Goal: Navigation & Orientation: Locate item on page

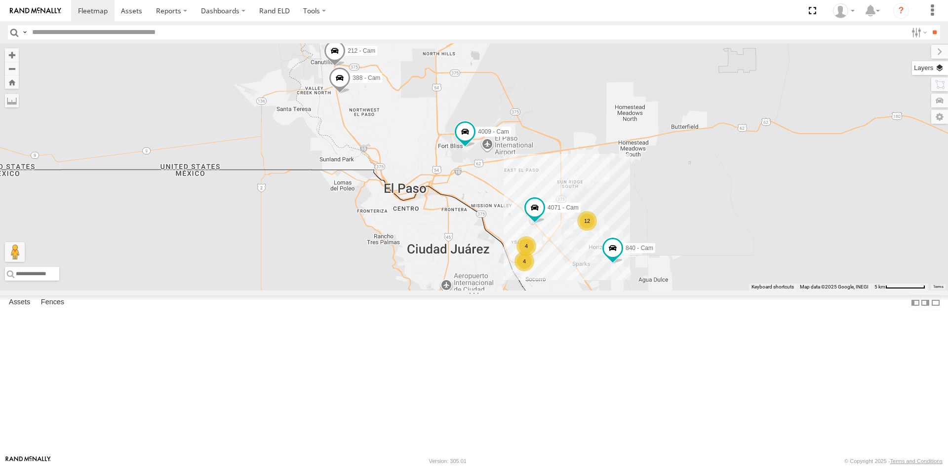
click at [938, 66] on label at bounding box center [930, 68] width 36 height 14
click at [0, 0] on span "Basemaps" at bounding box center [0, 0] width 0 height 0
click at [0, 0] on span "Satellite + Roadmap" at bounding box center [0, 0] width 0 height 0
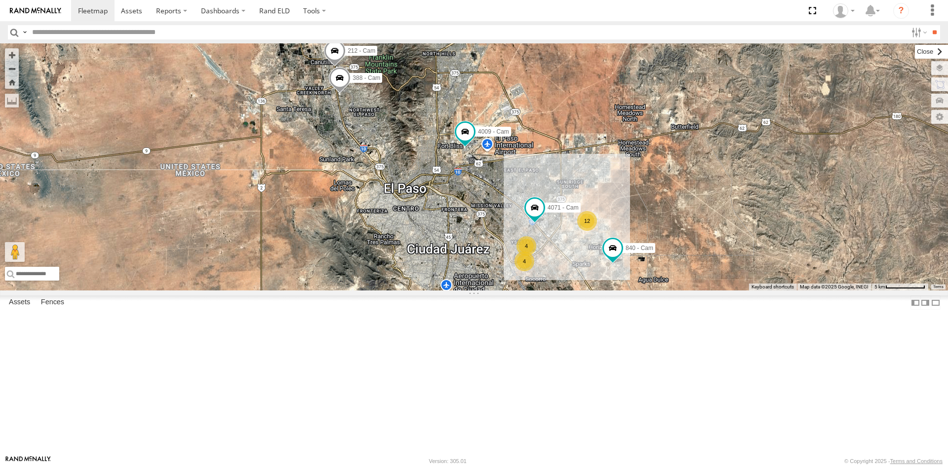
click at [914, 48] on label at bounding box center [930, 52] width 33 height 14
click at [0, 0] on label at bounding box center [0, 0] width 0 height 0
click at [813, 12] on span at bounding box center [811, 10] width 20 height 21
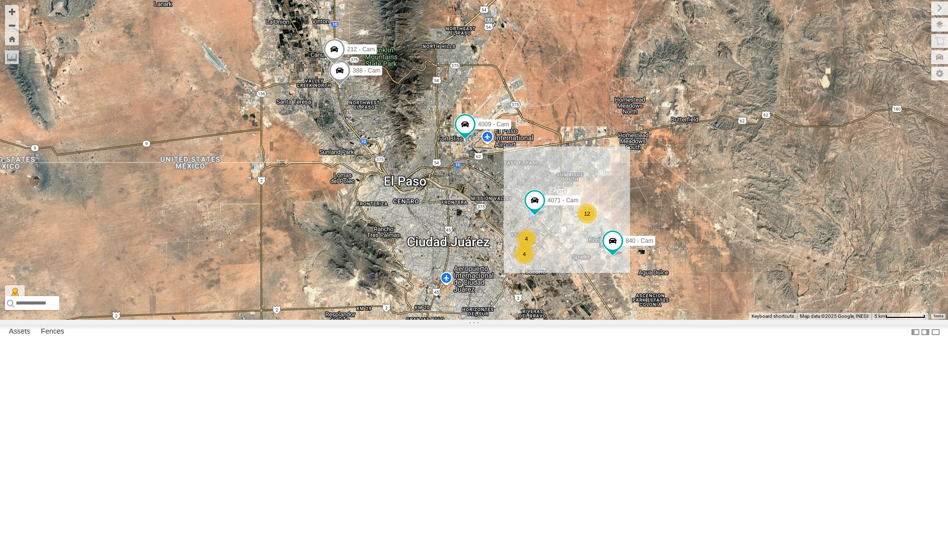
click at [0, 0] on div "4071 - Cam" at bounding box center [0, 0] width 0 height 0
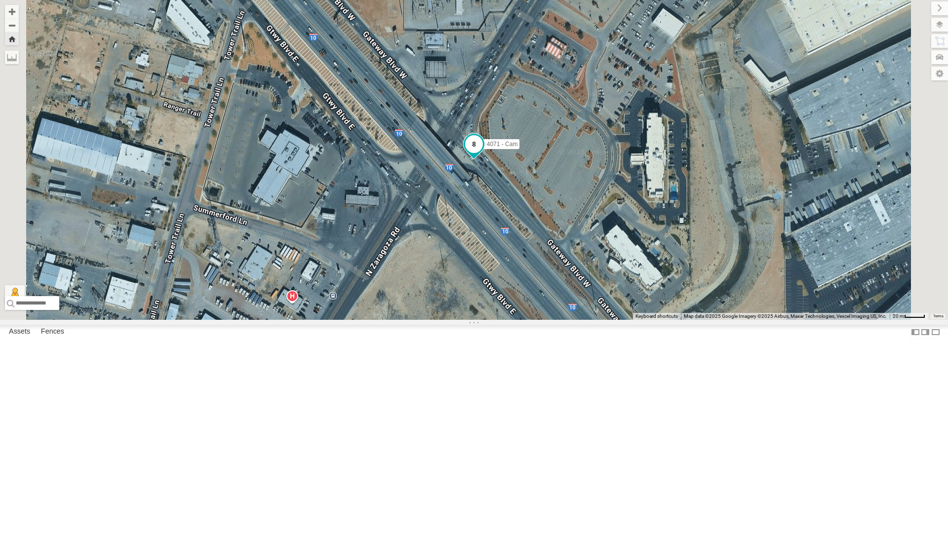
click at [483, 153] on span at bounding box center [474, 144] width 18 height 18
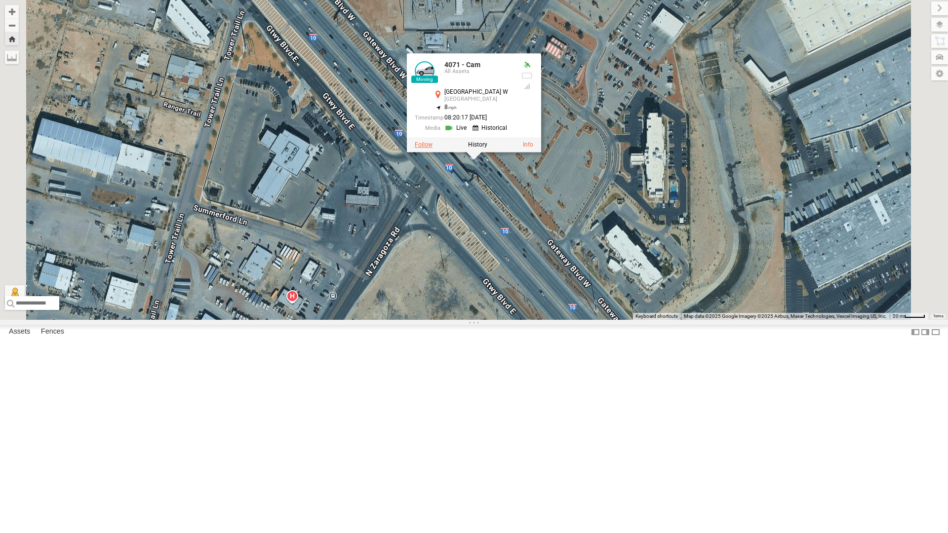
click at [432, 149] on label at bounding box center [424, 145] width 18 height 7
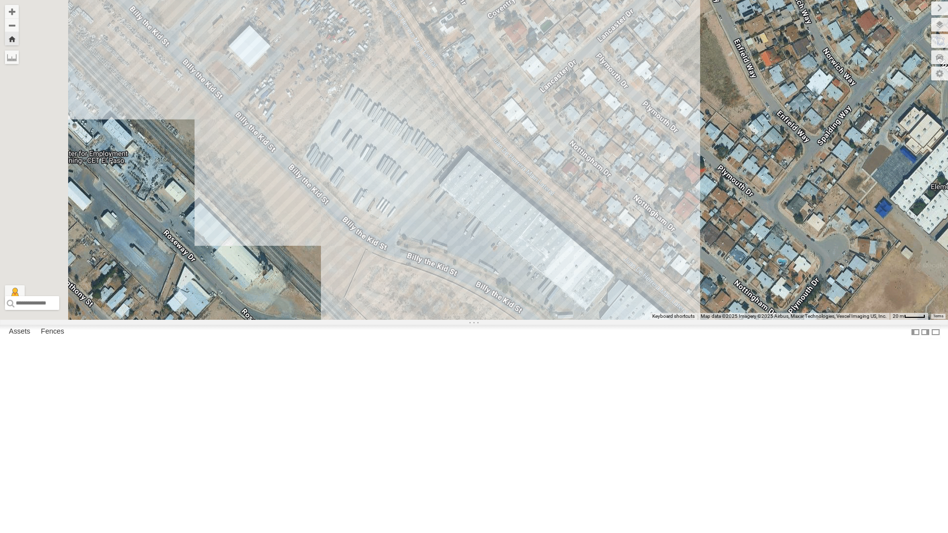
drag, startPoint x: 540, startPoint y: 304, endPoint x: 567, endPoint y: 442, distance: 140.3
click at [567, 320] on div "4071 - Cam" at bounding box center [474, 160] width 948 height 320
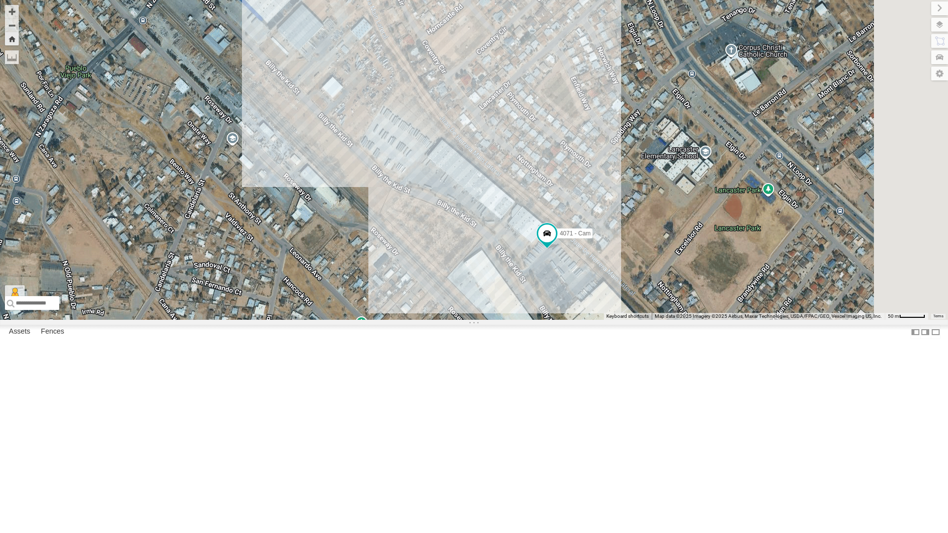
drag, startPoint x: 573, startPoint y: 413, endPoint x: 555, endPoint y: 317, distance: 97.9
click at [555, 317] on div "4071 - Cam" at bounding box center [474, 160] width 948 height 320
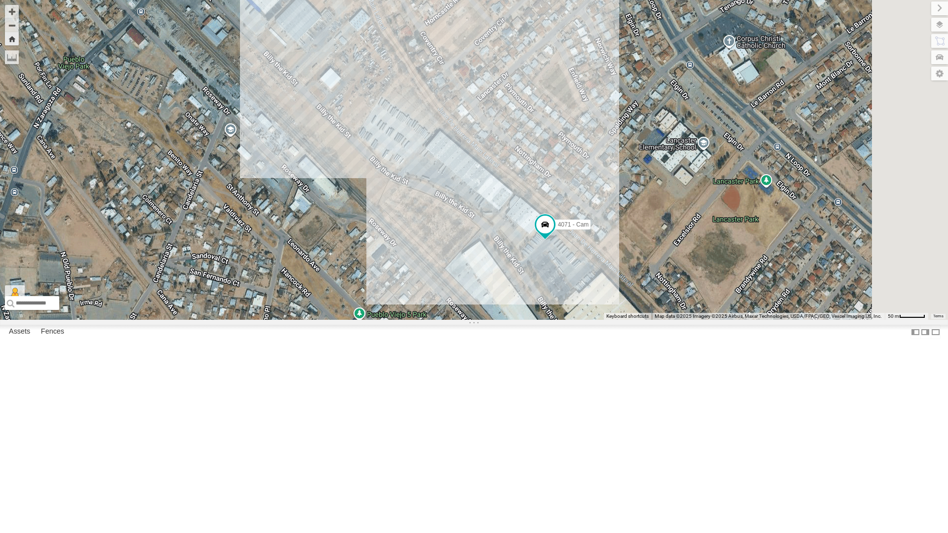
click at [0, 0] on div "442 - Cam" at bounding box center [0, 0] width 0 height 0
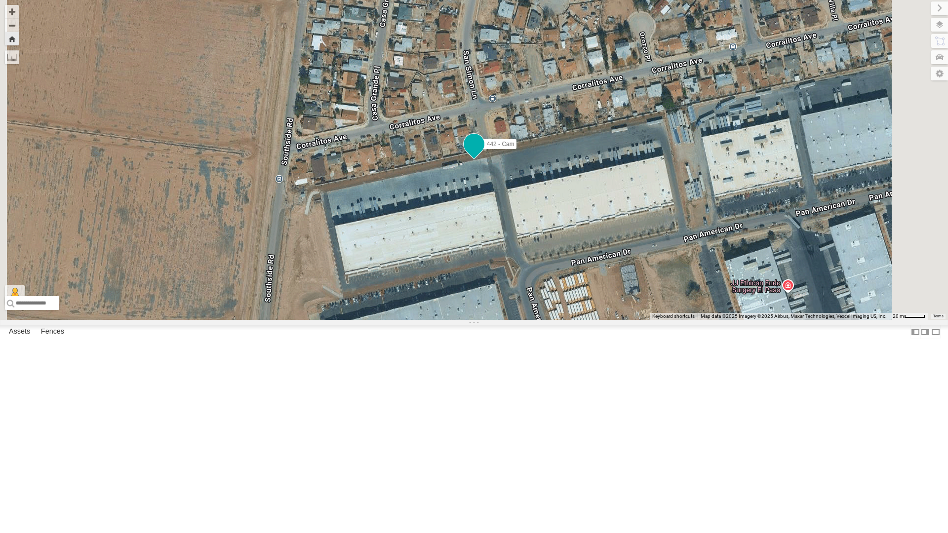
click at [483, 153] on span at bounding box center [474, 144] width 18 height 18
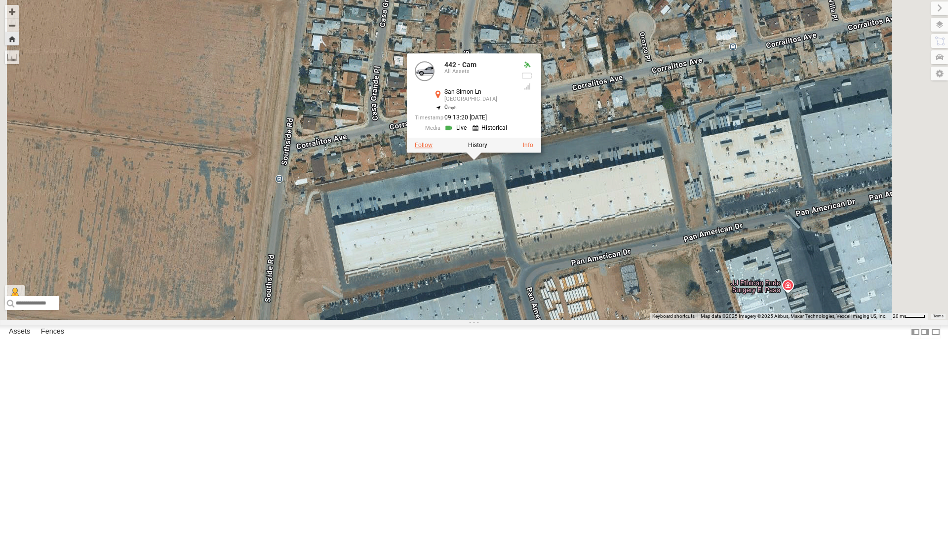
click at [432, 149] on label at bounding box center [424, 145] width 18 height 7
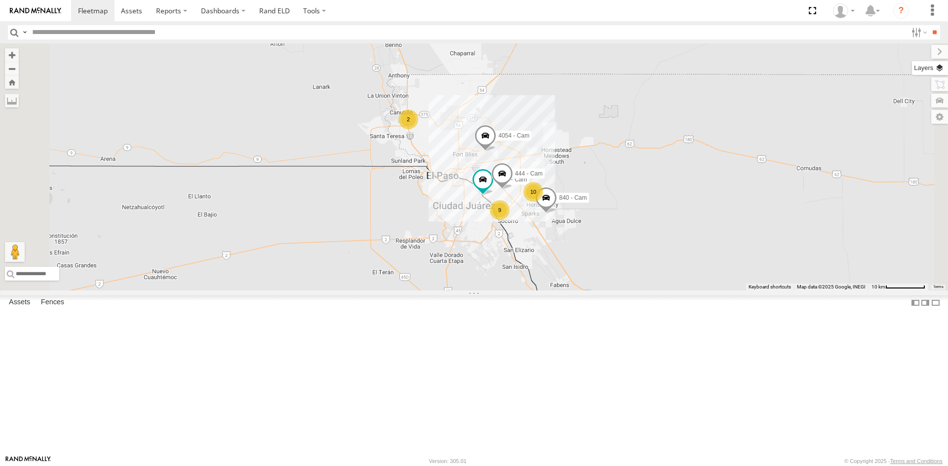
click at [941, 71] on label at bounding box center [930, 68] width 36 height 14
click at [0, 0] on span "Basemaps" at bounding box center [0, 0] width 0 height 0
click at [0, 0] on span "Satellite + Roadmap" at bounding box center [0, 0] width 0 height 0
click at [815, 11] on span at bounding box center [811, 10] width 20 height 21
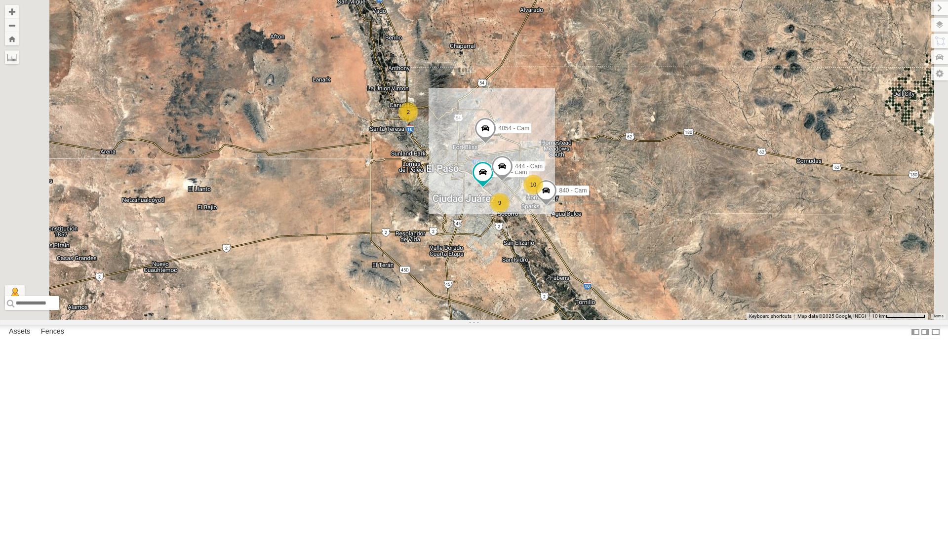
click at [0, 0] on div "442 - Cam" at bounding box center [0, 0] width 0 height 0
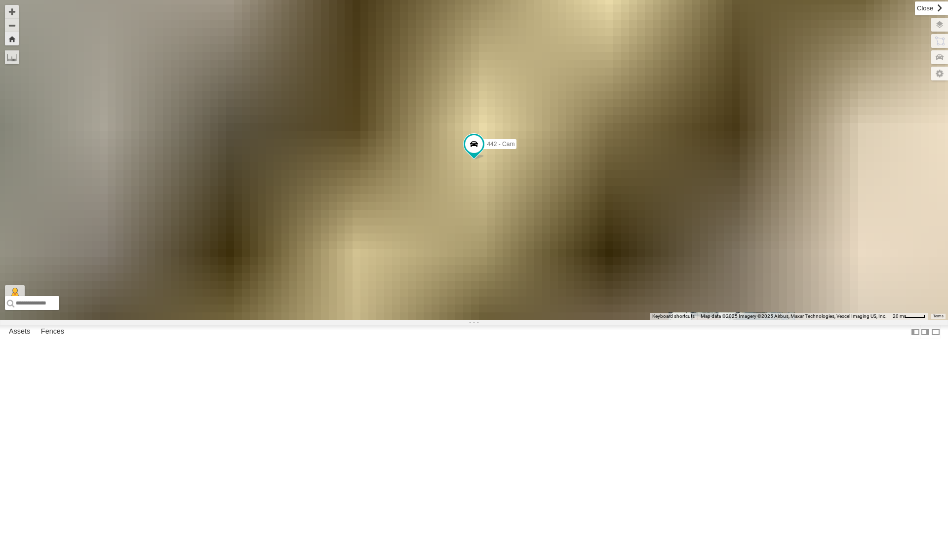
click at [914, 6] on label at bounding box center [930, 8] width 33 height 14
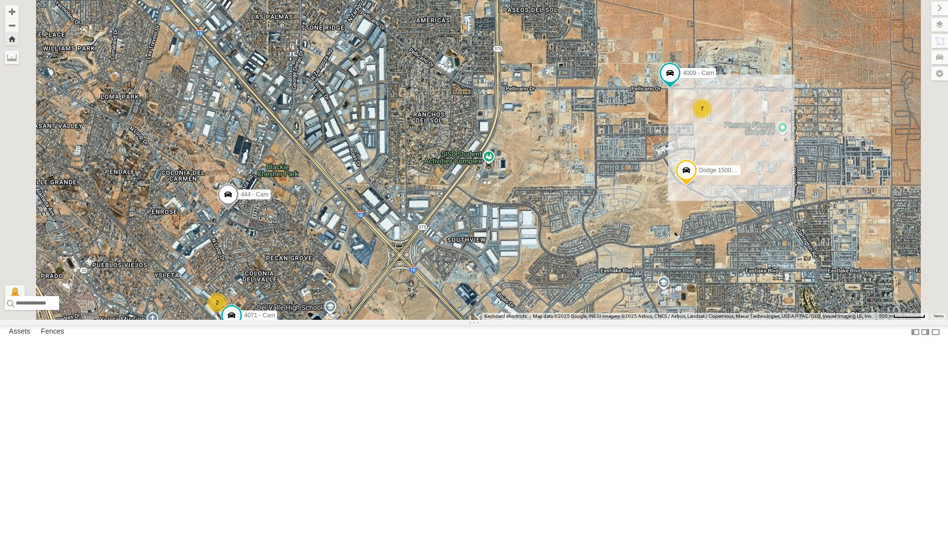
click at [0, 0] on div "442 - Cam" at bounding box center [0, 0] width 0 height 0
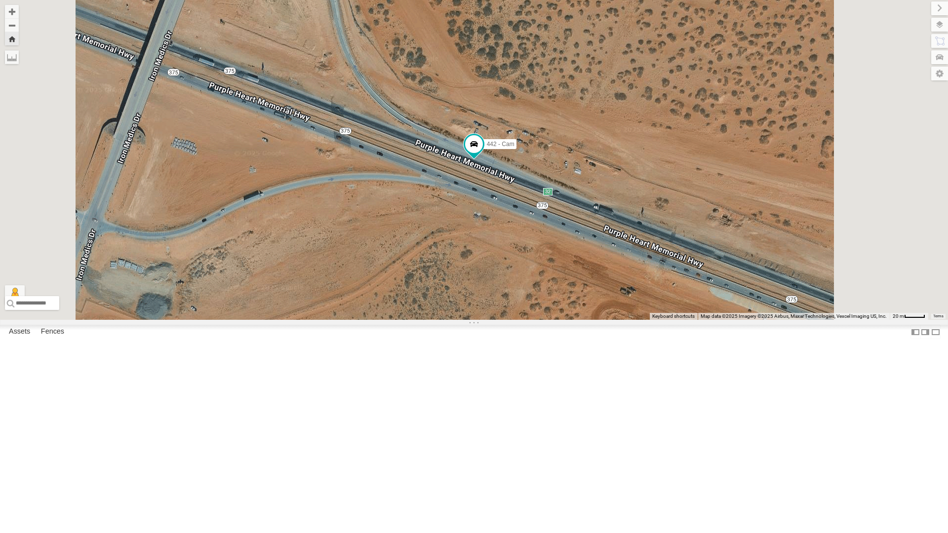
click at [0, 0] on div "All Assets" at bounding box center [0, 0] width 0 height 0
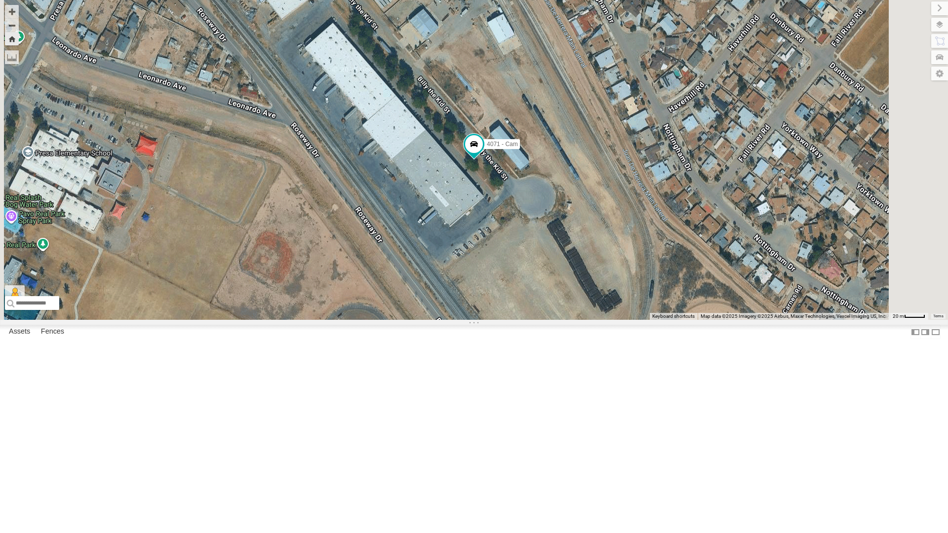
click at [0, 0] on div "All Assets" at bounding box center [0, 0] width 0 height 0
click at [0, 0] on div "442 - Cam" at bounding box center [0, 0] width 0 height 0
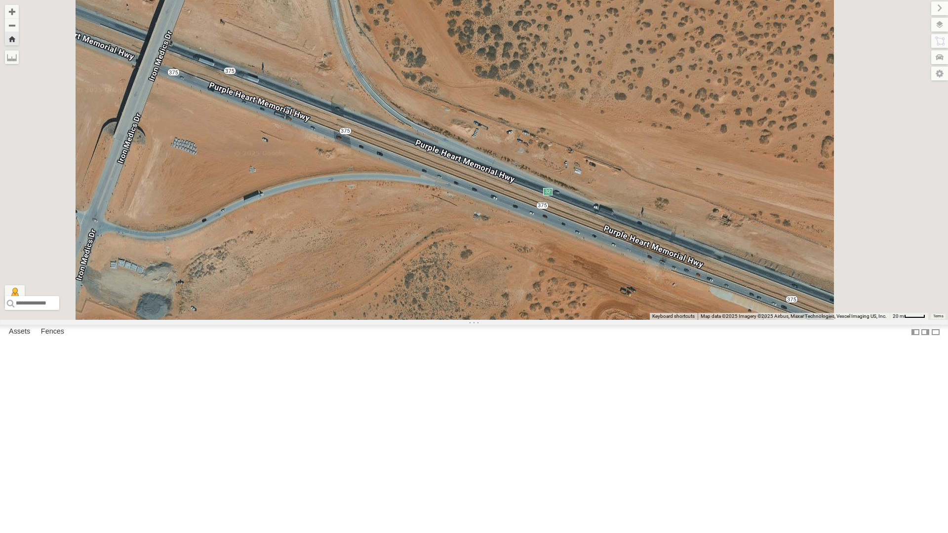
click at [0, 0] on div "442 - Cam" at bounding box center [0, 0] width 0 height 0
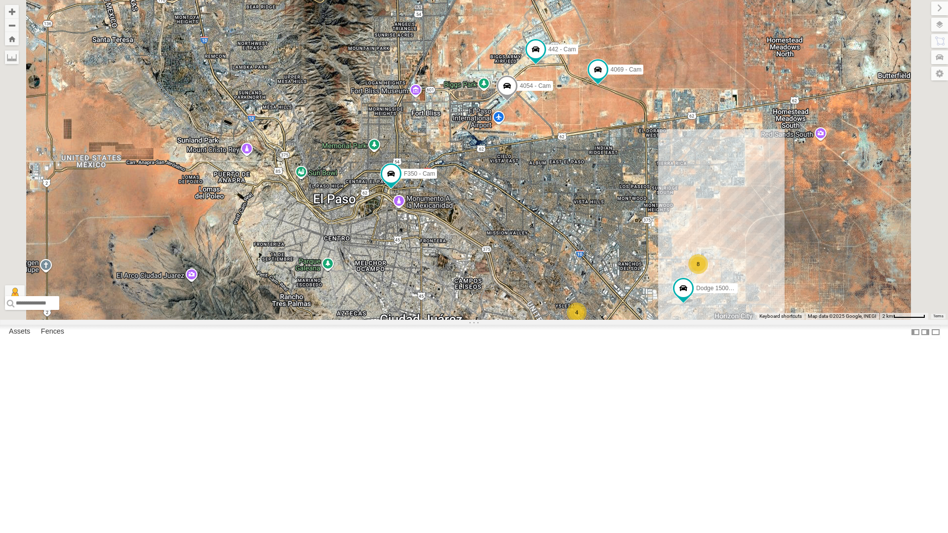
click at [0, 0] on div "442 - Cam" at bounding box center [0, 0] width 0 height 0
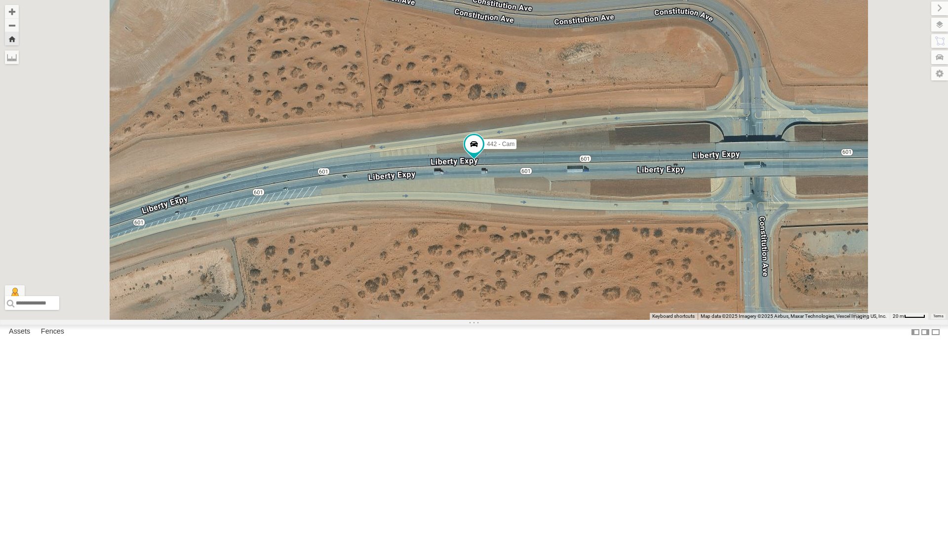
click at [0, 0] on div "All Assets" at bounding box center [0, 0] width 0 height 0
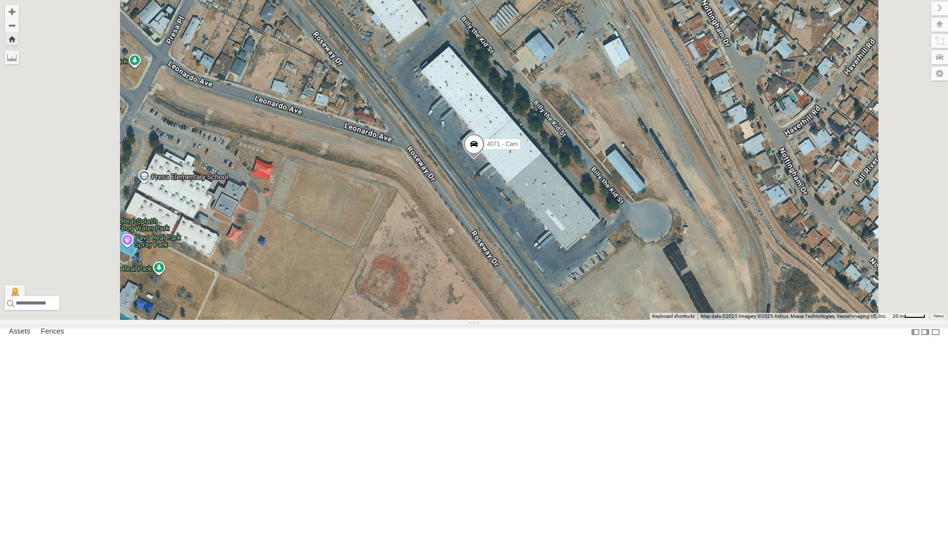
click at [0, 0] on div "442 - Cam" at bounding box center [0, 0] width 0 height 0
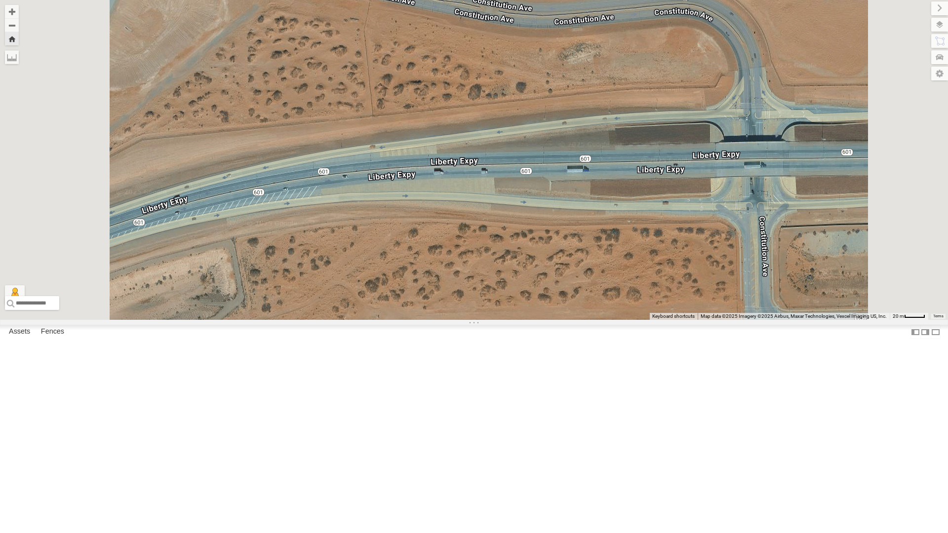
click at [0, 0] on div "442 - Cam" at bounding box center [0, 0] width 0 height 0
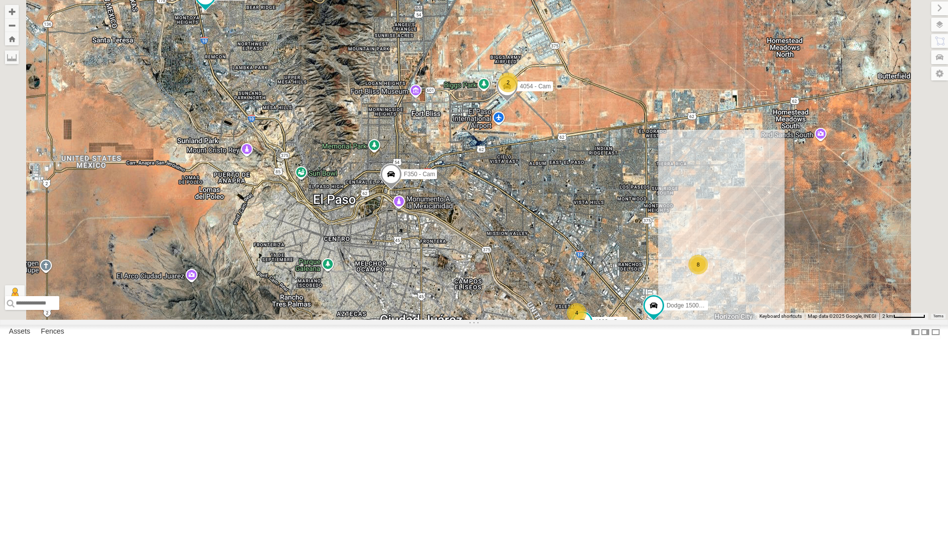
click at [0, 0] on div "4071 - Cam" at bounding box center [0, 0] width 0 height 0
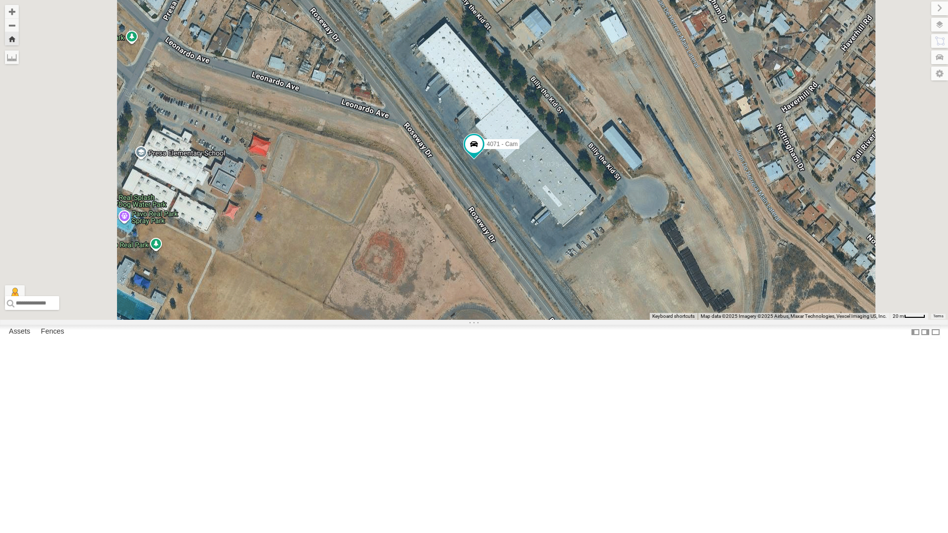
click at [0, 0] on div "442 - Cam" at bounding box center [0, 0] width 0 height 0
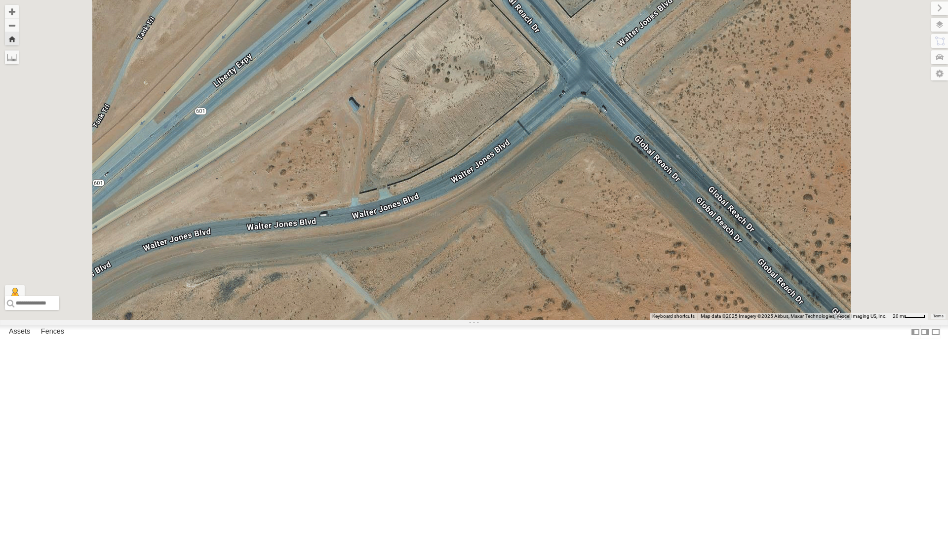
click at [0, 0] on div "442 - Cam" at bounding box center [0, 0] width 0 height 0
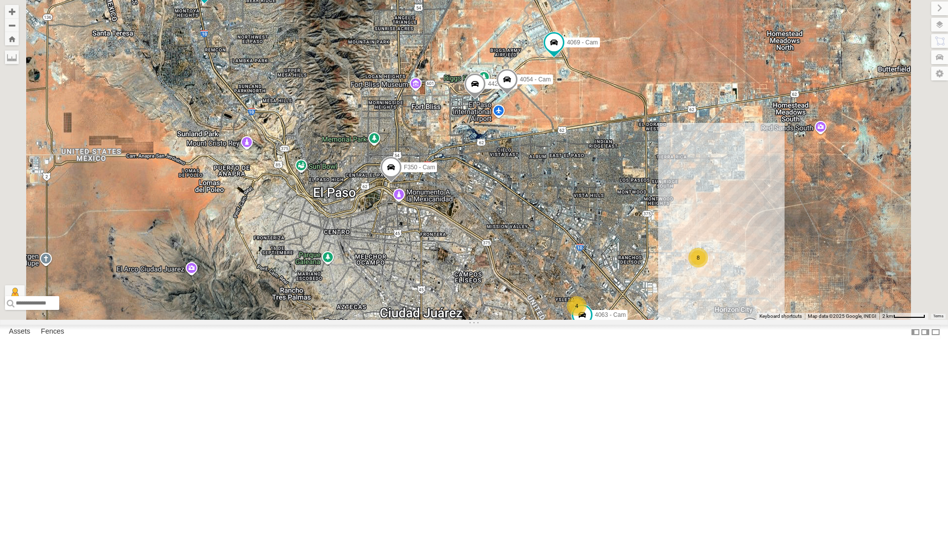
click at [0, 0] on div "442 - Cam" at bounding box center [0, 0] width 0 height 0
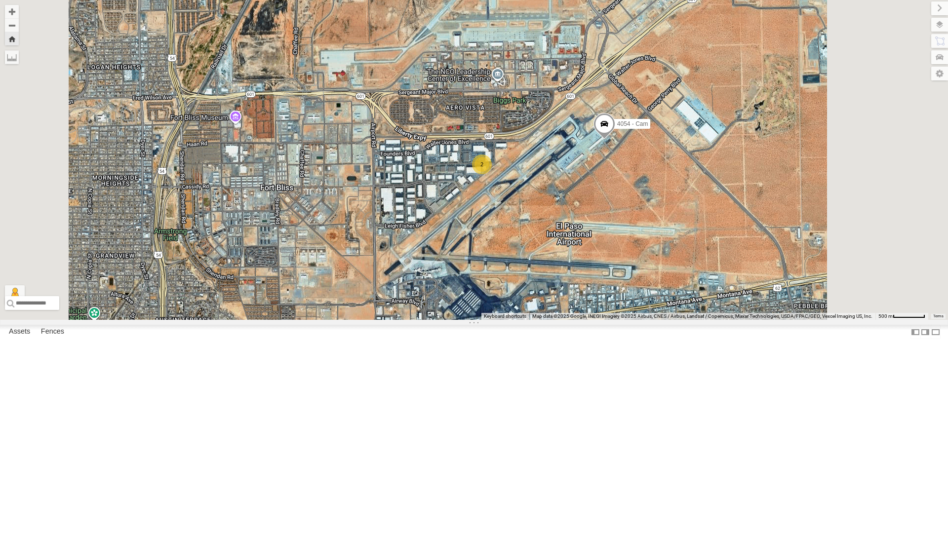
click at [0, 0] on div "442 - Cam" at bounding box center [0, 0] width 0 height 0
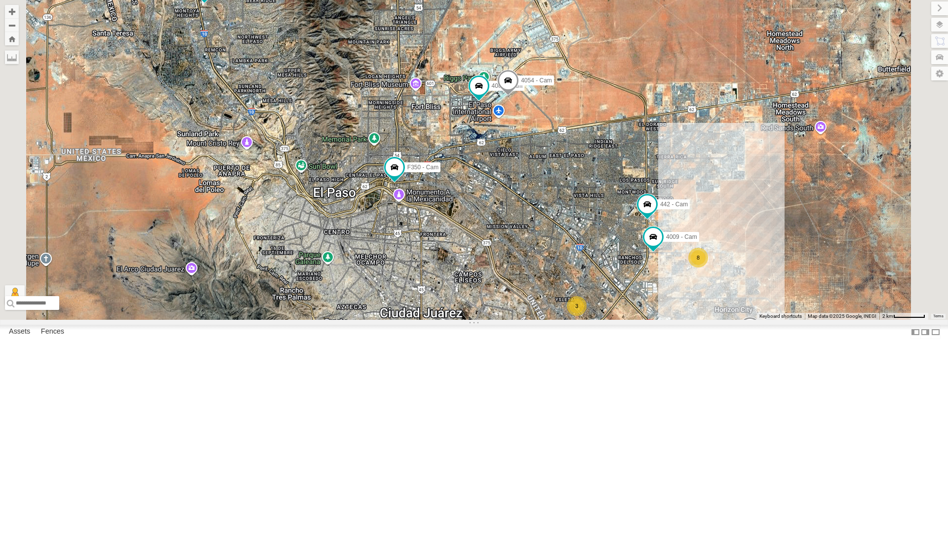
click at [0, 0] on div "4071 - Cam" at bounding box center [0, 0] width 0 height 0
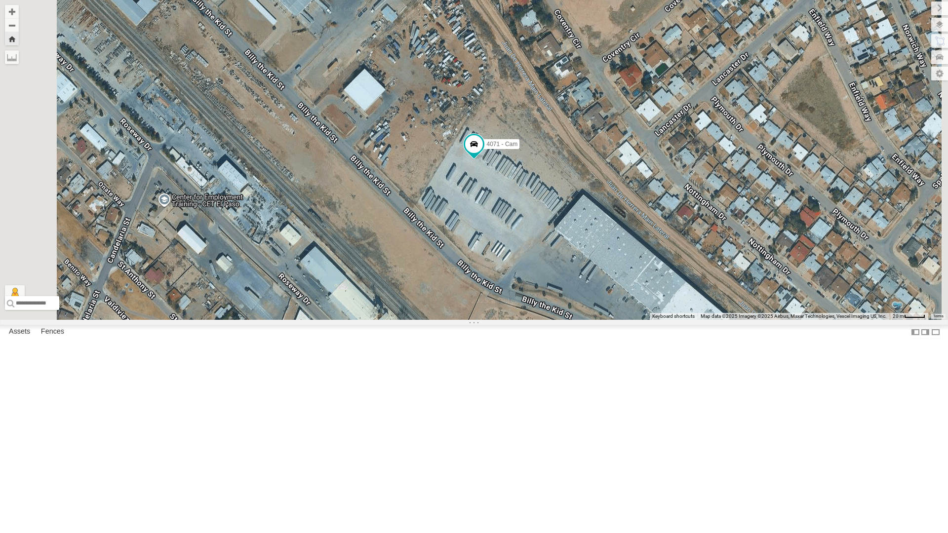
click at [0, 0] on div "442 - Cam" at bounding box center [0, 0] width 0 height 0
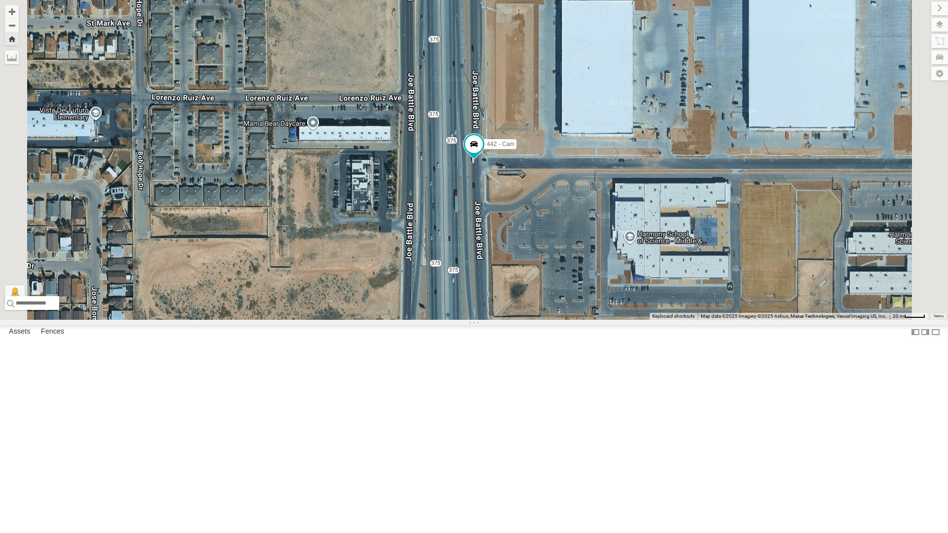
click at [0, 0] on div "4071 - Cam" at bounding box center [0, 0] width 0 height 0
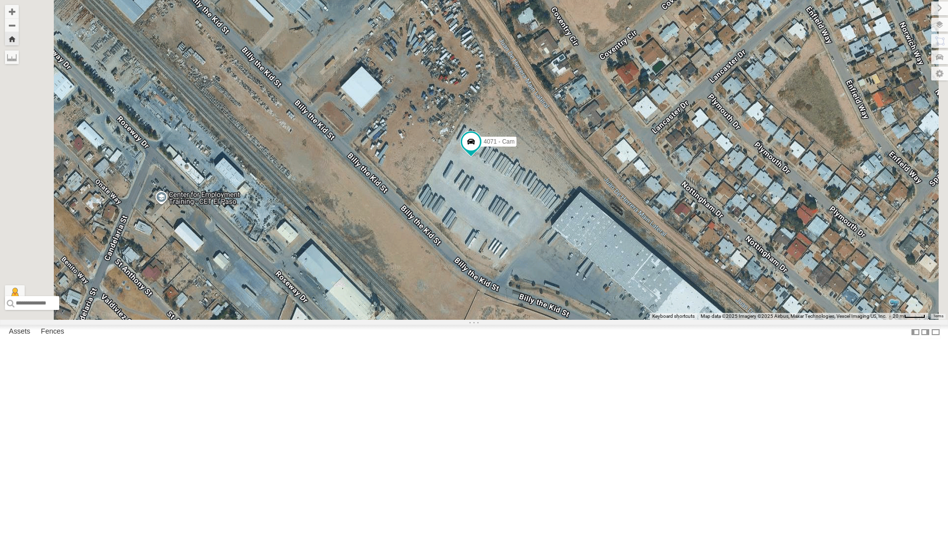
drag, startPoint x: 588, startPoint y: 316, endPoint x: 580, endPoint y: 309, distance: 10.5
click at [580, 309] on div "4071 - Cam" at bounding box center [474, 160] width 948 height 320
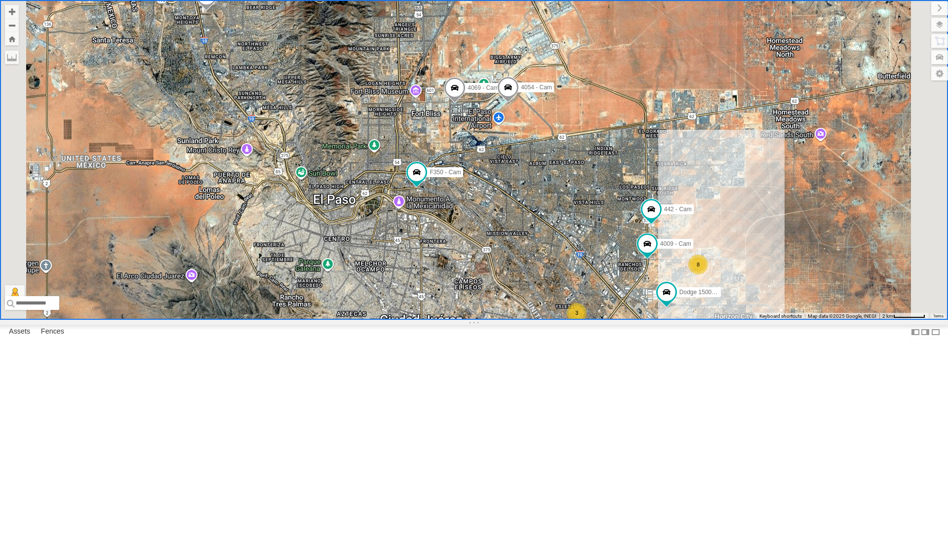
click at [0, 0] on div "442 - Cam" at bounding box center [0, 0] width 0 height 0
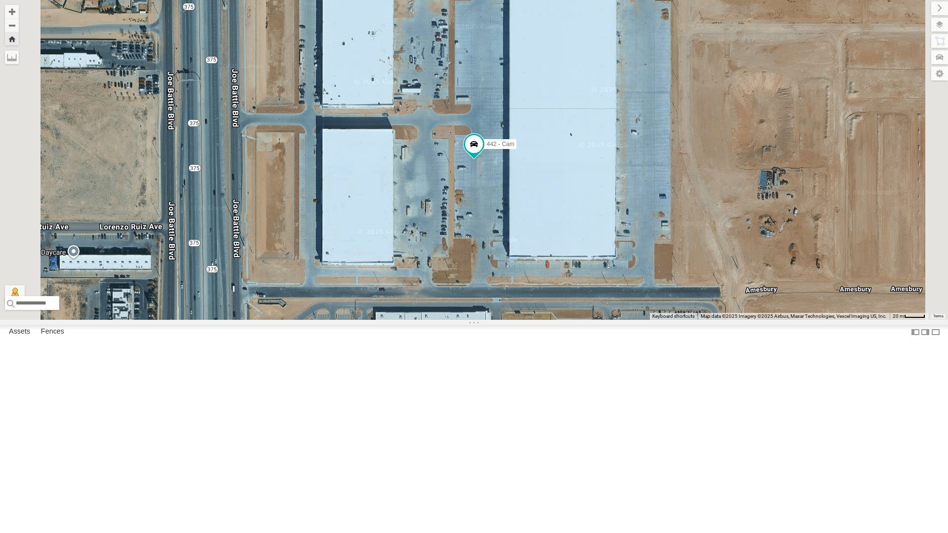
click at [0, 0] on div "4071 - Cam" at bounding box center [0, 0] width 0 height 0
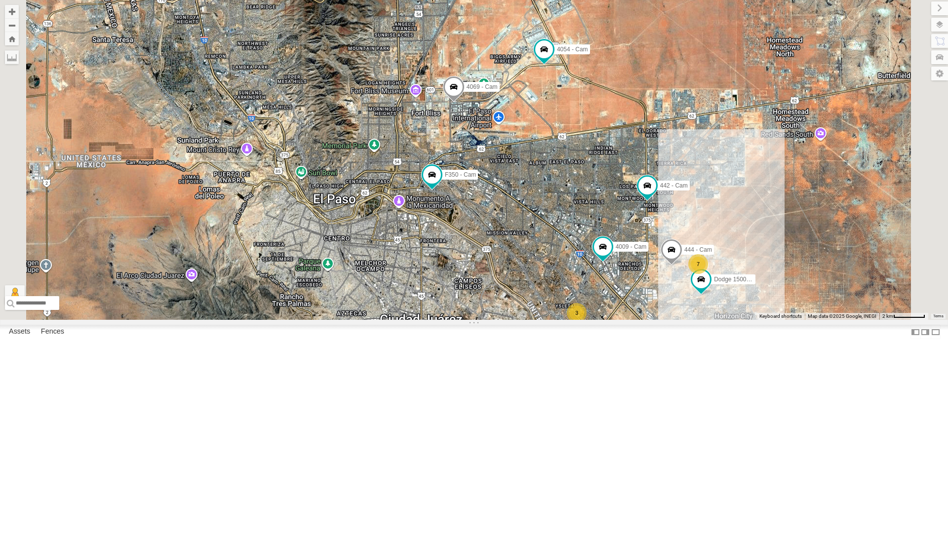
click at [0, 0] on div "4071 - Cam" at bounding box center [0, 0] width 0 height 0
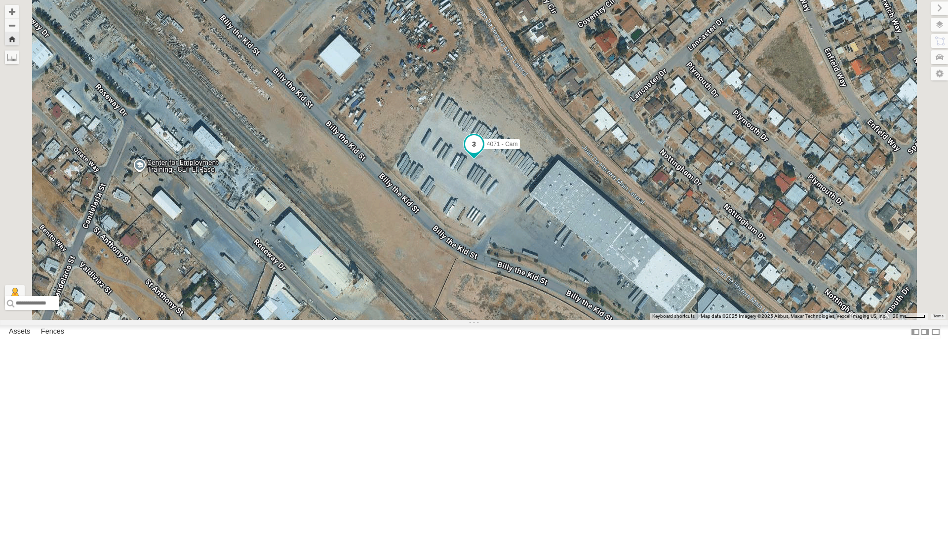
click at [483, 153] on span at bounding box center [474, 144] width 18 height 18
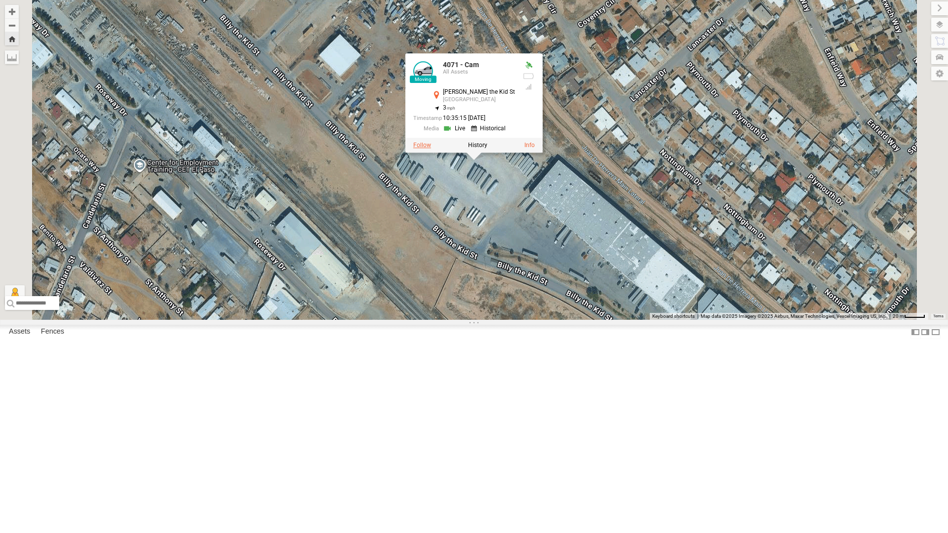
click at [431, 149] on label at bounding box center [422, 145] width 18 height 7
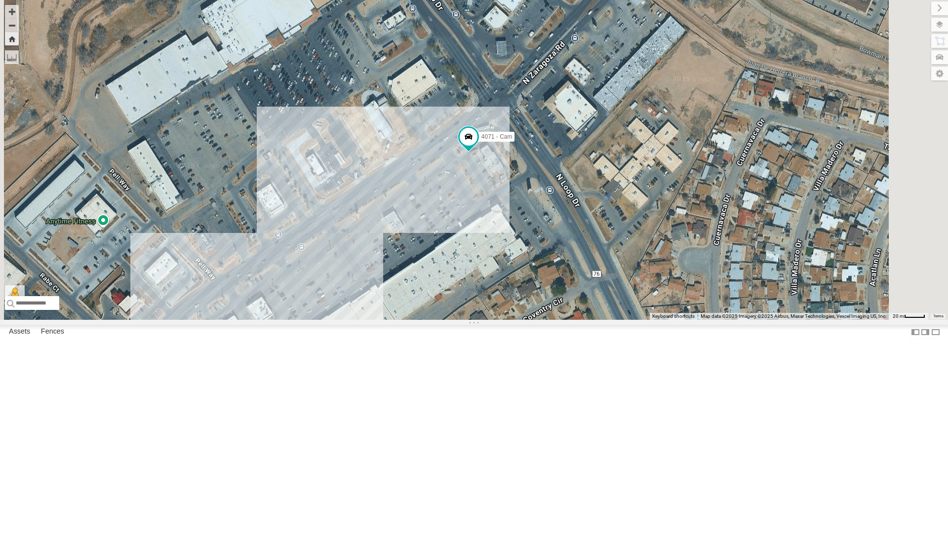
click at [602, 266] on div "4071 - Cam" at bounding box center [474, 160] width 948 height 320
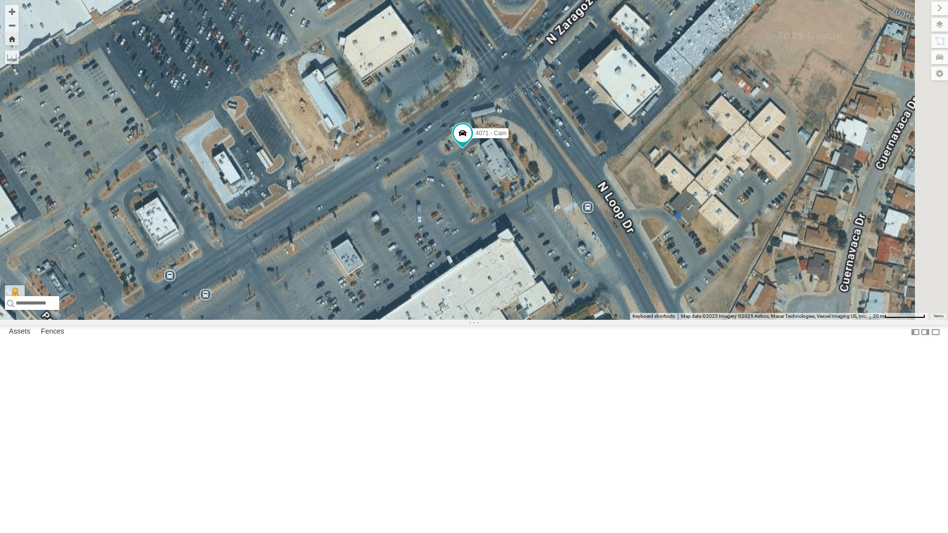
click at [602, 266] on div "4071 - Cam" at bounding box center [474, 160] width 948 height 320
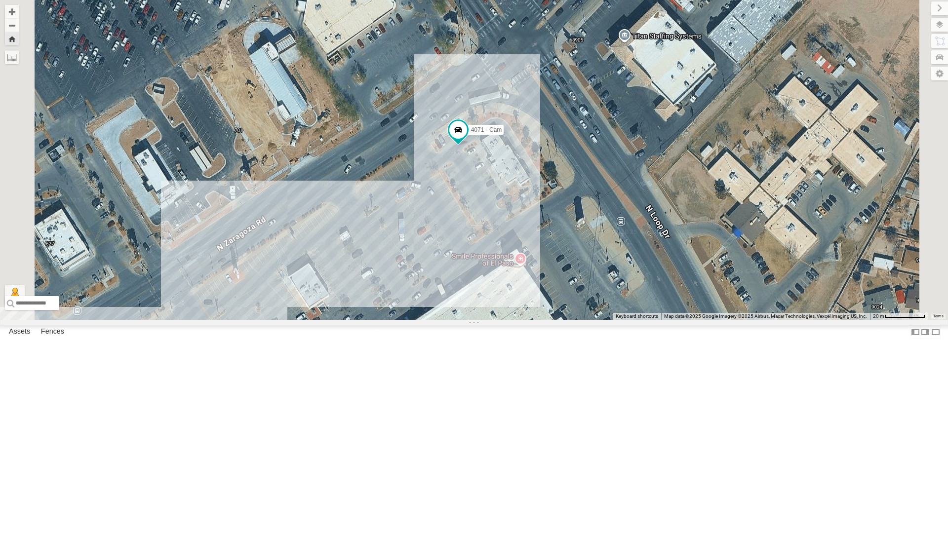
click at [613, 312] on div "4071 - Cam" at bounding box center [474, 160] width 948 height 320
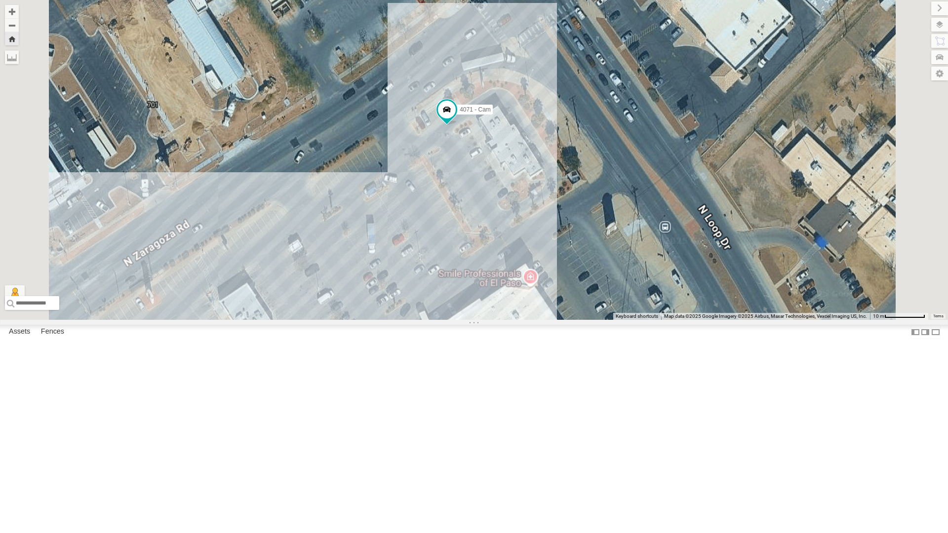
click at [613, 312] on div "4071 - Cam" at bounding box center [474, 160] width 948 height 320
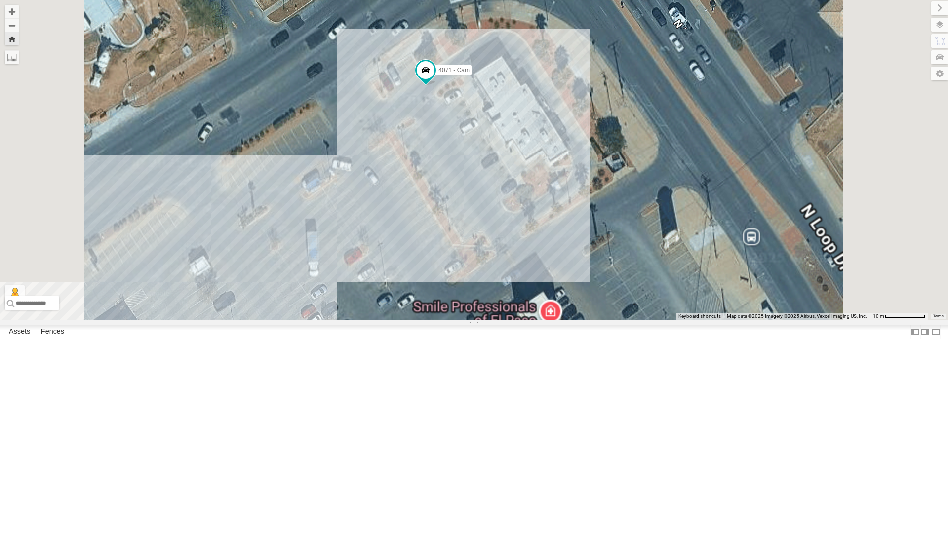
click at [613, 312] on div "4071 - Cam" at bounding box center [474, 160] width 948 height 320
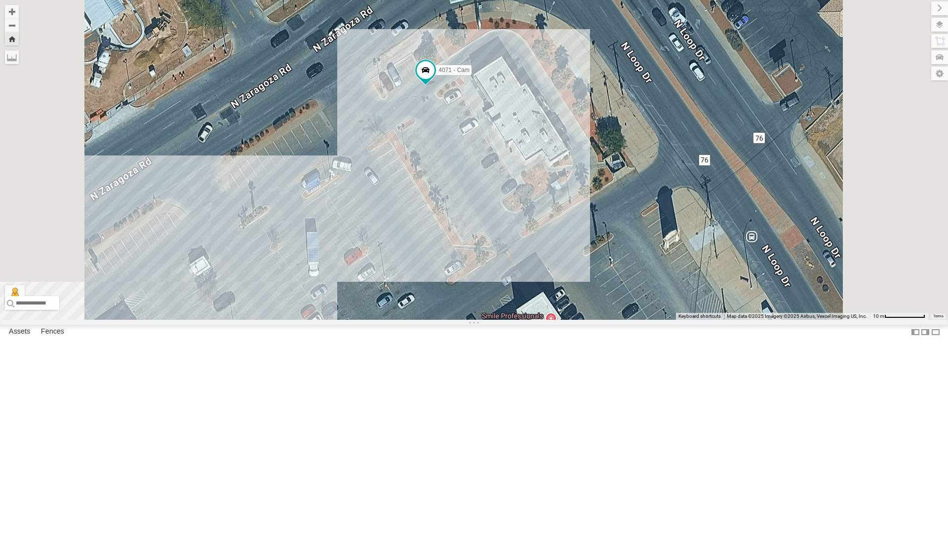
click at [590, 300] on div "4071 - Cam" at bounding box center [474, 160] width 948 height 320
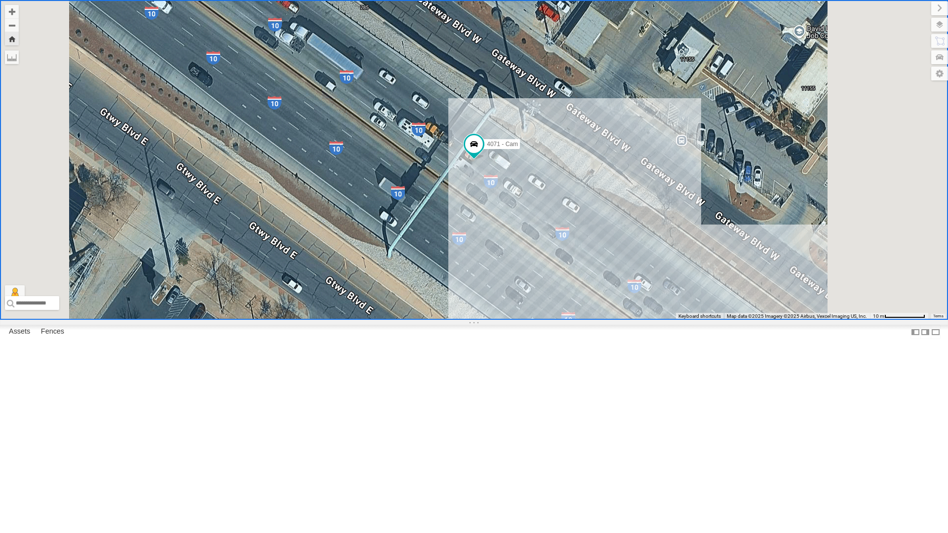
click at [0, 0] on div "4030 - Cam" at bounding box center [0, 0] width 0 height 0
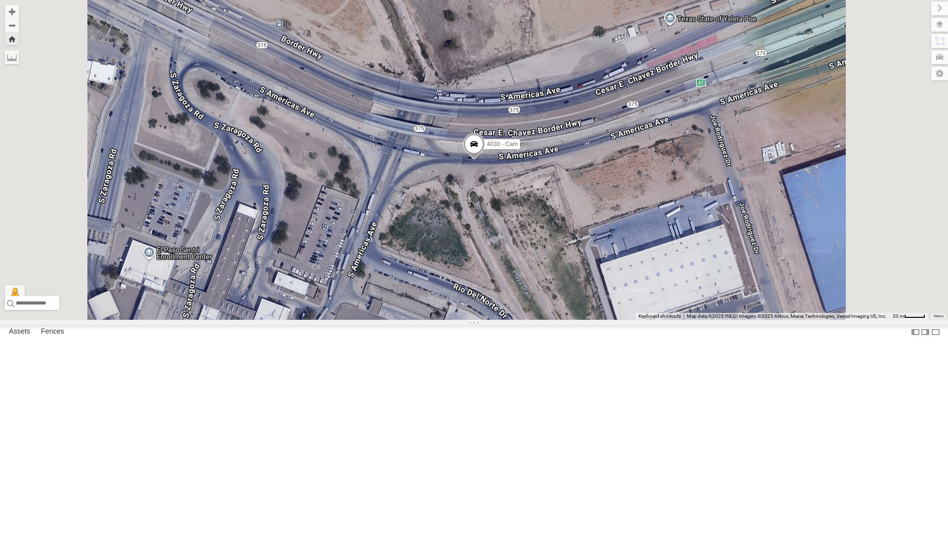
click at [485, 160] on span at bounding box center [474, 146] width 22 height 27
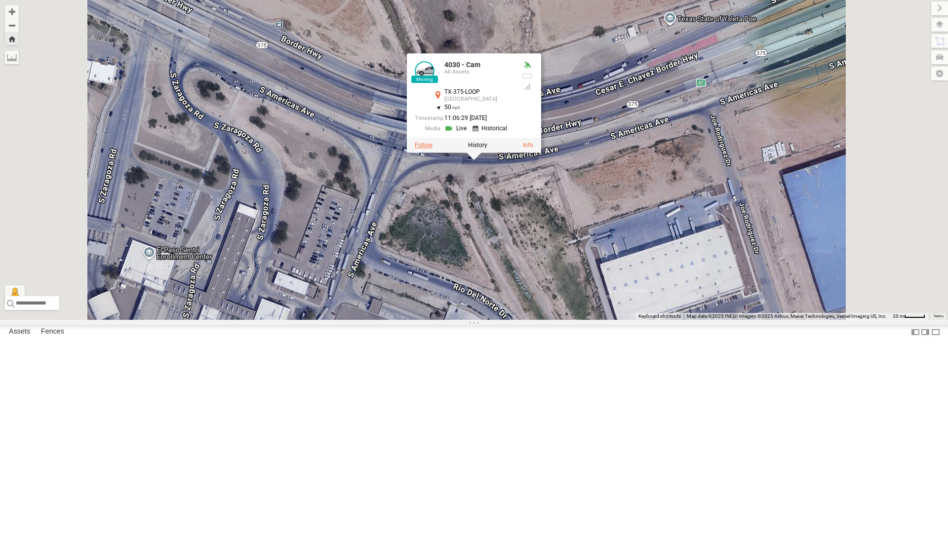
click at [432, 149] on label at bounding box center [424, 145] width 18 height 7
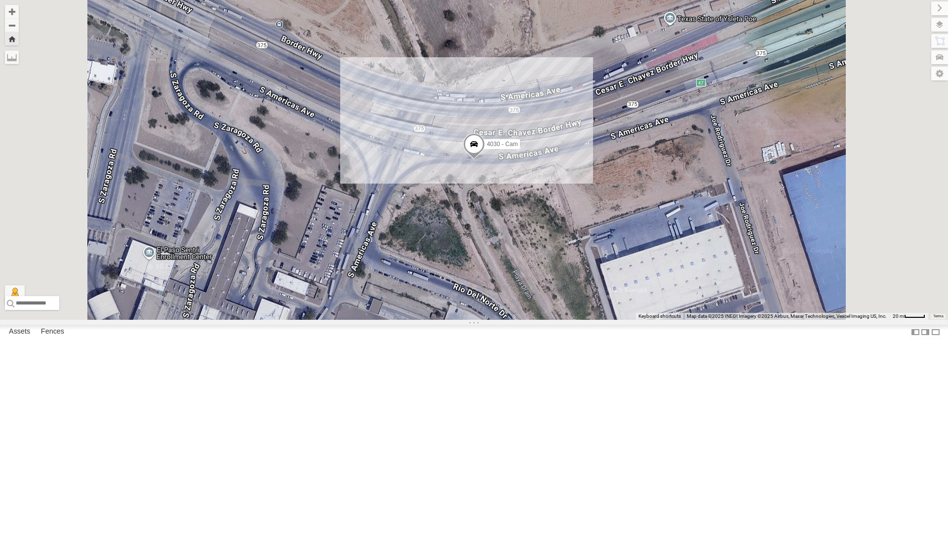
click at [0, 0] on div "4071 - Cam" at bounding box center [0, 0] width 0 height 0
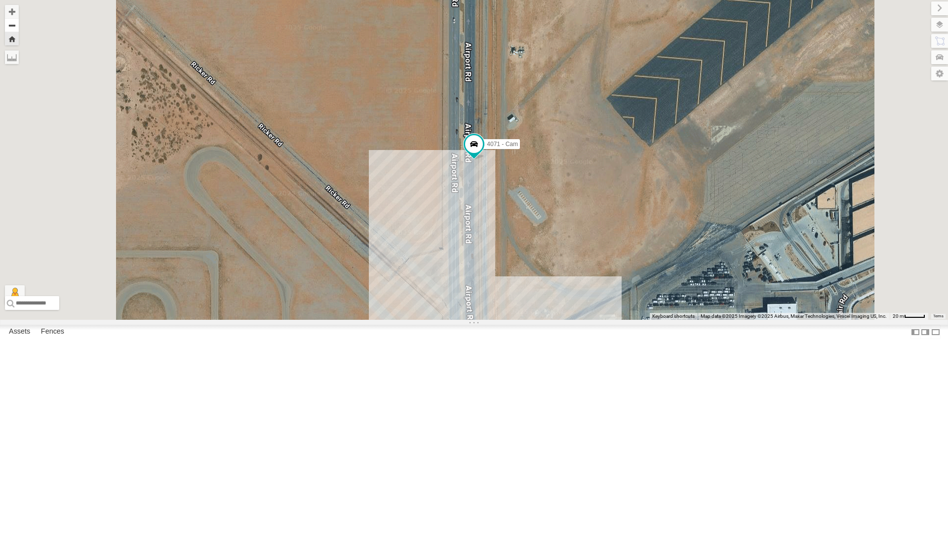
click at [19, 29] on button "Zoom out" at bounding box center [12, 25] width 14 height 14
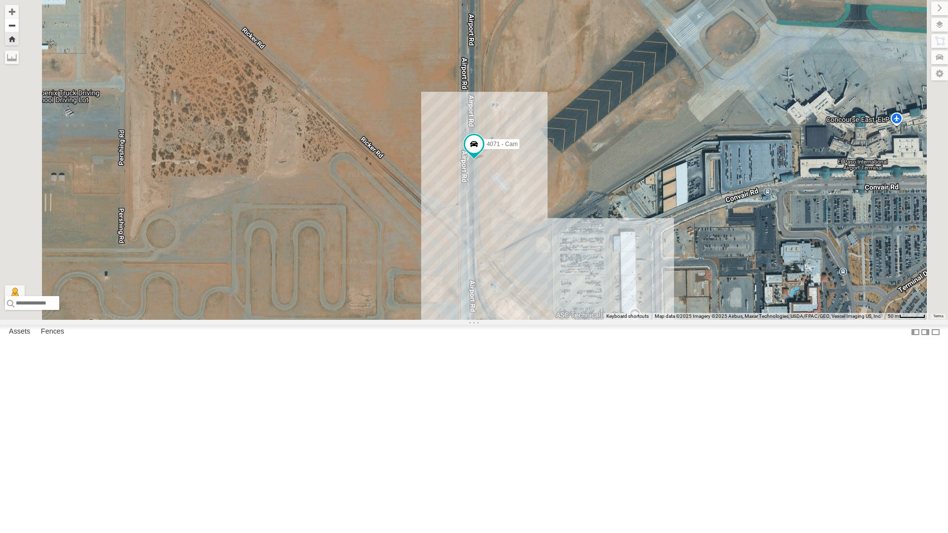
click at [19, 29] on button "Zoom out" at bounding box center [12, 25] width 14 height 14
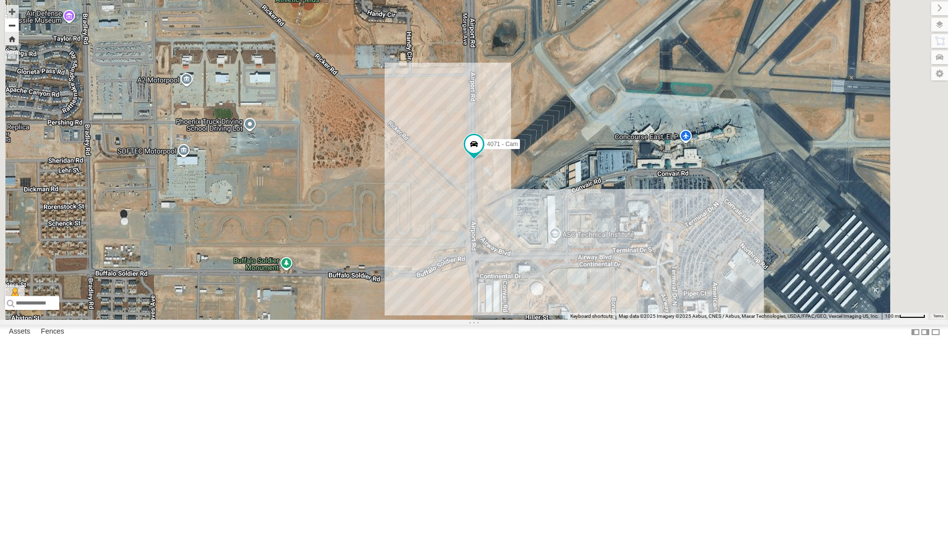
click at [19, 26] on button "Zoom out" at bounding box center [12, 25] width 14 height 14
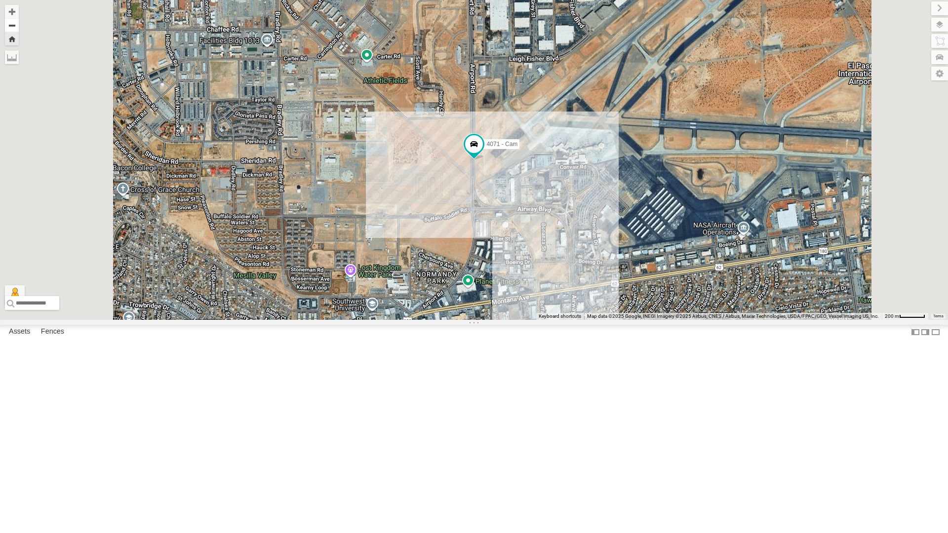
click at [19, 26] on button "Zoom out" at bounding box center [12, 25] width 14 height 14
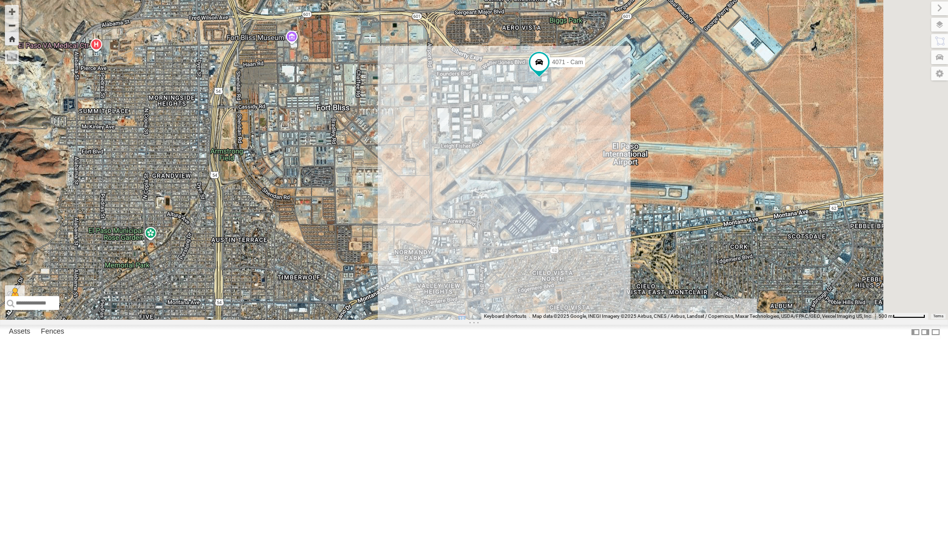
drag, startPoint x: 685, startPoint y: 205, endPoint x: 642, endPoint y: 243, distance: 58.4
click at [642, 243] on div "4071 - Cam" at bounding box center [474, 160] width 948 height 320
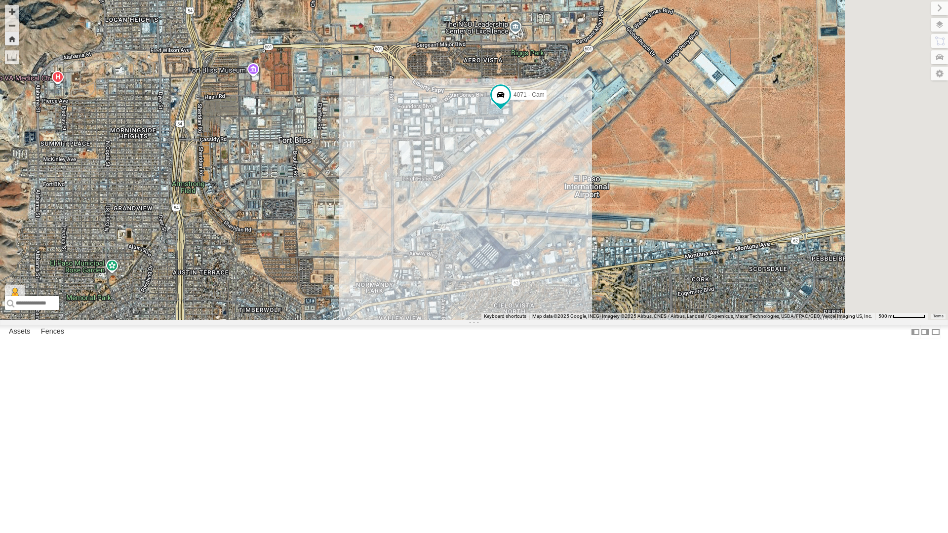
drag, startPoint x: 670, startPoint y: 226, endPoint x: 629, endPoint y: 263, distance: 55.2
click at [629, 263] on div "4071 - Cam" at bounding box center [474, 160] width 948 height 320
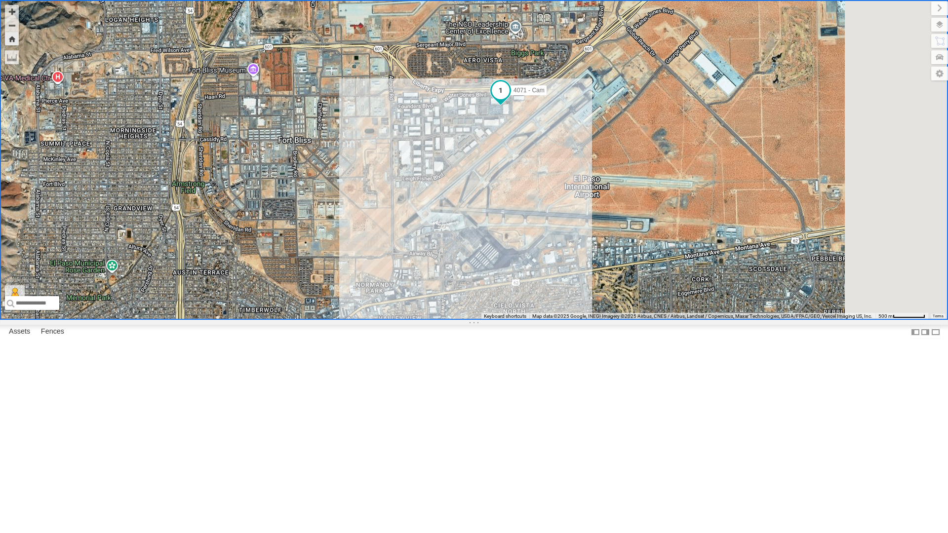
click at [509, 99] on span at bounding box center [501, 90] width 18 height 18
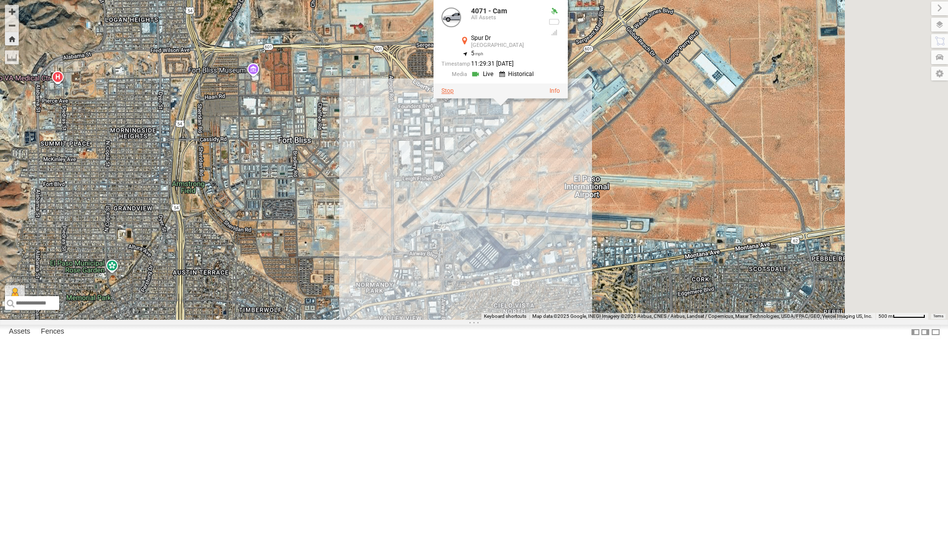
click at [454, 95] on label at bounding box center [447, 91] width 12 height 7
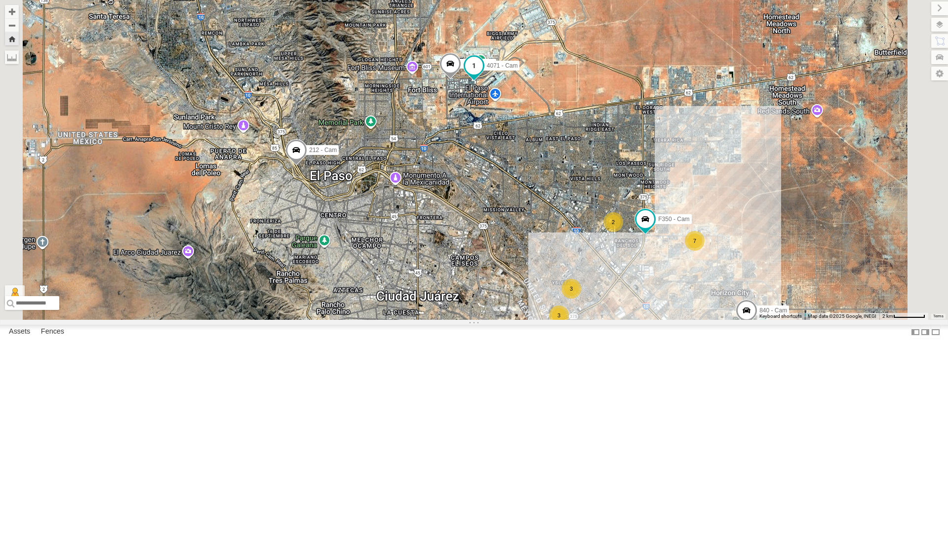
click at [483, 75] on span at bounding box center [474, 66] width 18 height 18
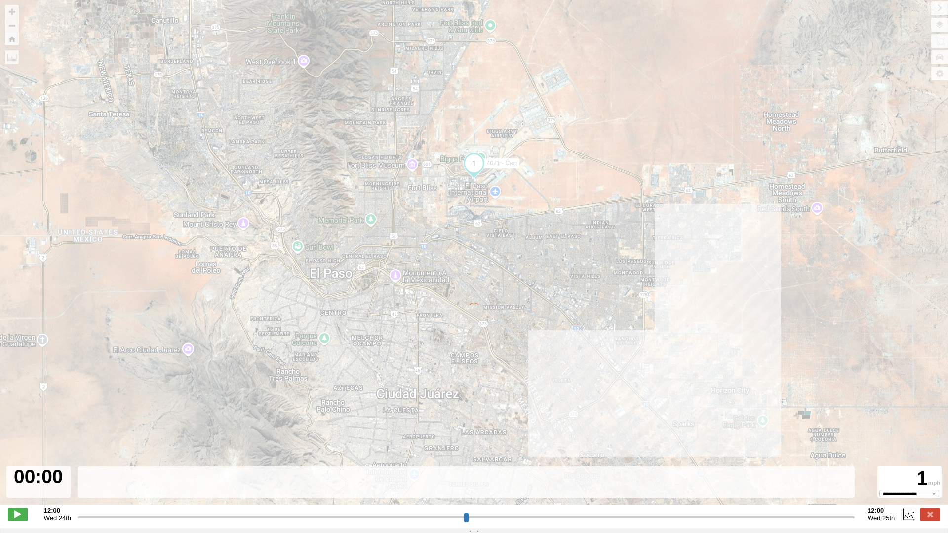
type input "**********"
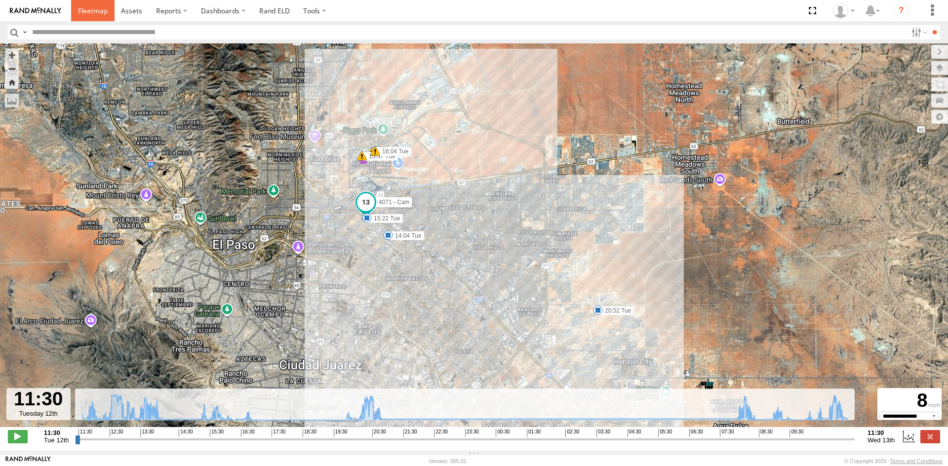
click at [94, 10] on span at bounding box center [93, 10] width 30 height 9
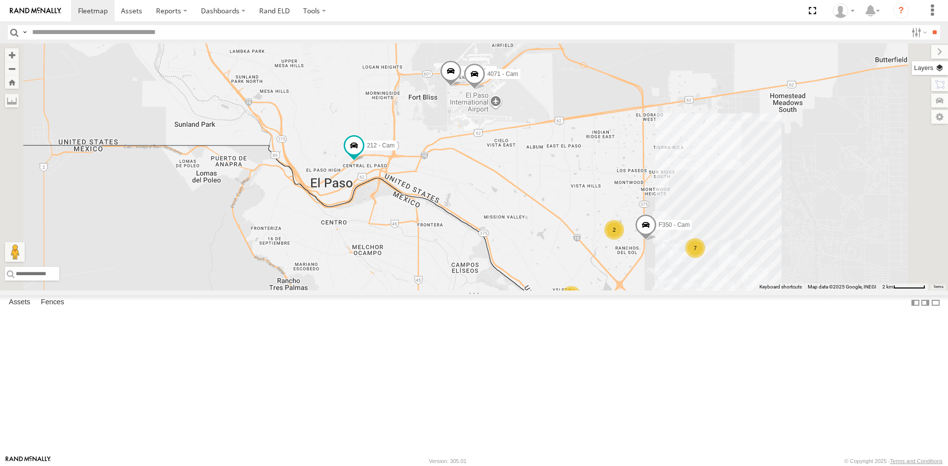
click at [935, 66] on label at bounding box center [930, 68] width 36 height 14
click at [0, 0] on span "Basemaps" at bounding box center [0, 0] width 0 height 0
click at [0, 0] on span "Satellite + Roadmap" at bounding box center [0, 0] width 0 height 0
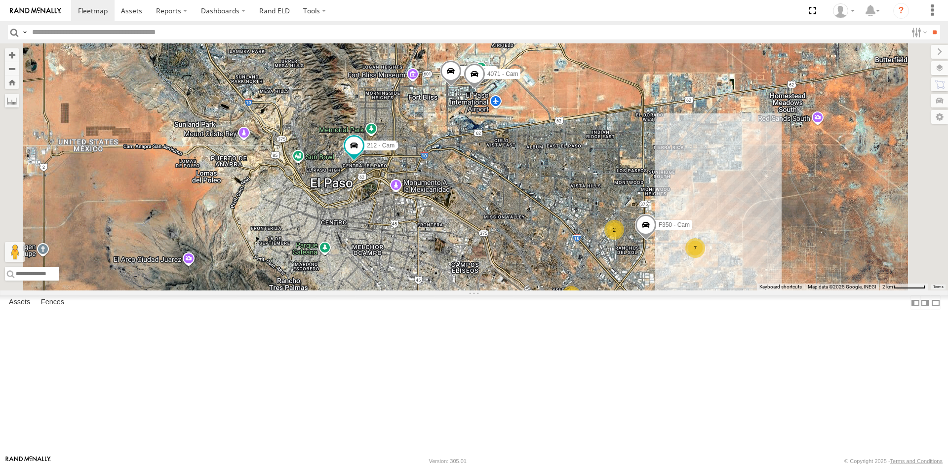
click at [485, 90] on span at bounding box center [474, 76] width 22 height 27
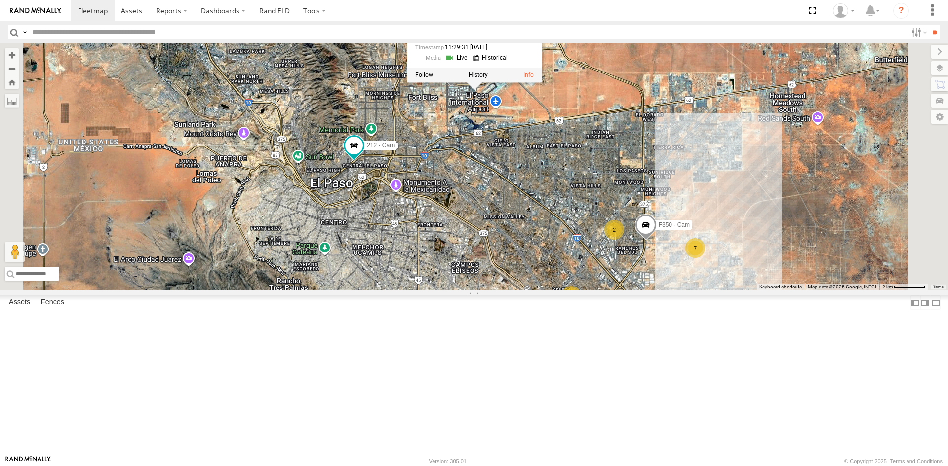
click at [541, 82] on div at bounding box center [474, 75] width 134 height 15
click at [433, 78] on label at bounding box center [424, 75] width 18 height 7
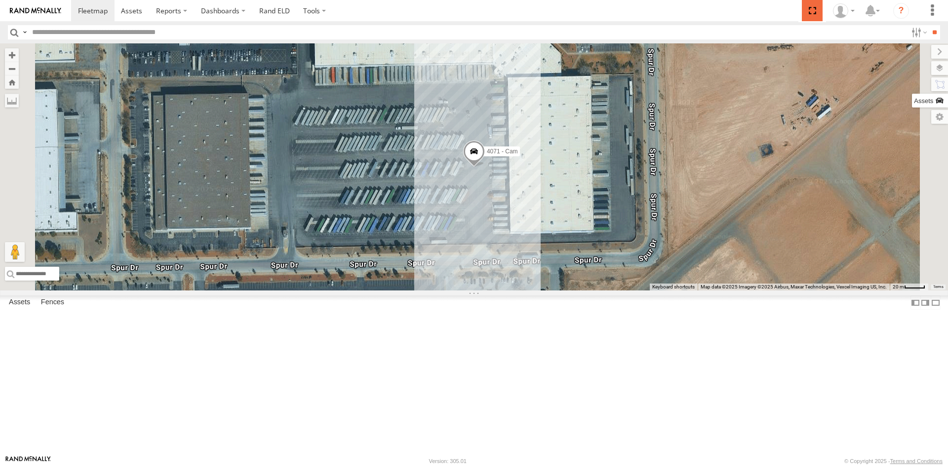
drag, startPoint x: 808, startPoint y: 11, endPoint x: 808, endPoint y: 54, distance: 42.4
click at [808, 11] on span at bounding box center [811, 10] width 20 height 21
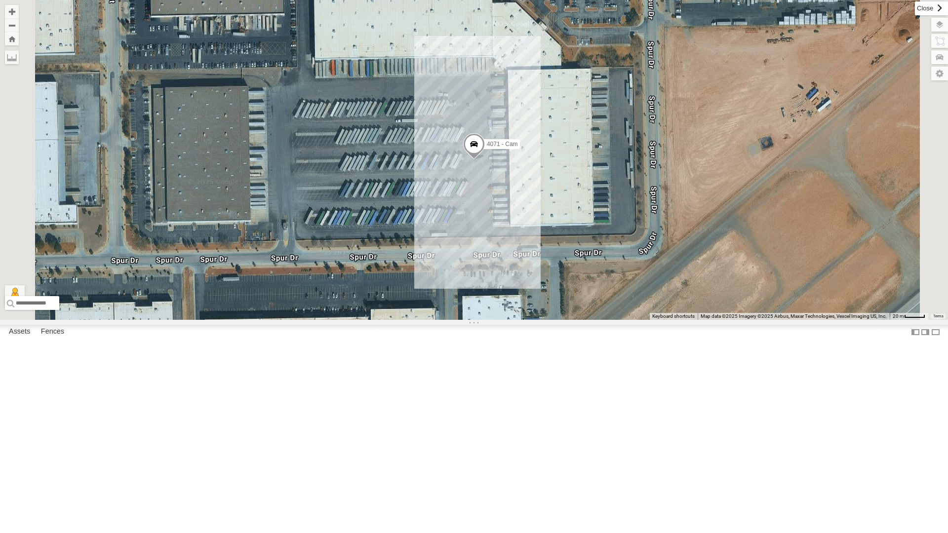
click at [914, 12] on label at bounding box center [930, 8] width 33 height 14
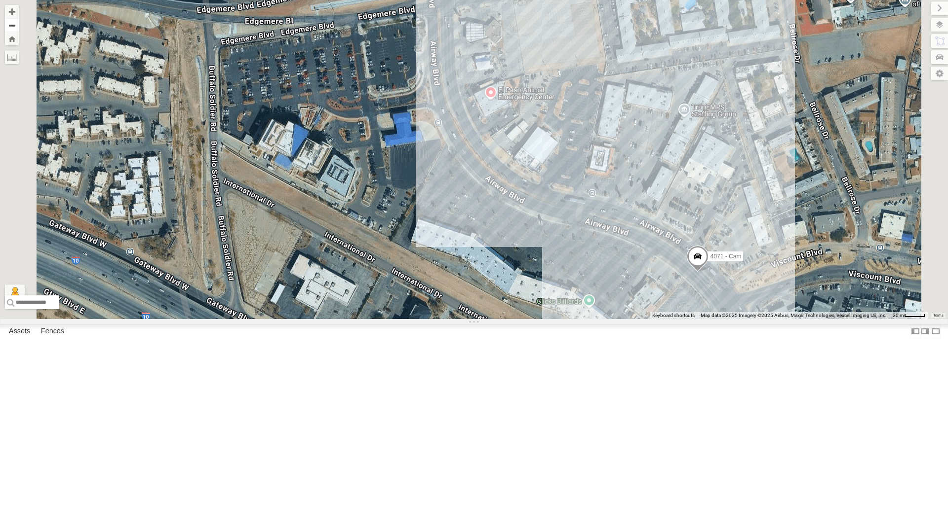
click at [19, 25] on button "Zoom out" at bounding box center [12, 25] width 14 height 14
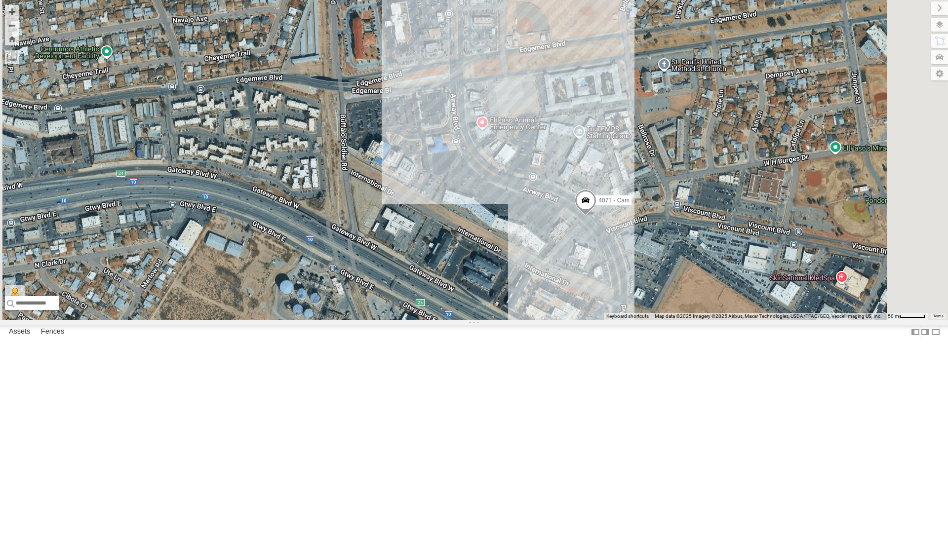
click at [0, 0] on div "4030 - Cam" at bounding box center [0, 0] width 0 height 0
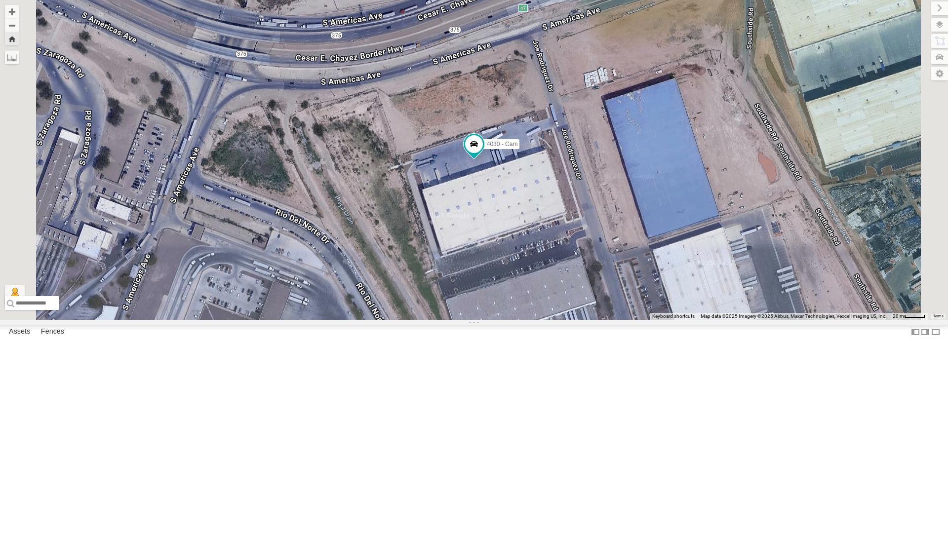
click at [0, 0] on div "4071 - Cam" at bounding box center [0, 0] width 0 height 0
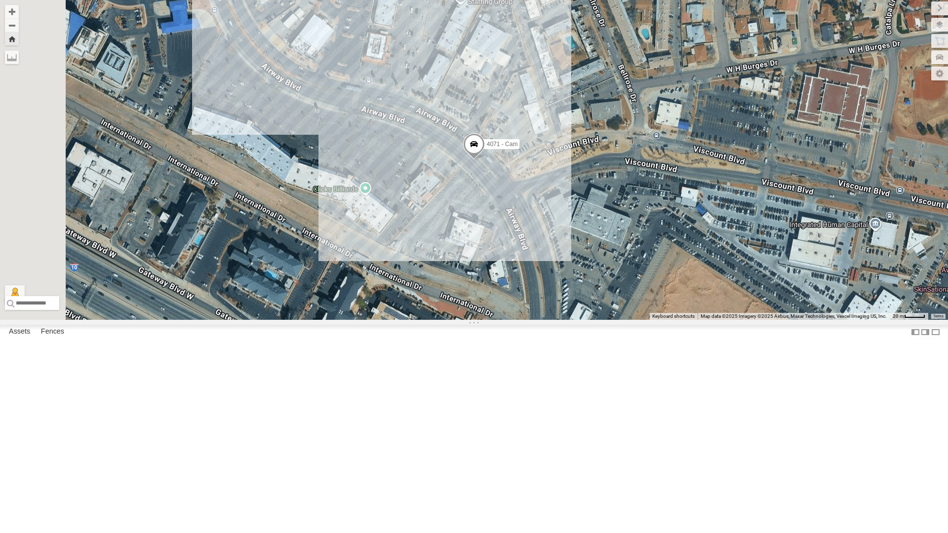
click at [0, 0] on div "4030 - Cam" at bounding box center [0, 0] width 0 height 0
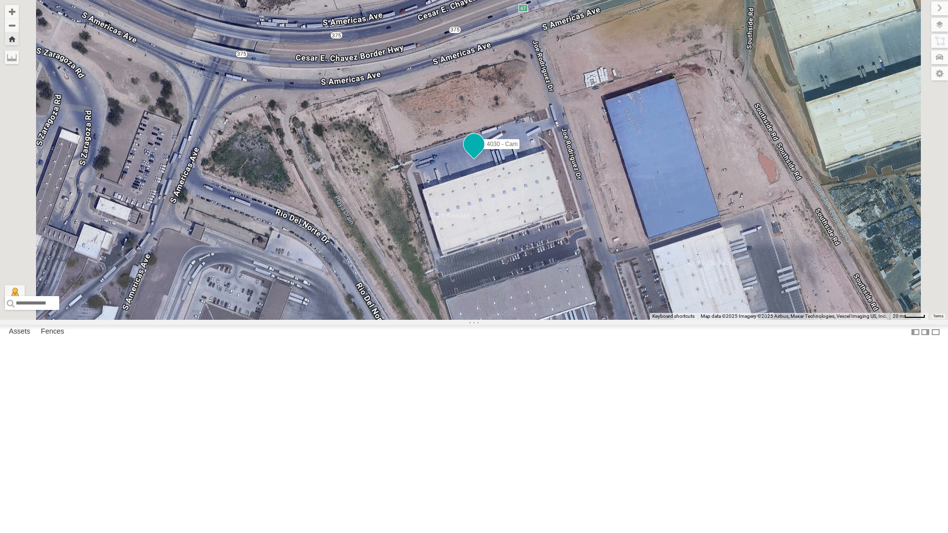
click at [483, 153] on span at bounding box center [474, 144] width 18 height 18
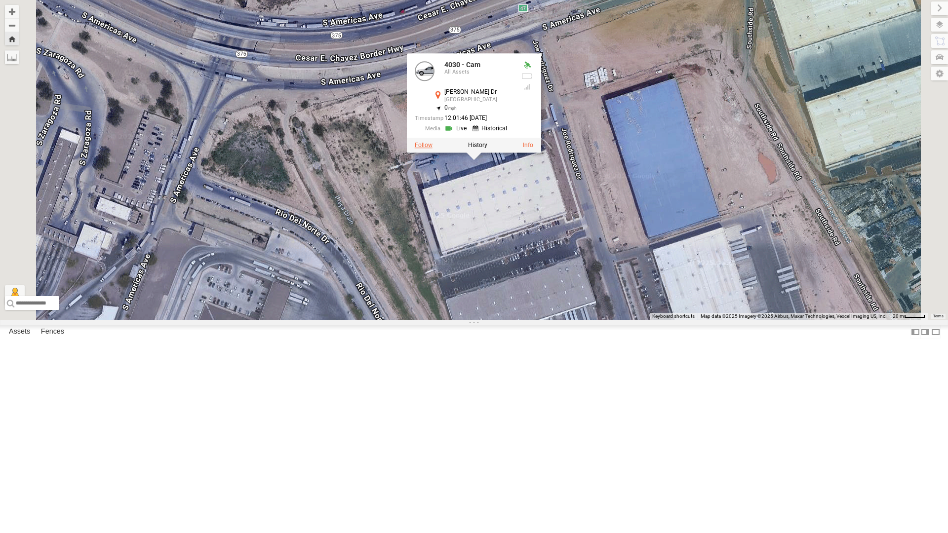
click at [432, 149] on label at bounding box center [424, 145] width 18 height 7
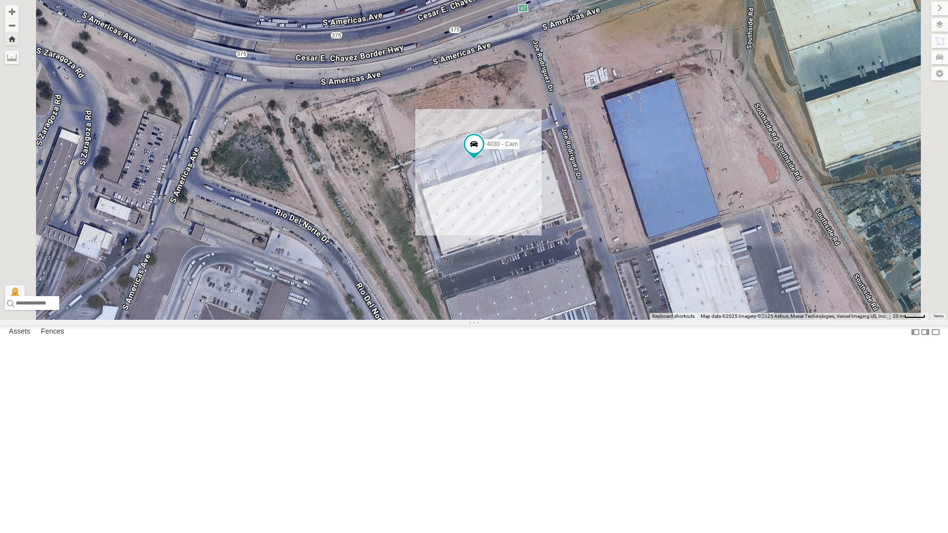
click at [0, 0] on div "4071 - Cam" at bounding box center [0, 0] width 0 height 0
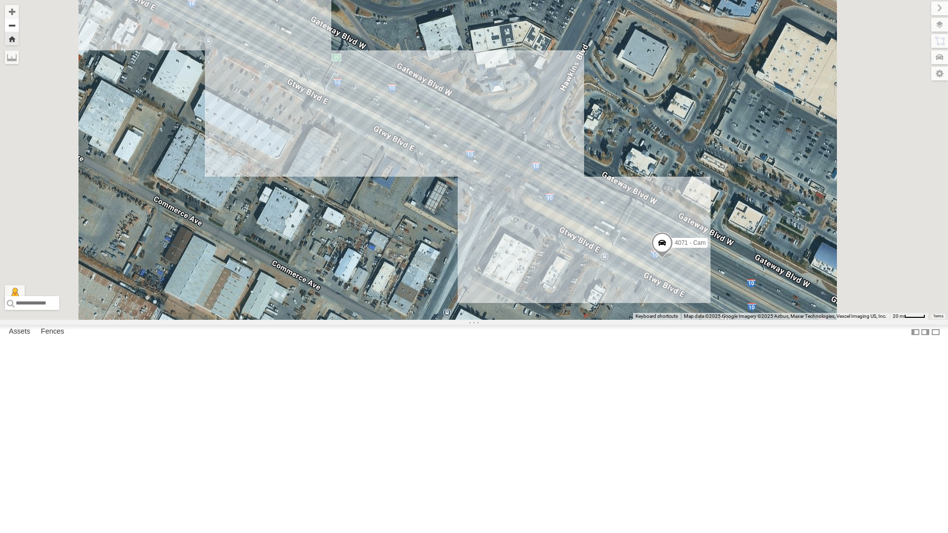
click at [19, 27] on button "Zoom out" at bounding box center [12, 25] width 14 height 14
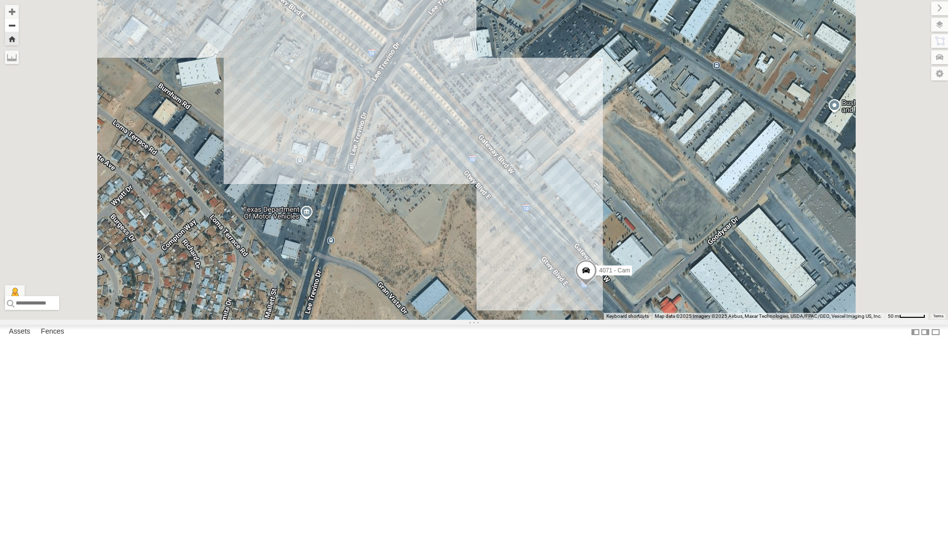
click at [19, 26] on button "Zoom out" at bounding box center [12, 25] width 14 height 14
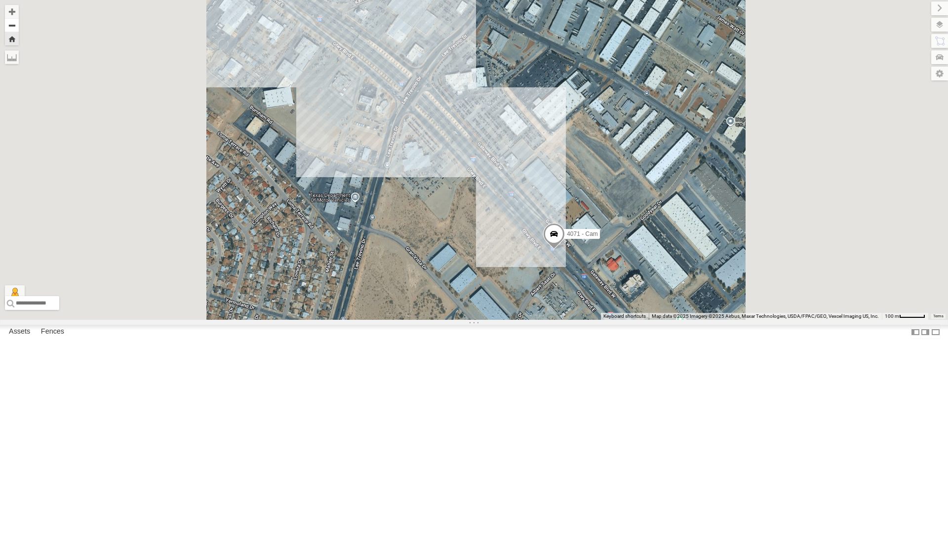
click at [19, 26] on button "Zoom out" at bounding box center [12, 25] width 14 height 14
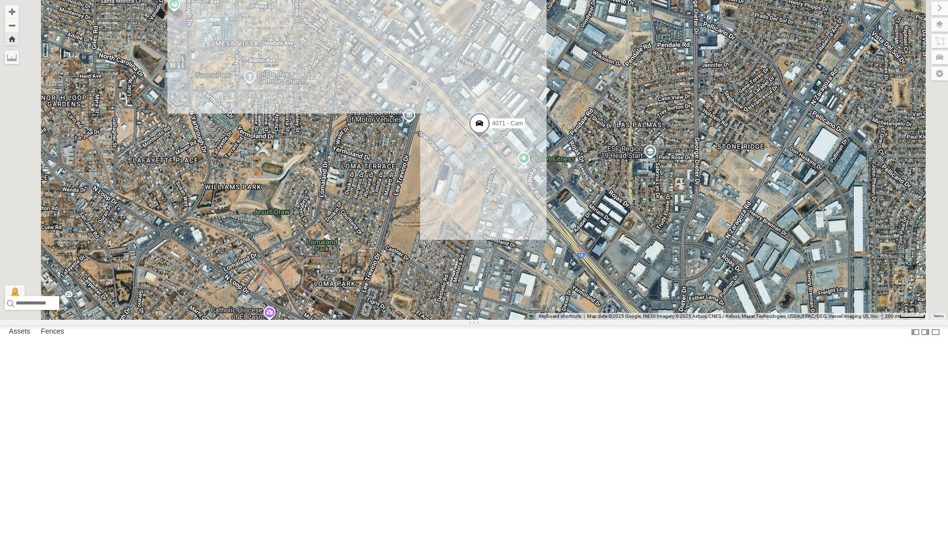
drag, startPoint x: 567, startPoint y: 399, endPoint x: 542, endPoint y: 340, distance: 63.7
click at [542, 320] on div "4071 - Cam" at bounding box center [474, 160] width 948 height 320
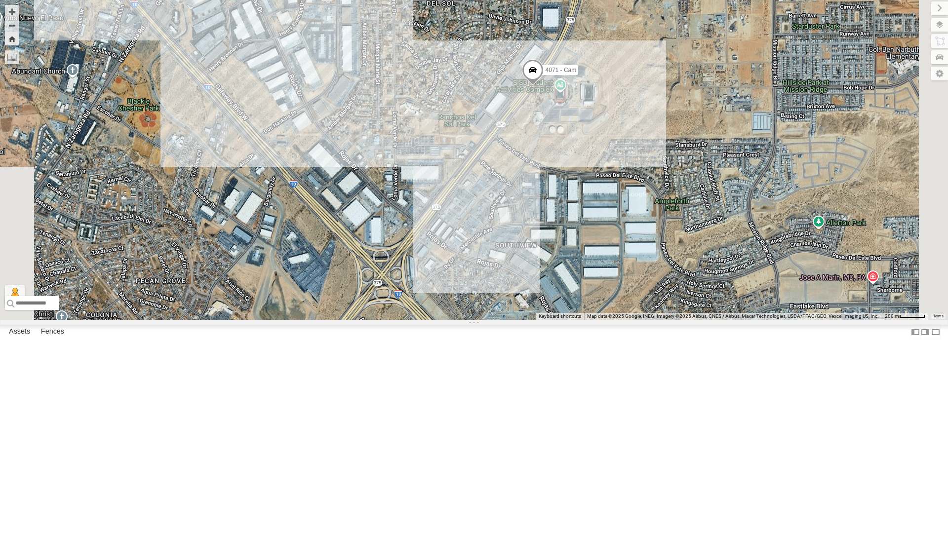
click at [0, 0] on div "4067 - Cam All Assets" at bounding box center [0, 0] width 0 height 0
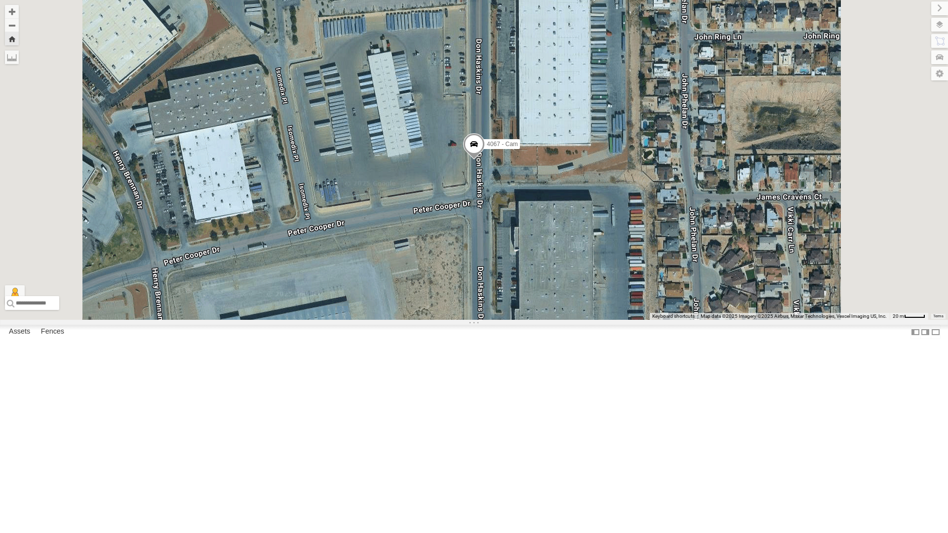
click at [485, 160] on span at bounding box center [474, 146] width 22 height 27
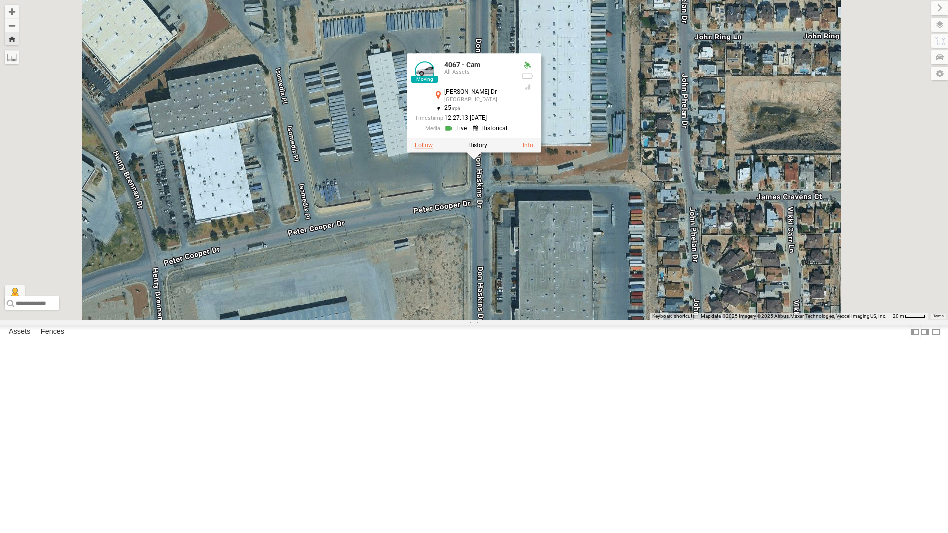
click at [432, 149] on label at bounding box center [424, 145] width 18 height 7
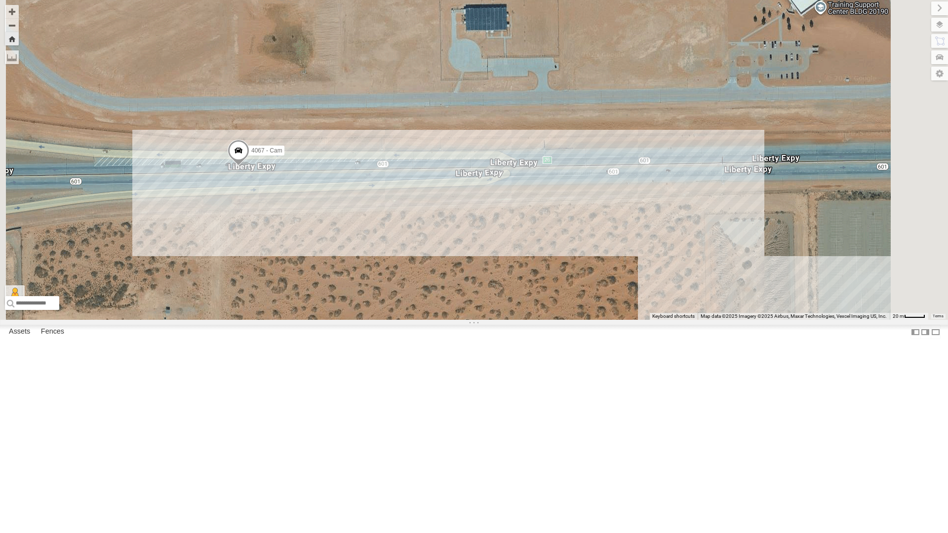
click at [0, 0] on div "4071 - Cam" at bounding box center [0, 0] width 0 height 0
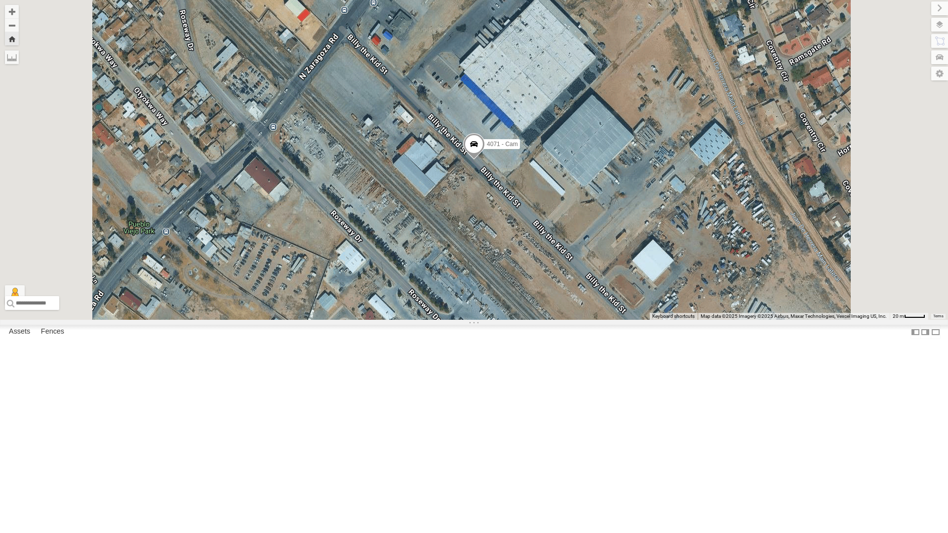
click at [0, 0] on div "4067 - Cam" at bounding box center [0, 0] width 0 height 0
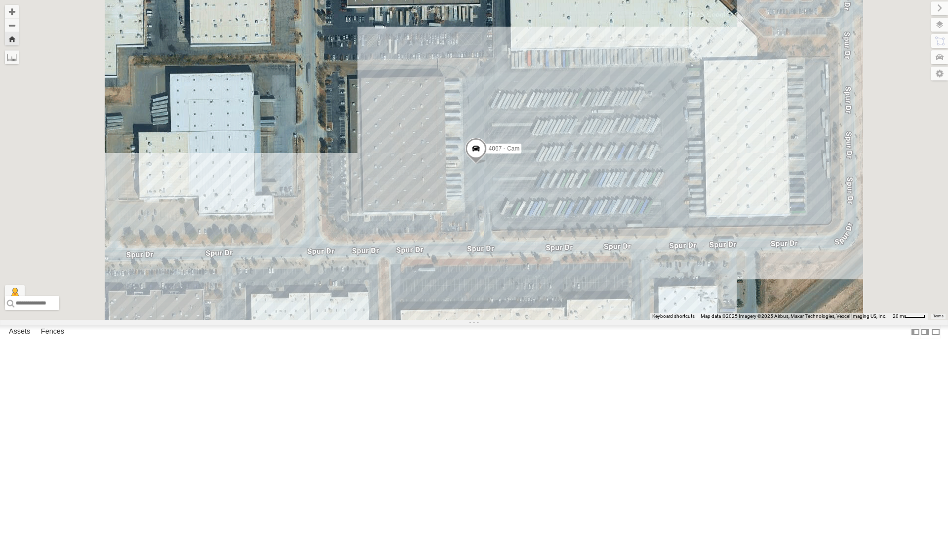
drag, startPoint x: 482, startPoint y: 389, endPoint x: 482, endPoint y: 340, distance: 48.9
click at [482, 320] on div "4067 - Cam" at bounding box center [474, 160] width 948 height 320
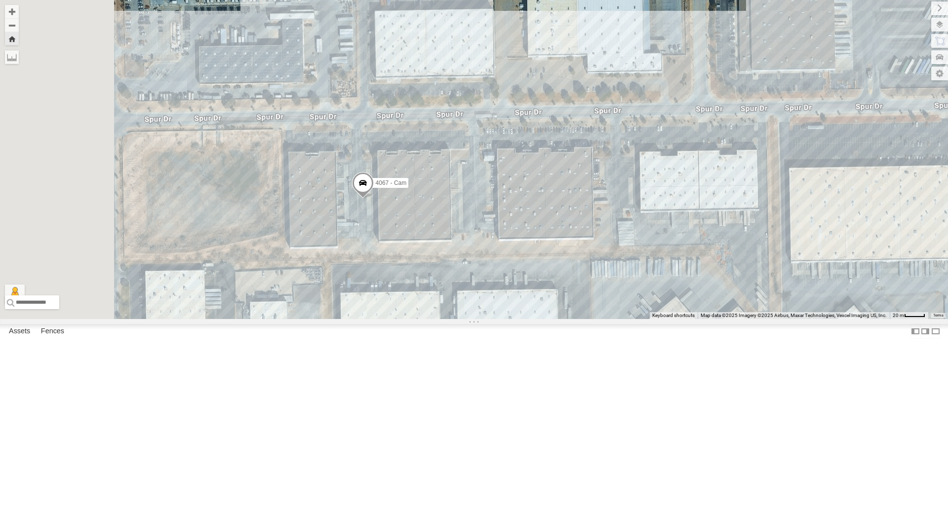
click at [0, 0] on div "4071 - Cam" at bounding box center [0, 0] width 0 height 0
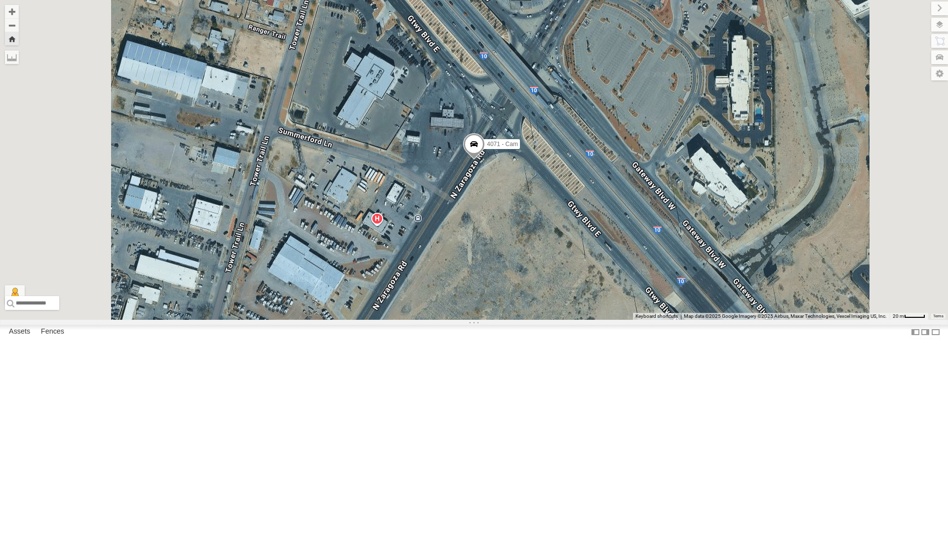
click at [0, 0] on div "4030 - Cam" at bounding box center [0, 0] width 0 height 0
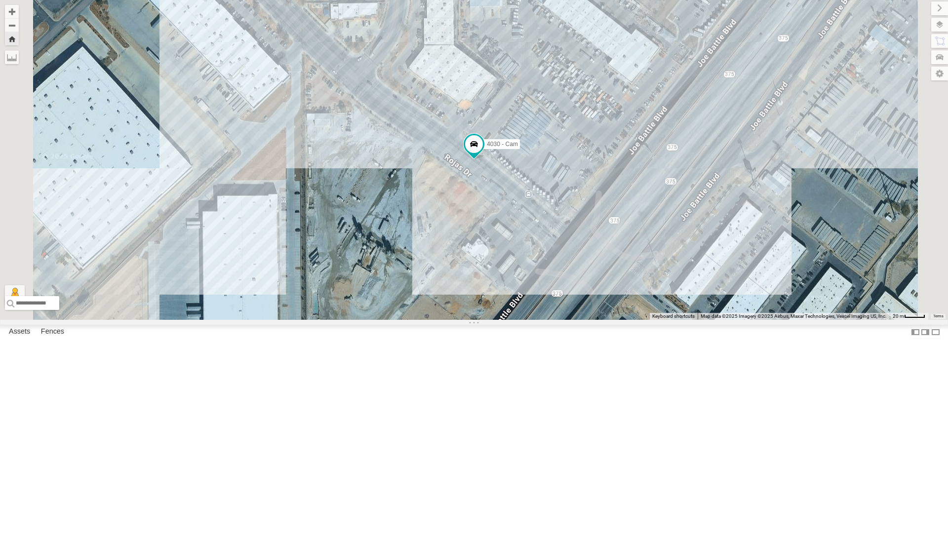
click at [0, 0] on div "4071 - Cam" at bounding box center [0, 0] width 0 height 0
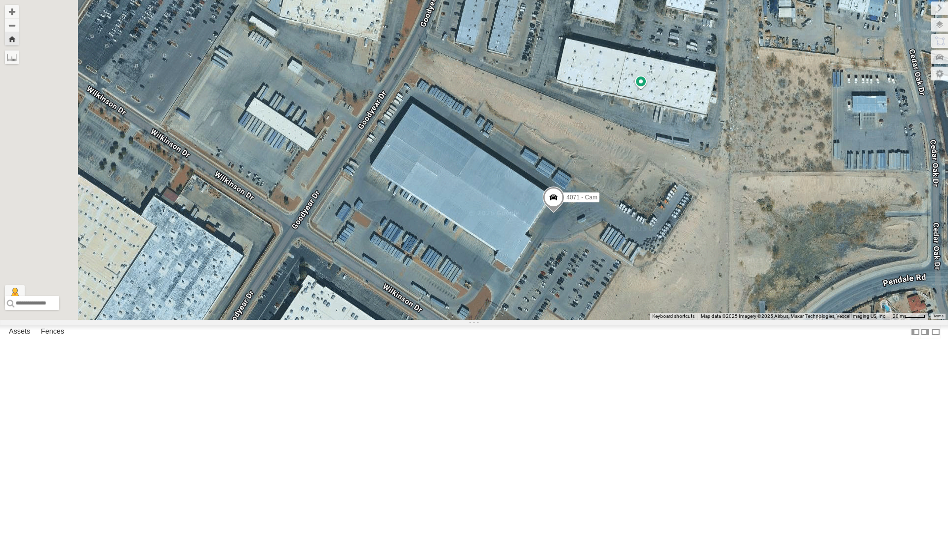
drag, startPoint x: 470, startPoint y: 265, endPoint x: 552, endPoint y: 318, distance: 97.3
click at [552, 318] on div "4071 - Cam" at bounding box center [474, 160] width 948 height 320
click at [0, 0] on div "4067 - Cam" at bounding box center [0, 0] width 0 height 0
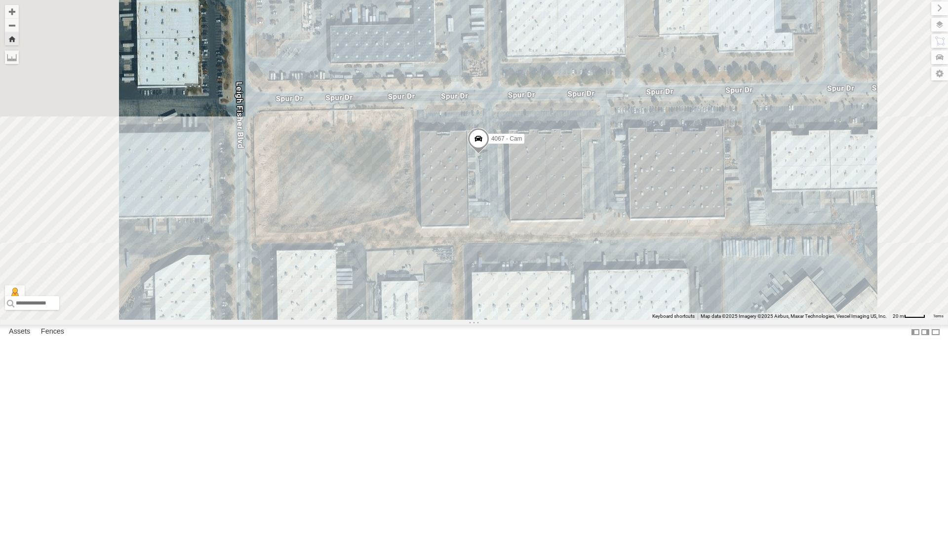
click at [489, 154] on span at bounding box center [478, 141] width 22 height 27
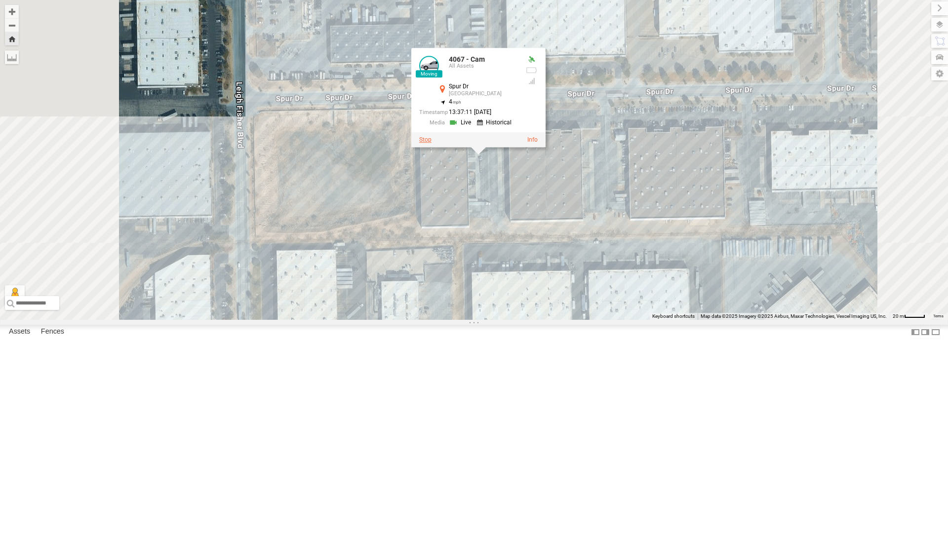
click at [431, 143] on label at bounding box center [425, 139] width 12 height 7
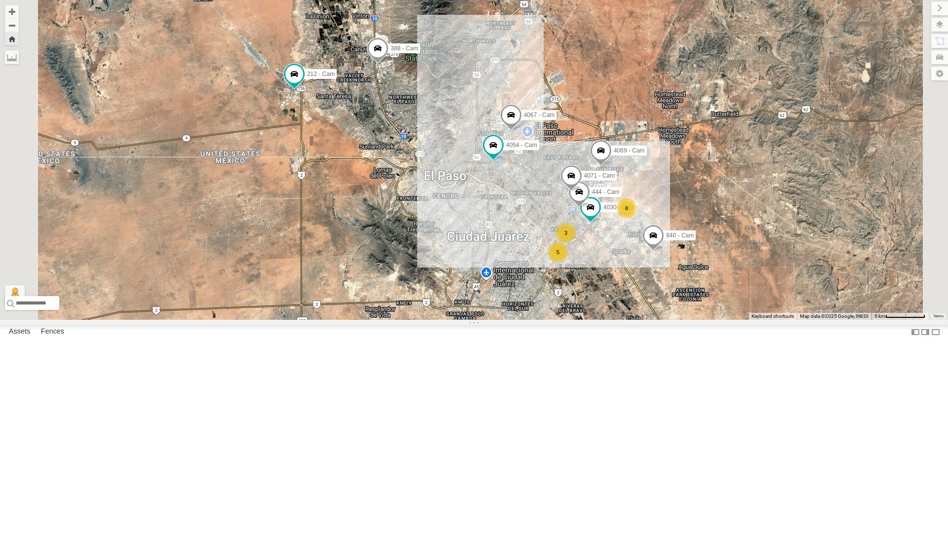
click at [466, 288] on div "4054 - Cam 4067 - Cam 4069 - Cam 8 3 5 4030 - Cam 840 - Cam 444 - Cam 388 - Cam…" at bounding box center [474, 160] width 948 height 320
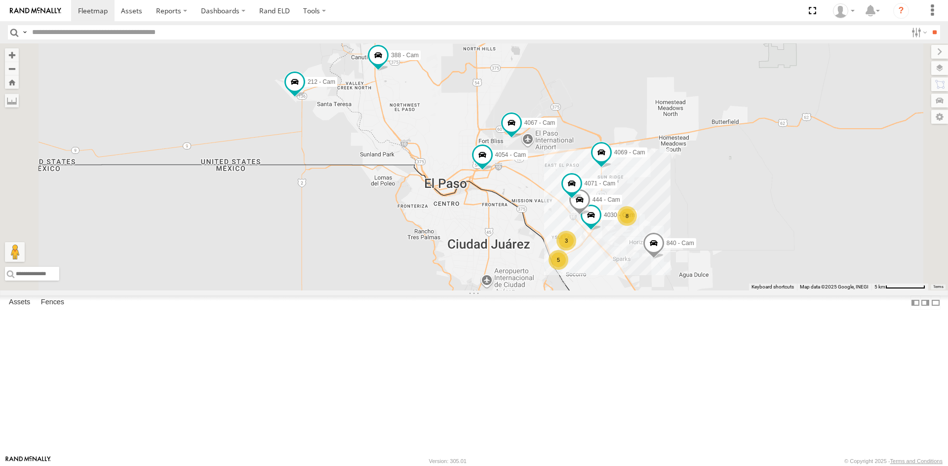
click at [937, 70] on label at bounding box center [939, 68] width 17 height 14
click at [0, 0] on span "Basemaps" at bounding box center [0, 0] width 0 height 0
click at [0, 0] on span "Satellite + Roadmap" at bounding box center [0, 0] width 0 height 0
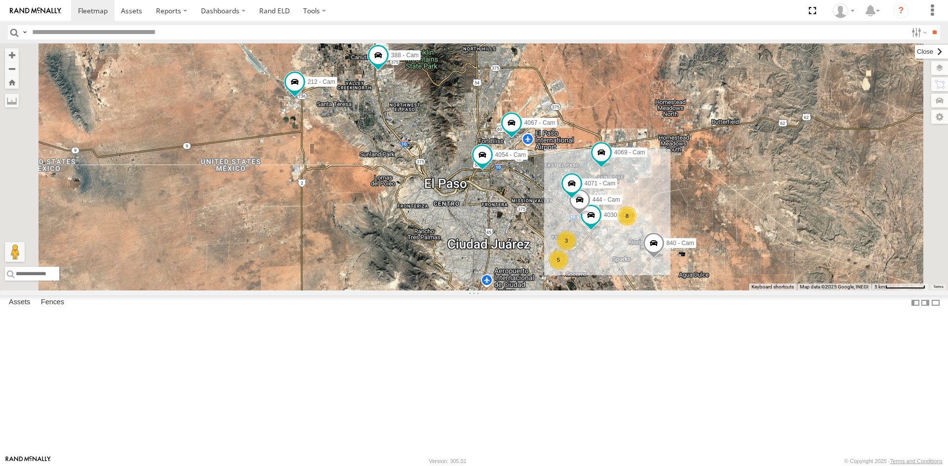
click at [914, 50] on label at bounding box center [930, 52] width 33 height 14
click at [813, 6] on span at bounding box center [811, 10] width 20 height 21
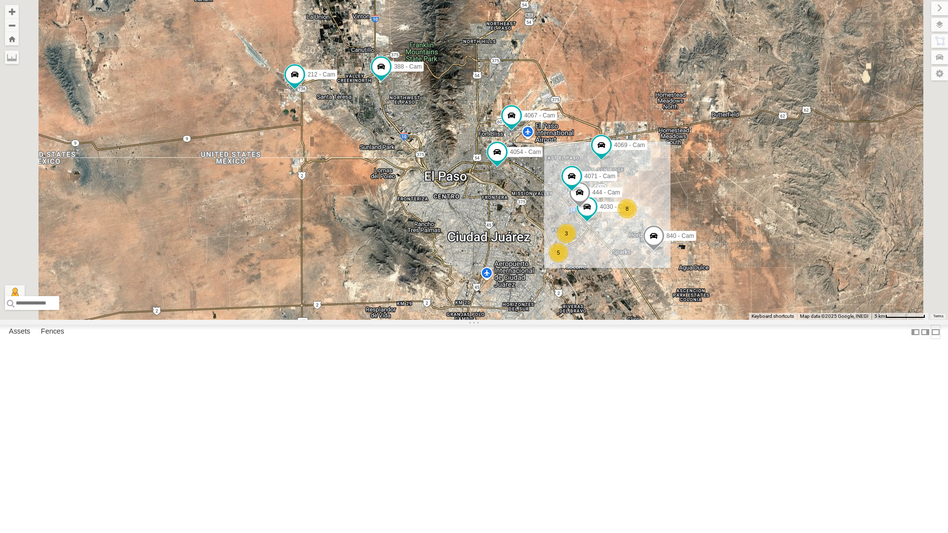
click at [930, 339] on label at bounding box center [935, 332] width 10 height 14
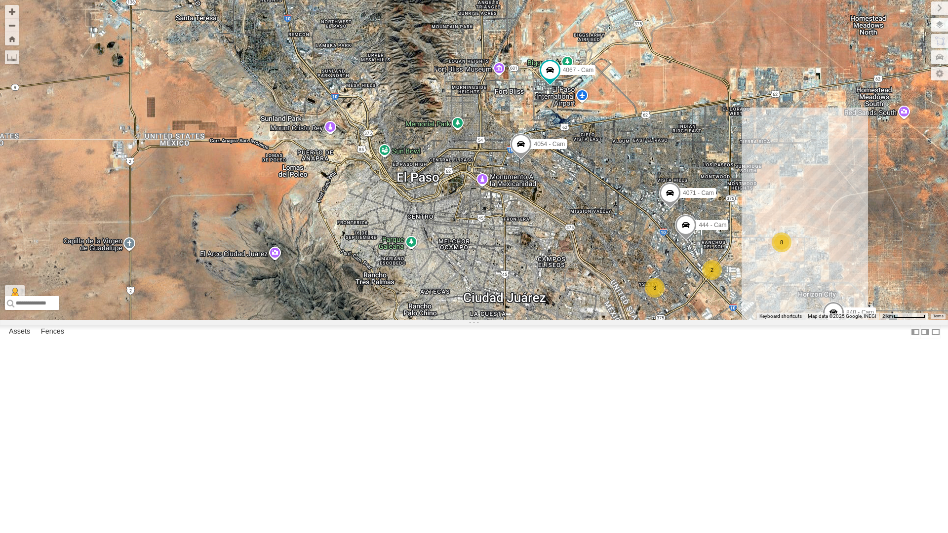
click at [666, 209] on span at bounding box center [670, 195] width 22 height 27
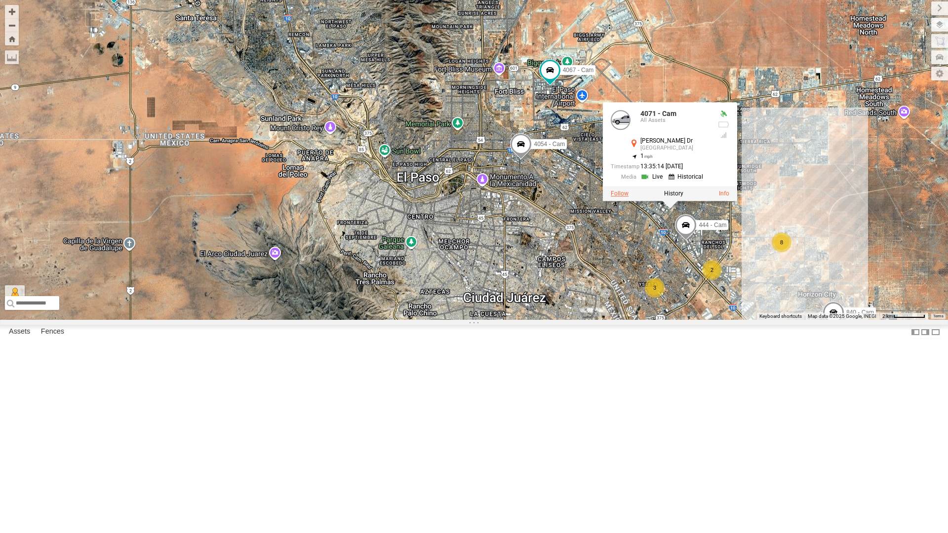
click at [623, 197] on label at bounding box center [619, 193] width 18 height 7
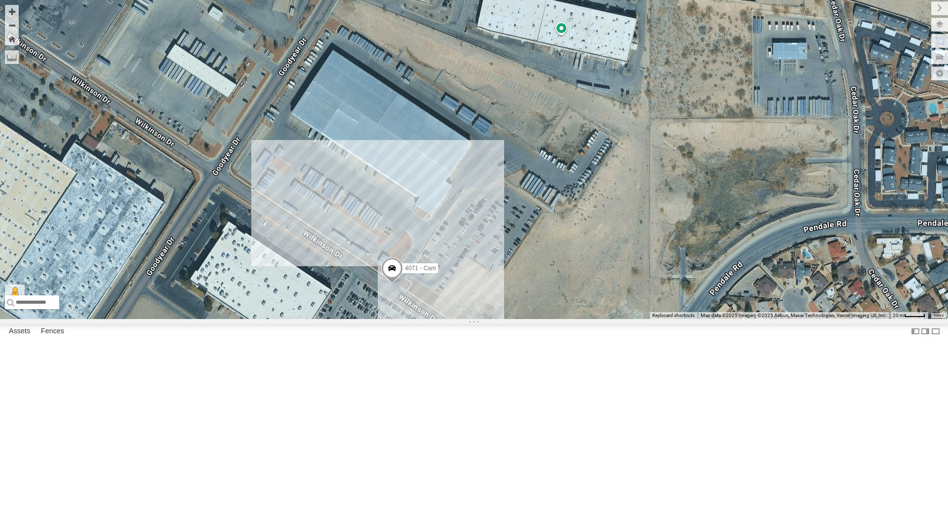
click at [391, 284] on span at bounding box center [392, 270] width 22 height 27
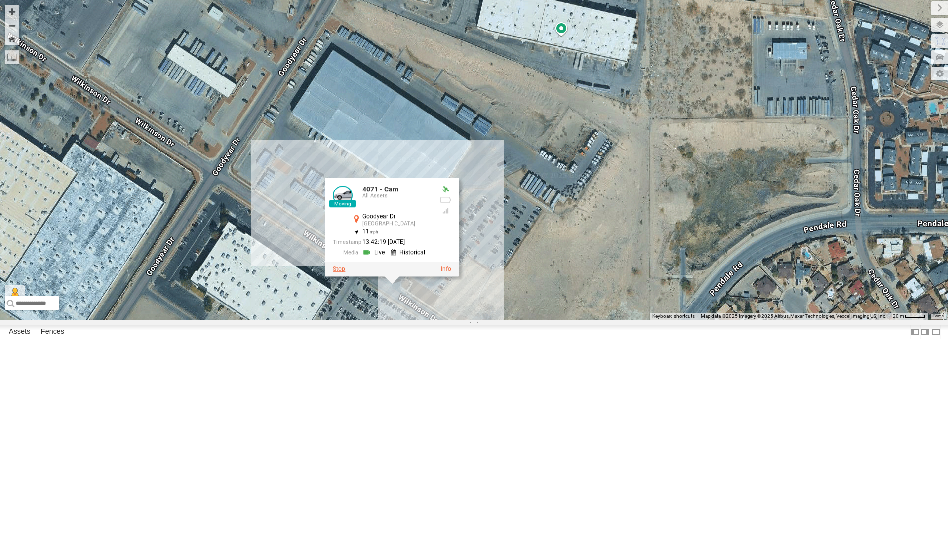
click at [339, 273] on label at bounding box center [339, 269] width 12 height 7
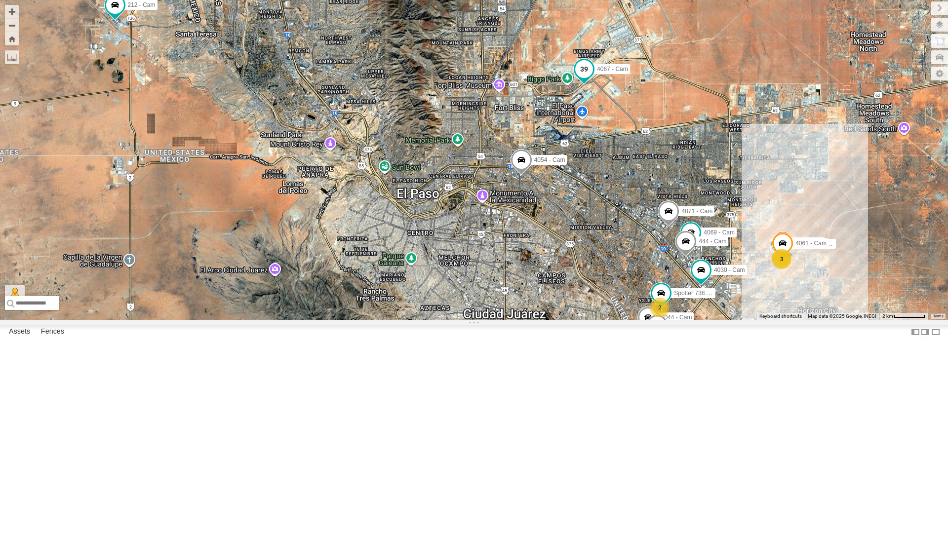
click at [586, 78] on span at bounding box center [584, 69] width 18 height 18
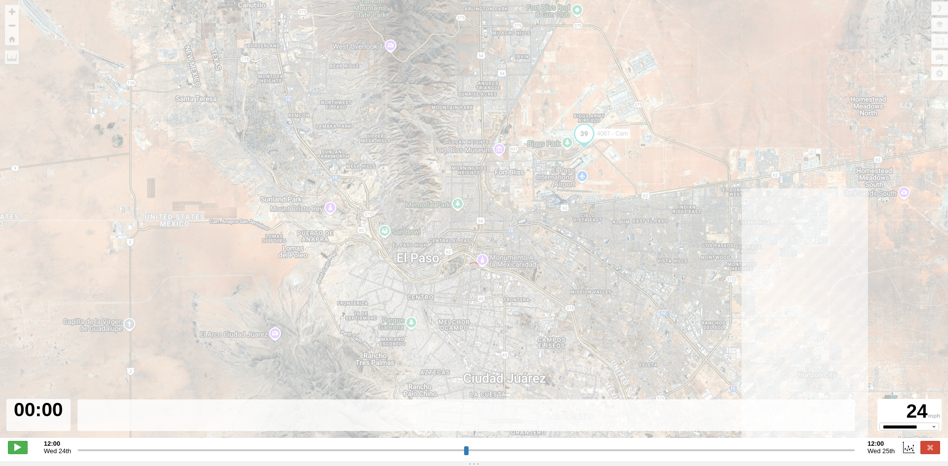
type input "**********"
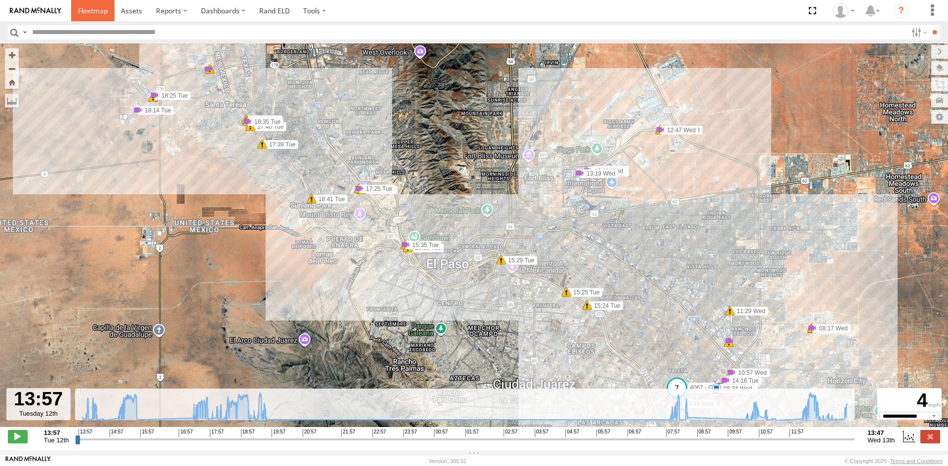
click at [81, 11] on span at bounding box center [93, 10] width 30 height 9
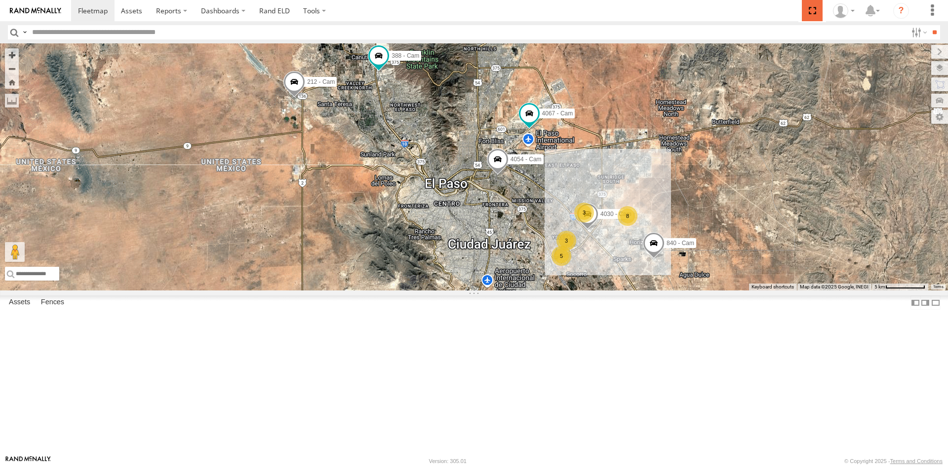
drag, startPoint x: 811, startPoint y: 9, endPoint x: 812, endPoint y: 52, distance: 42.4
click at [812, 9] on span at bounding box center [811, 10] width 20 height 21
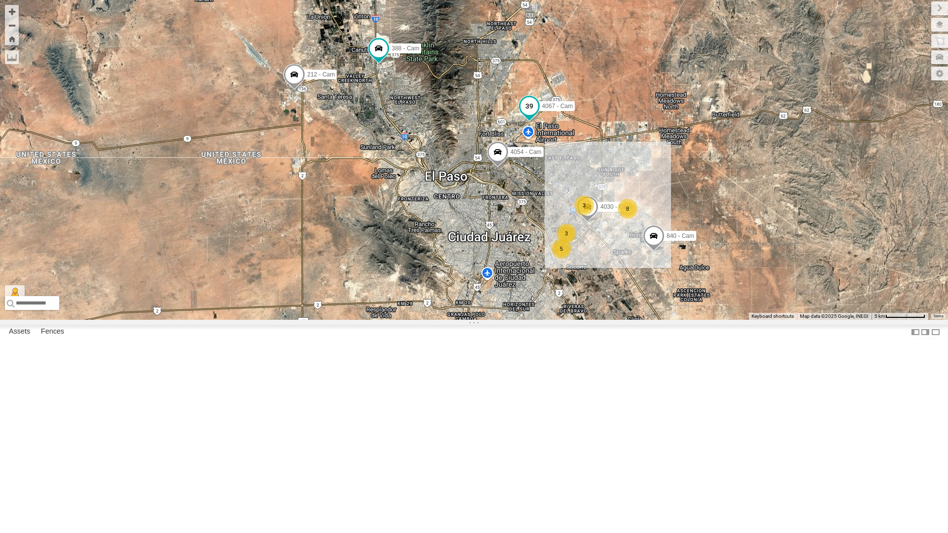
click at [532, 115] on span at bounding box center [529, 106] width 18 height 18
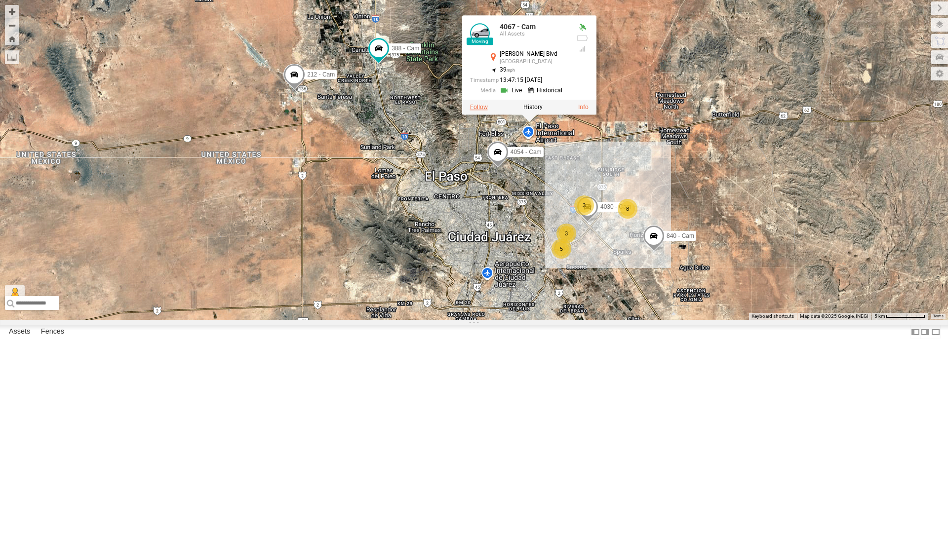
click at [478, 111] on label at bounding box center [479, 107] width 18 height 7
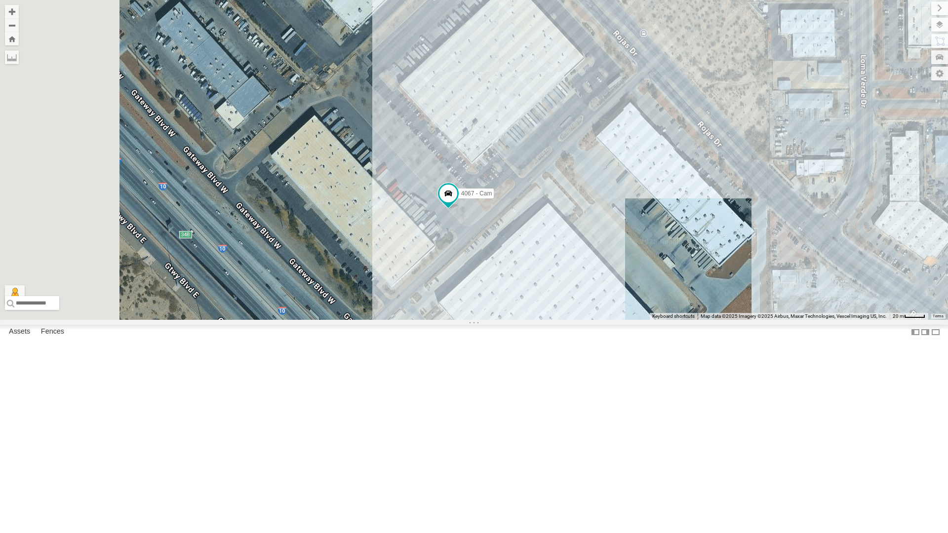
drag, startPoint x: 401, startPoint y: 400, endPoint x: 575, endPoint y: 304, distance: 198.8
click at [575, 304] on div "4067 - Cam" at bounding box center [474, 160] width 948 height 320
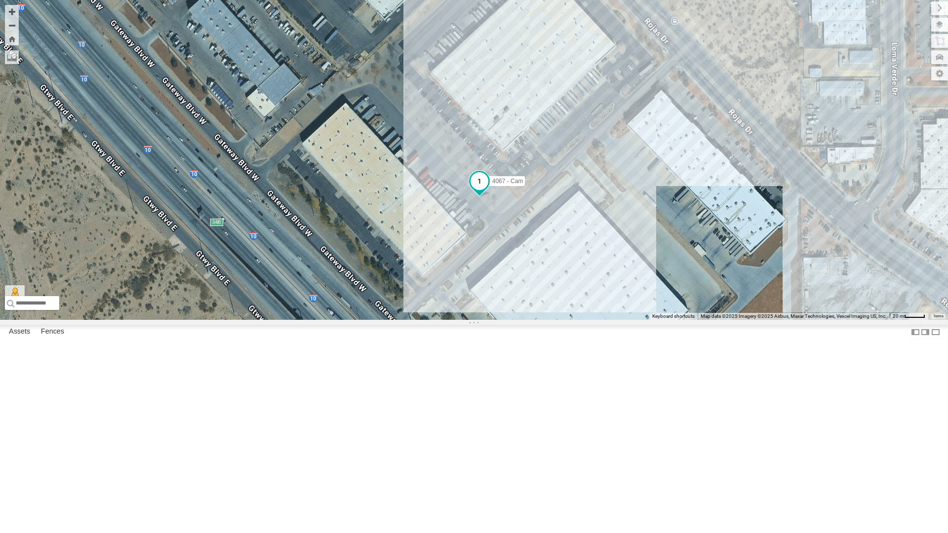
click at [486, 190] on span at bounding box center [479, 181] width 18 height 18
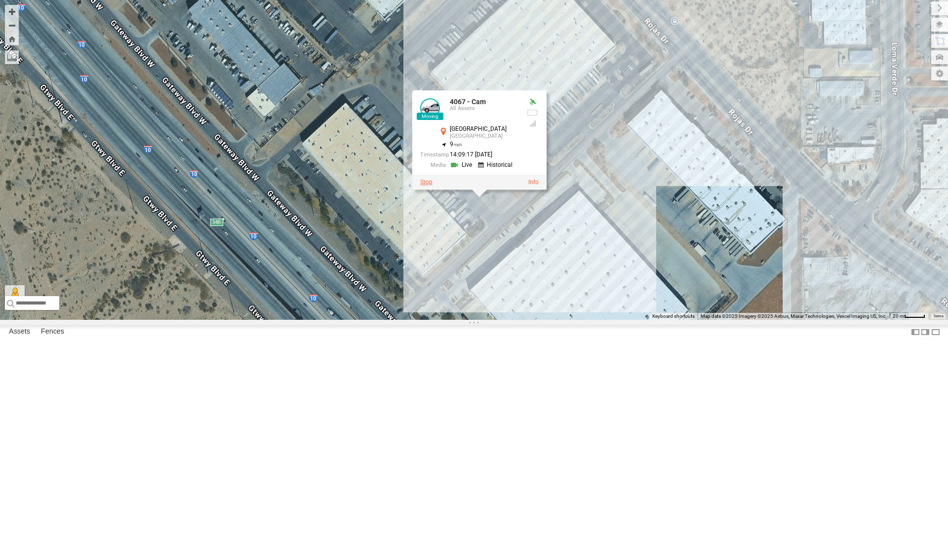
click at [427, 186] on label at bounding box center [426, 182] width 12 height 7
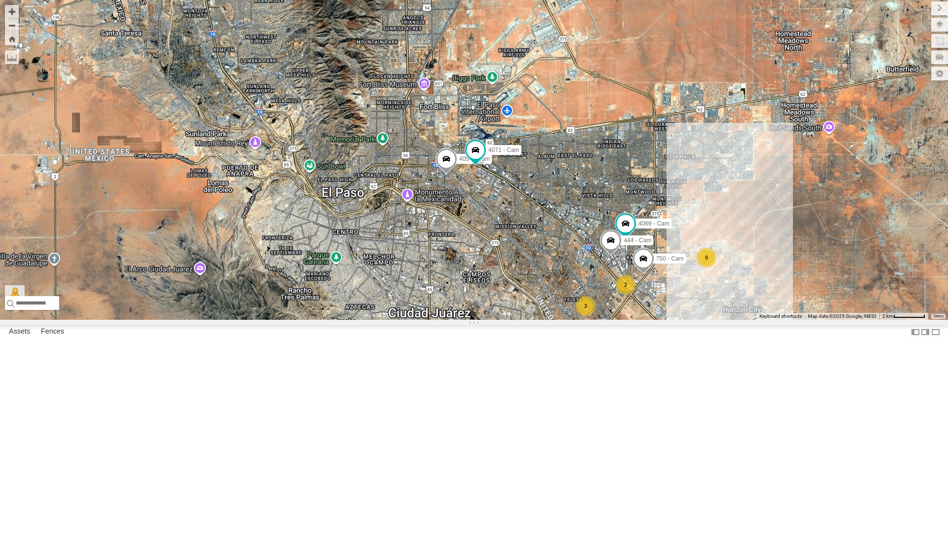
click at [488, 286] on div "4069 - Cam 4054 - Cam 750 - Cam 840 - Cam 444 - Cam 388 - Cam 4071 - Cam 212 - …" at bounding box center [474, 160] width 948 height 320
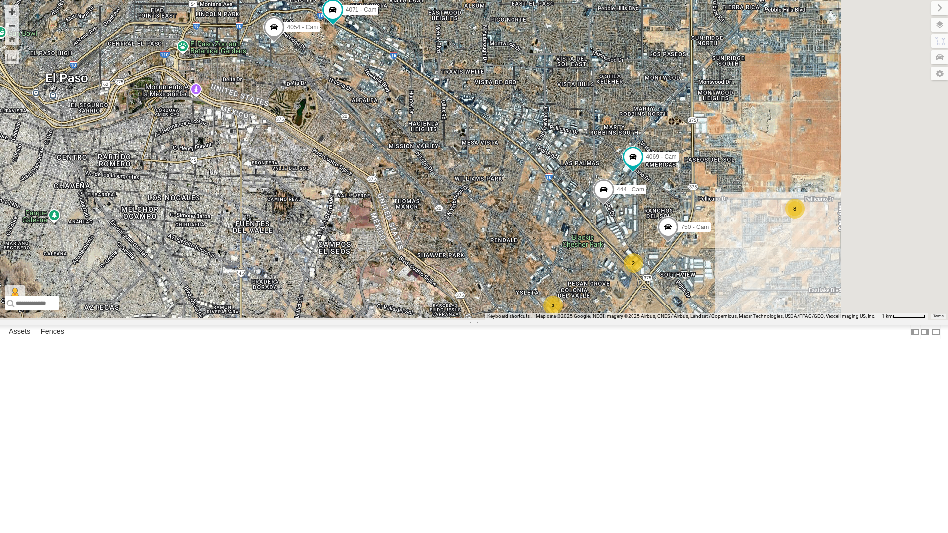
drag, startPoint x: 741, startPoint y: 459, endPoint x: 610, endPoint y: 327, distance: 186.3
click at [610, 320] on div "4069 - Cam 4054 - Cam 750 - Cam 840 - Cam 444 - Cam 388 - Cam 4071 - Cam 212 - …" at bounding box center [474, 160] width 948 height 320
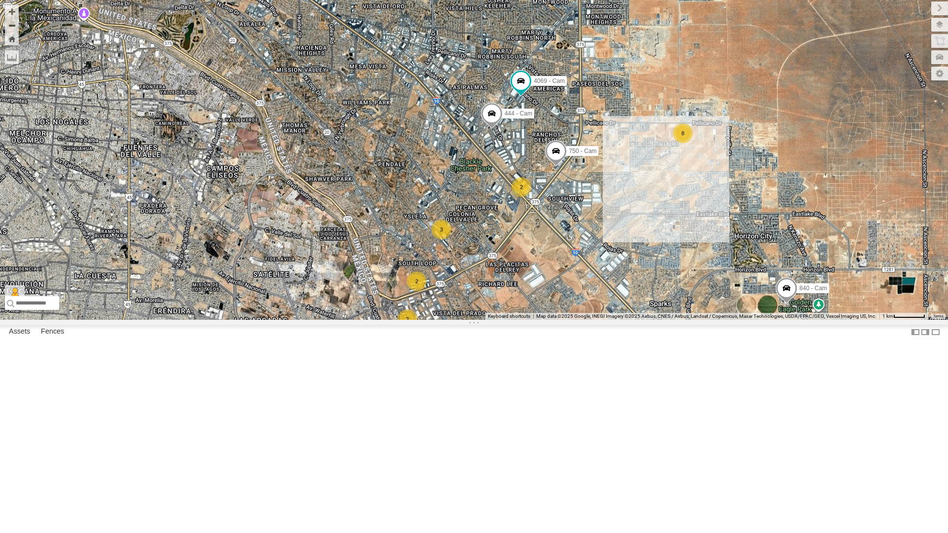
click at [517, 197] on div "2" at bounding box center [521, 187] width 20 height 20
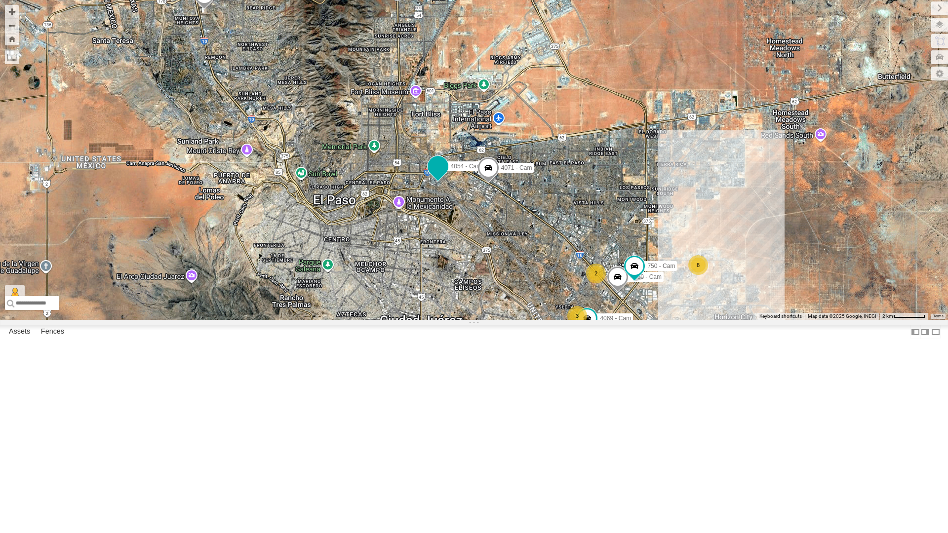
click at [435, 175] on span at bounding box center [438, 166] width 18 height 18
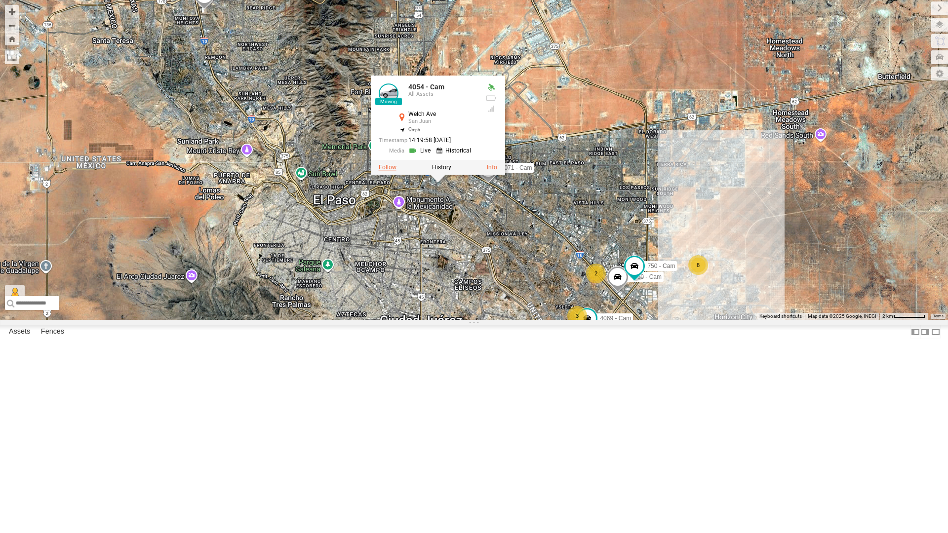
click at [384, 171] on label at bounding box center [388, 167] width 18 height 7
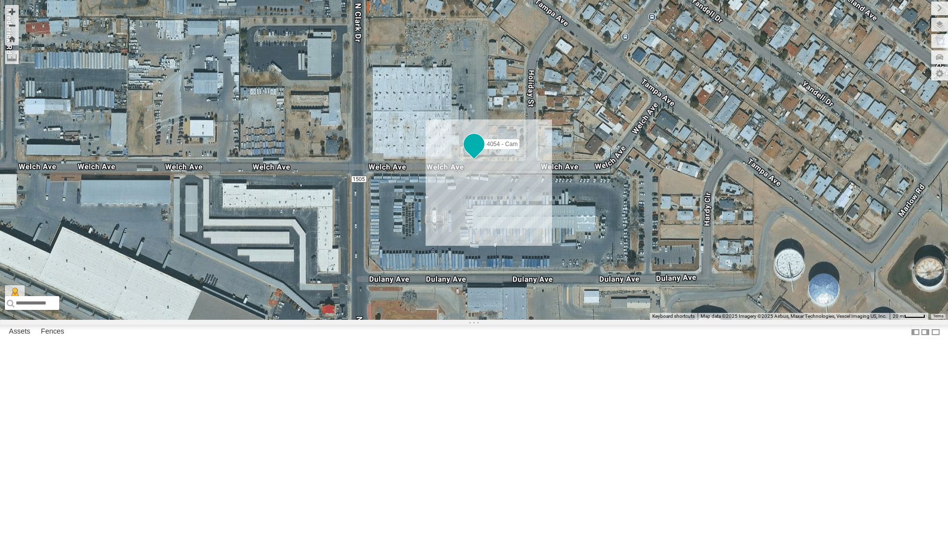
click at [471, 153] on span at bounding box center [474, 144] width 18 height 18
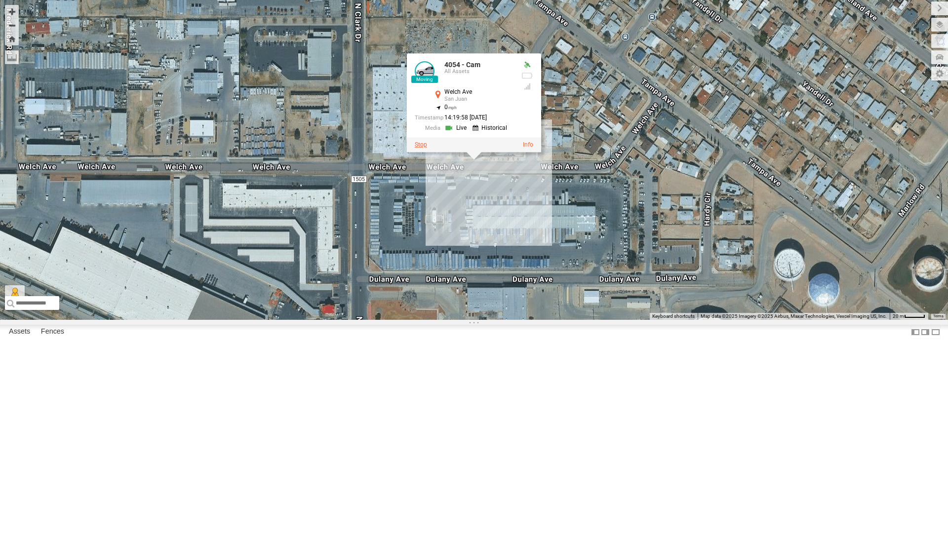
click at [423, 149] on label at bounding box center [421, 145] width 12 height 7
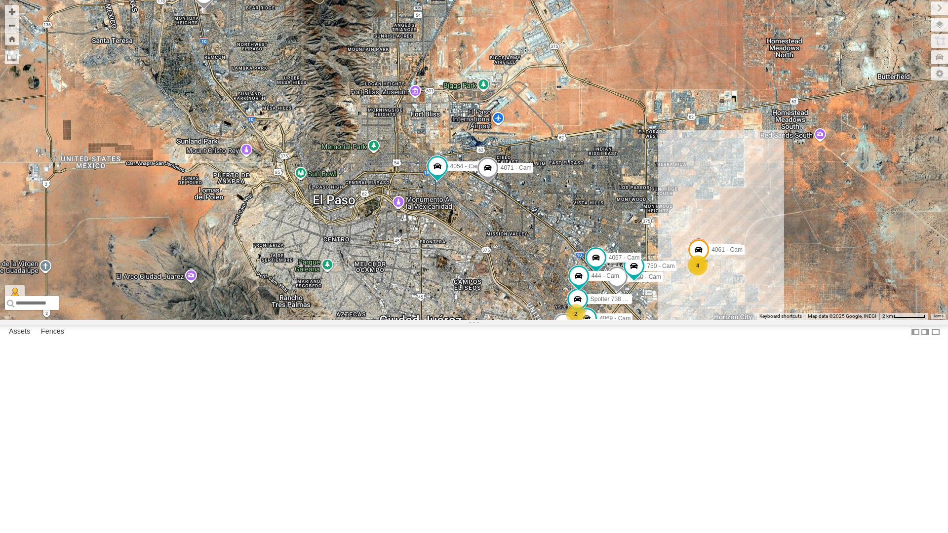
click at [484, 184] on span at bounding box center [488, 170] width 22 height 27
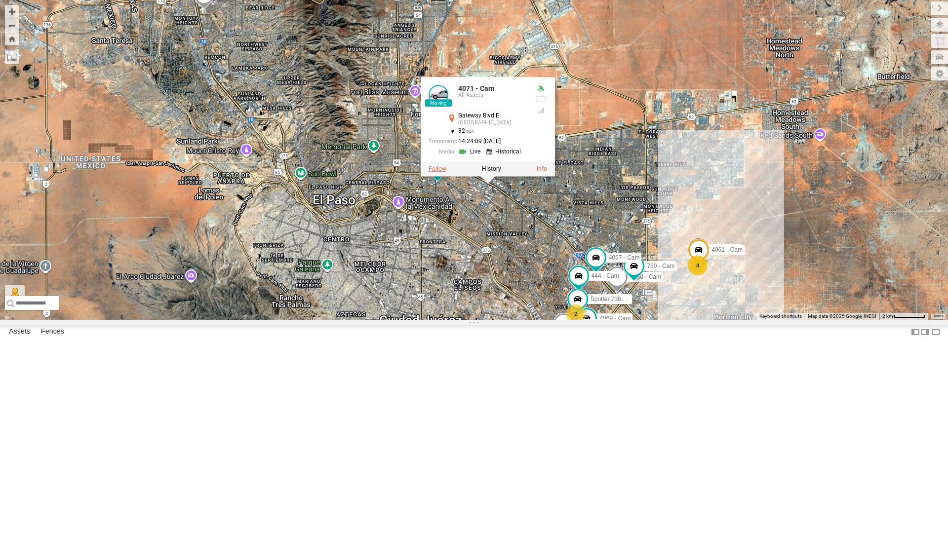
click at [433, 172] on label at bounding box center [437, 168] width 18 height 7
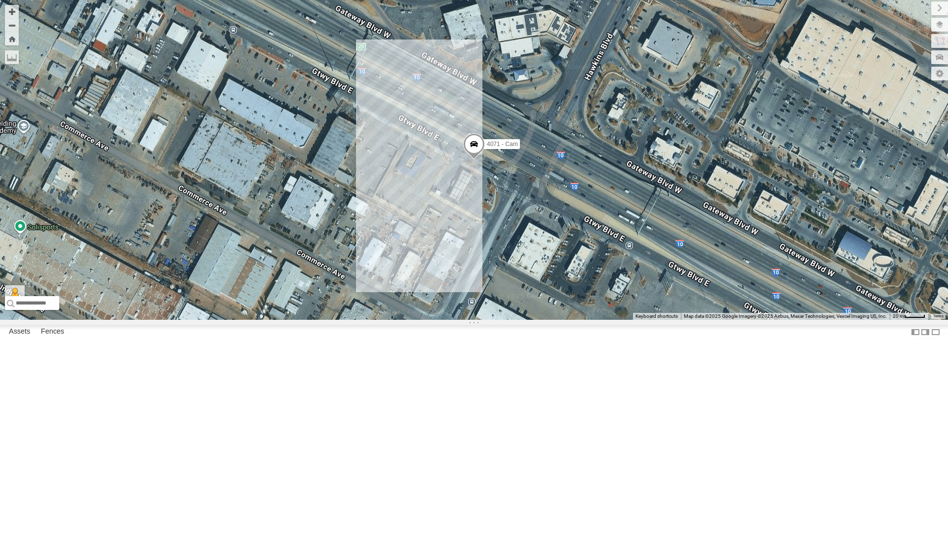
click at [478, 160] on span at bounding box center [474, 146] width 22 height 27
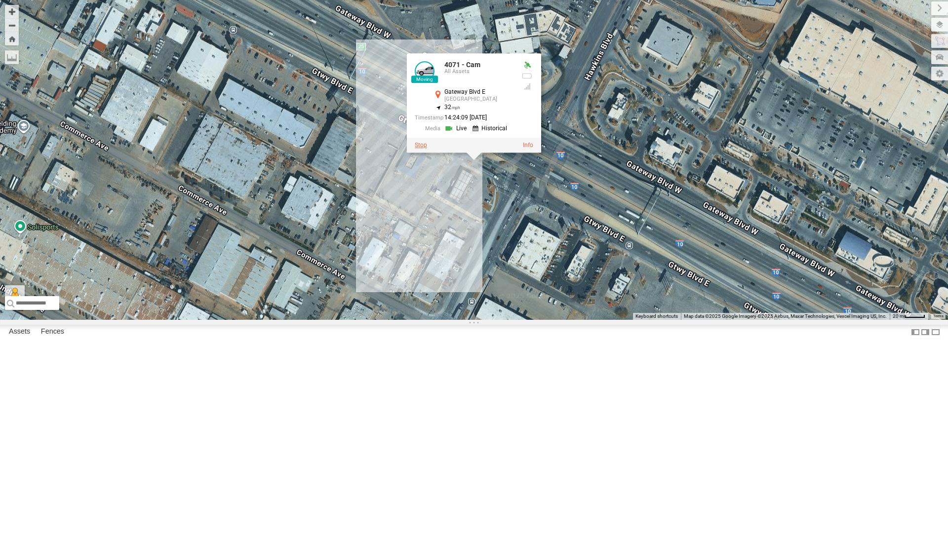
click at [423, 149] on label at bounding box center [421, 145] width 12 height 7
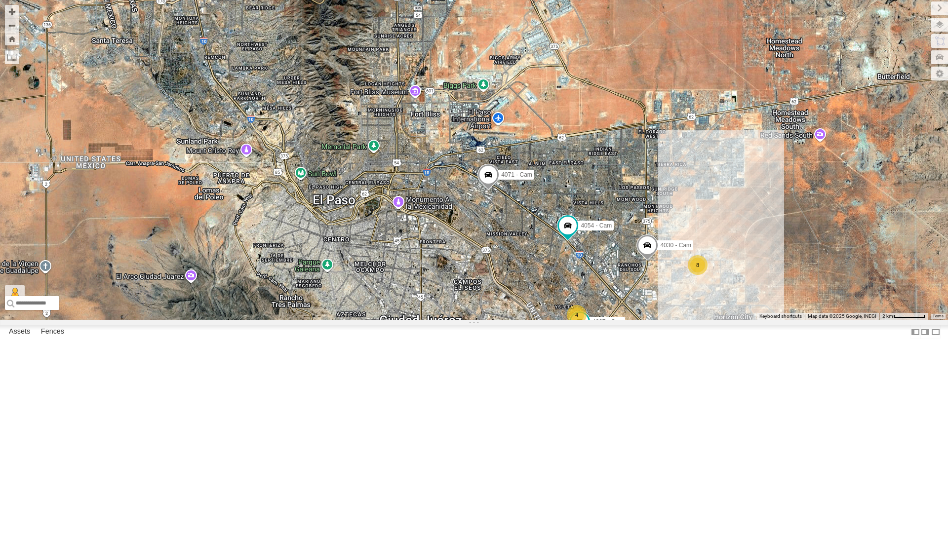
click at [645, 261] on span at bounding box center [647, 247] width 22 height 27
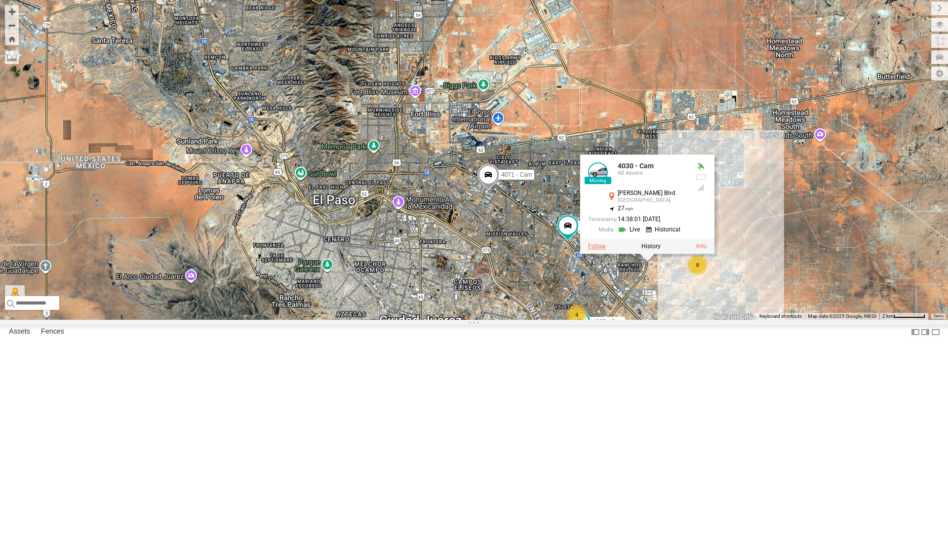
click at [598, 250] on label at bounding box center [597, 246] width 18 height 7
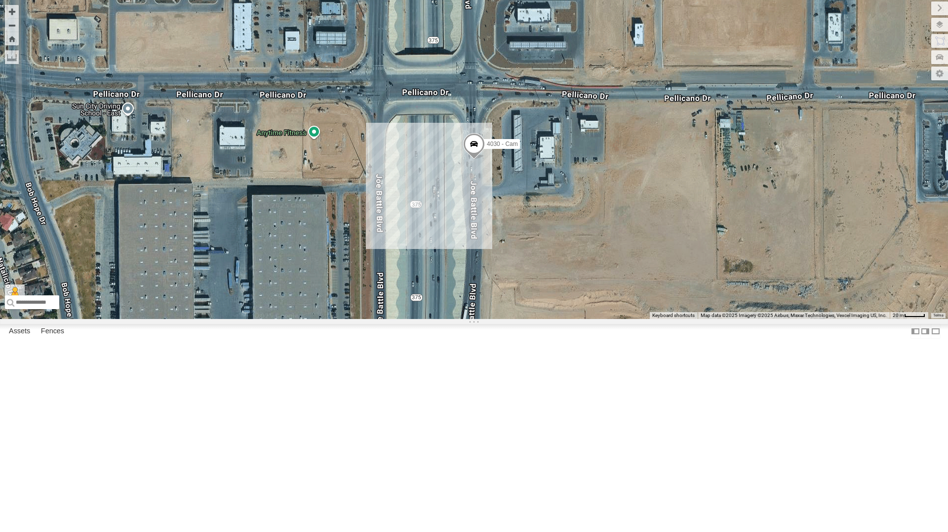
click at [612, 319] on div "4030 - Cam" at bounding box center [474, 159] width 948 height 319
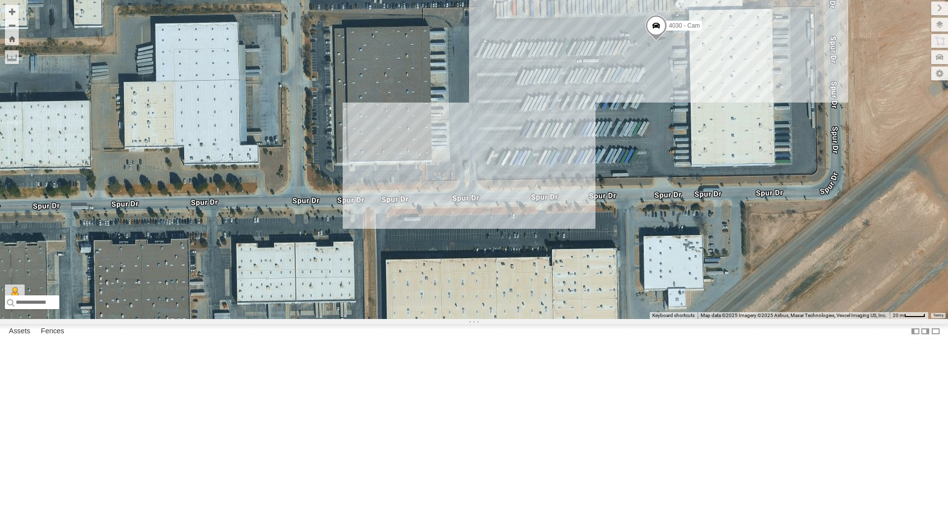
click at [597, 319] on div "4030 - Cam" at bounding box center [474, 159] width 948 height 319
click at [310, 320] on div "4030 - Cam" at bounding box center [474, 160] width 948 height 320
click at [652, 41] on span at bounding box center [656, 28] width 22 height 27
click at [601, 30] on label at bounding box center [603, 26] width 12 height 7
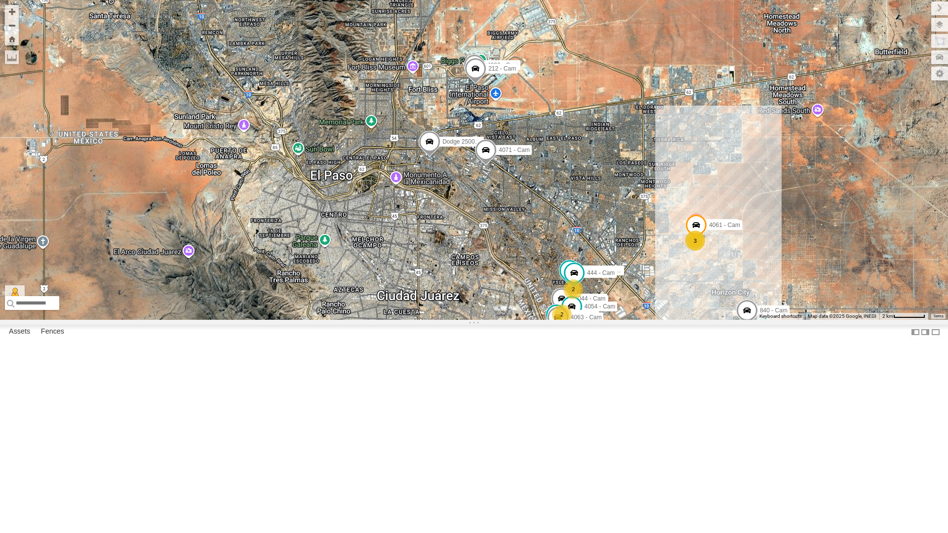
click at [457, 180] on div "4069 - Cam 2 3 Spotter 738 - Cam 2 Dodge 2500 - Cam 4044 - Cam 4054 - Cam 872 -…" at bounding box center [474, 160] width 948 height 320
click at [461, 173] on div "4069 - Cam 2 3 Spotter 738 - Cam 2 Dodge 2500 - Cam 4044 - Cam 4054 - Cam 872 -…" at bounding box center [474, 160] width 948 height 320
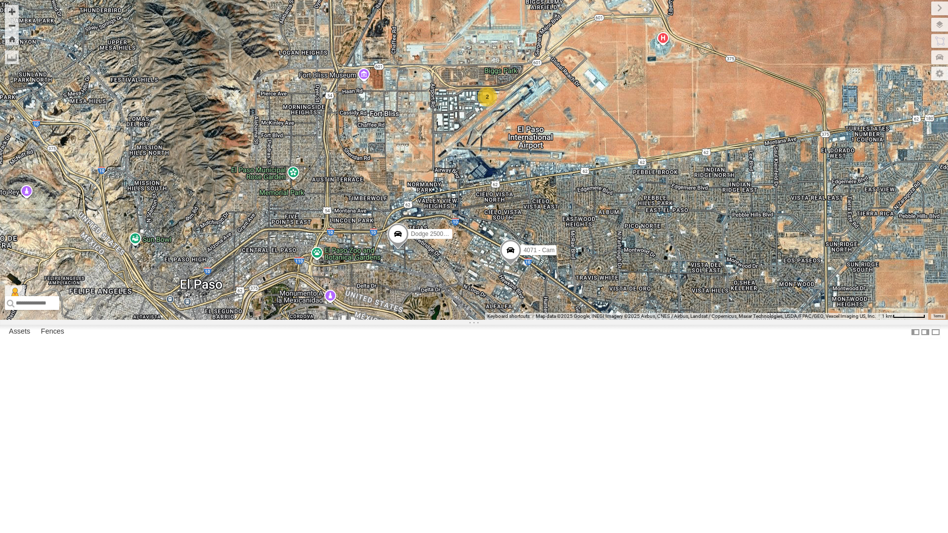
click at [488, 107] on div "2" at bounding box center [487, 97] width 20 height 20
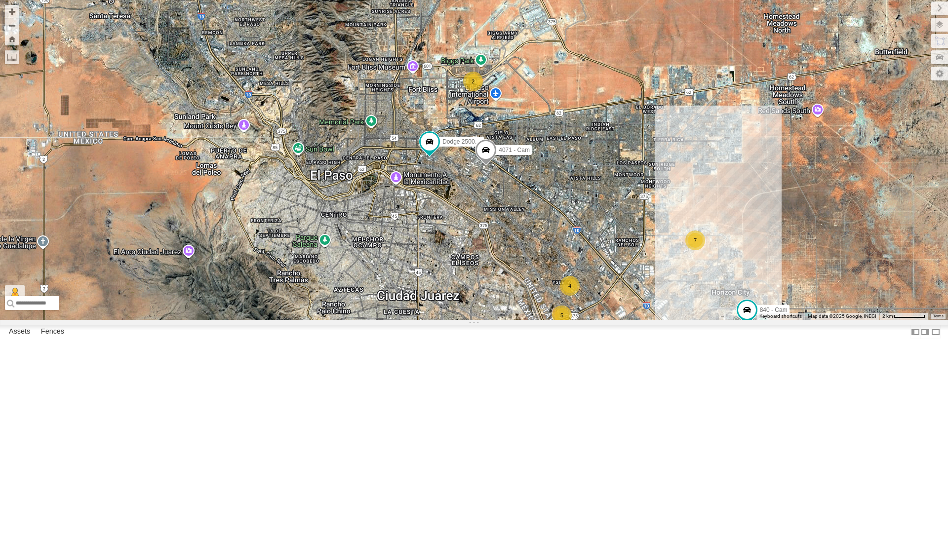
click at [472, 91] on div "2" at bounding box center [473, 82] width 20 height 20
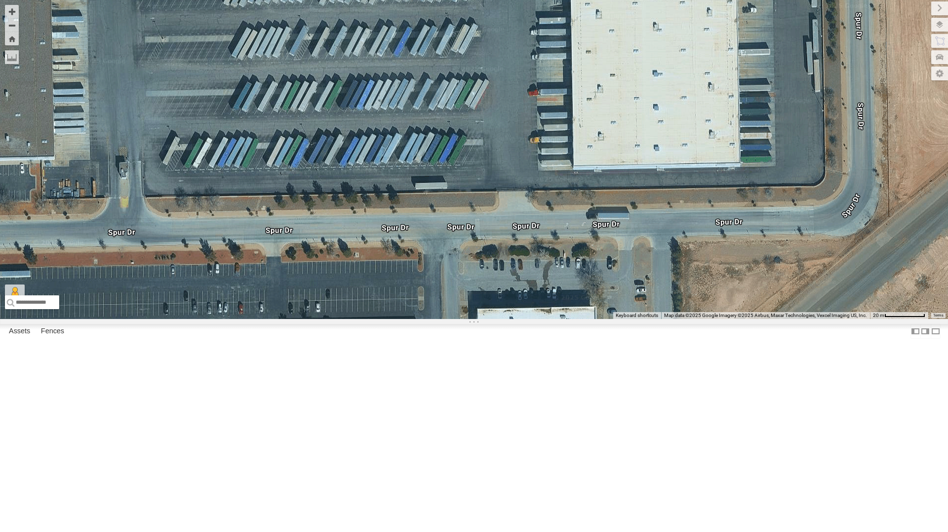
click at [357, 267] on div "Dodge 2500 - Cam 840 - Cam 388 - Cam 4071 - Cam 4030 - Cam 212 - Cam" at bounding box center [474, 159] width 948 height 319
click at [276, 125] on div "Dodge 2500 - Cam 840 - Cam 388 - Cam 4071 - Cam 4030 - Cam 212 - Cam" at bounding box center [474, 159] width 948 height 319
click at [13, 42] on button "Zoom Home" at bounding box center [12, 38] width 14 height 13
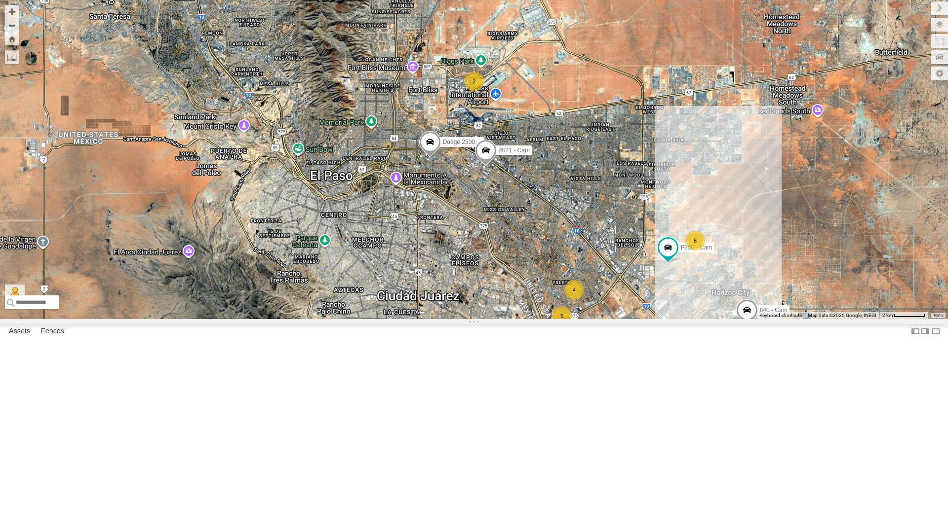
click at [525, 319] on div "5 6 F350 - Cam 4 Dodge 2500 - Cam 3 2 840 - Cam 388 - Cam 4071 - Cam" at bounding box center [474, 159] width 948 height 319
click at [364, 320] on div "5 6 F350 - Cam 4 Dodge 2500 - Cam 3 2 840 - Cam 388 - Cam 4071 - Cam" at bounding box center [474, 160] width 948 height 320
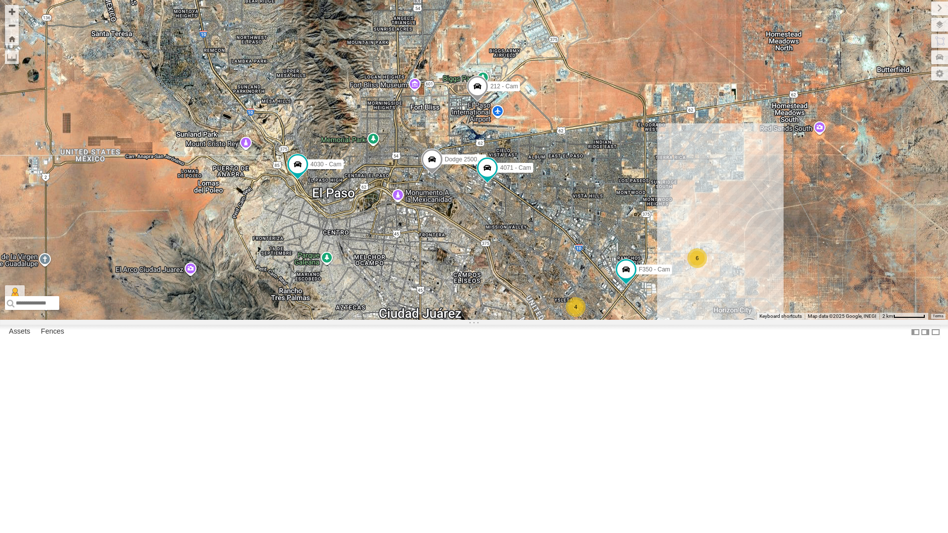
click at [255, 320] on div "5 6 F350 - Cam 4 Dodge 2500 - Cam 3 4030 - Cam 840 - Cam 388 - Cam 4071 - Cam 2…" at bounding box center [474, 160] width 948 height 320
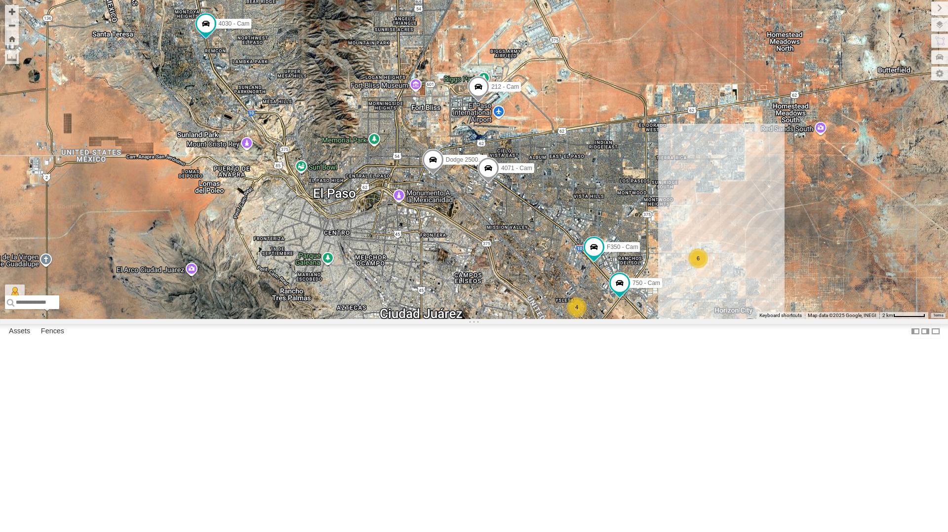
click at [520, 319] on div "5 6 F350 - Cam 4 Dodge 2500 - Cam 2 4030 - Cam 750 - Cam 840 - Cam 388 - Cam 40…" at bounding box center [474, 159] width 948 height 319
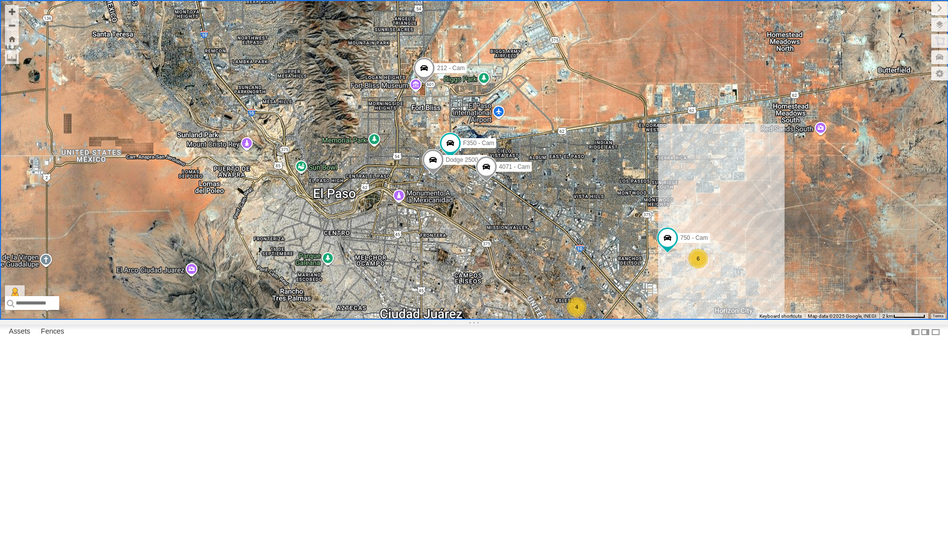
click at [417, 320] on div "5 6 F350 - Cam 4 Dodge 2500 - Cam 2 4030 - Cam 750 - Cam 840 - Cam 388 - Cam 40…" at bounding box center [474, 160] width 948 height 320
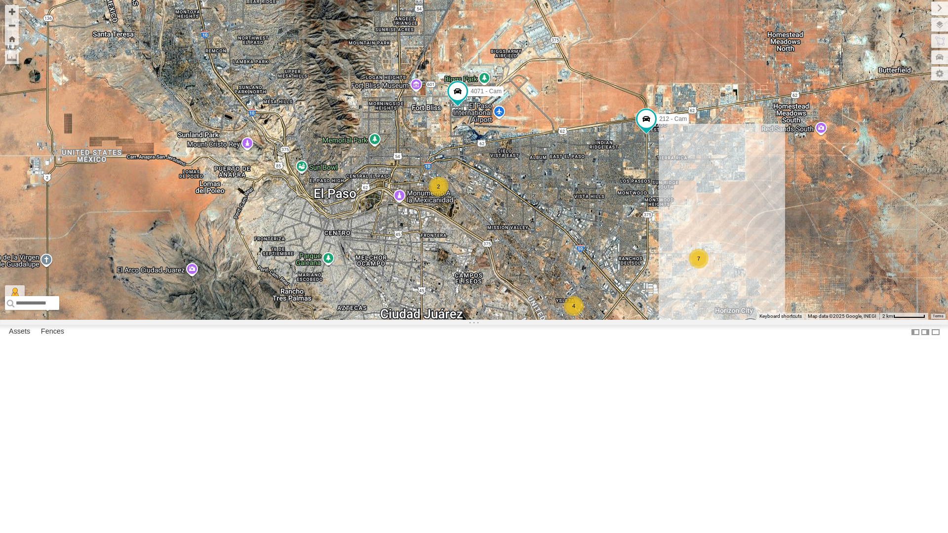
click at [746, 320] on div "4030 - Cam 840 - Cam 388 - Cam 4071 - Cam 212 - Cam 5 7 2 4 2" at bounding box center [474, 160] width 948 height 320
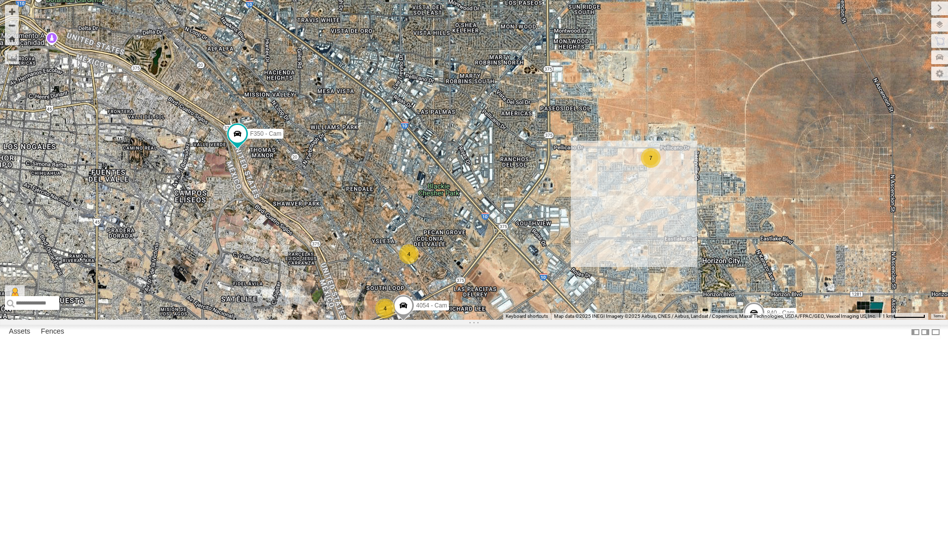
click at [746, 320] on div "4030 - Cam 840 - Cam 388 - Cam 4071 - Cam 212 - Cam 4 7 F350 - Cam 4 Dodge 2500…" at bounding box center [474, 160] width 948 height 320
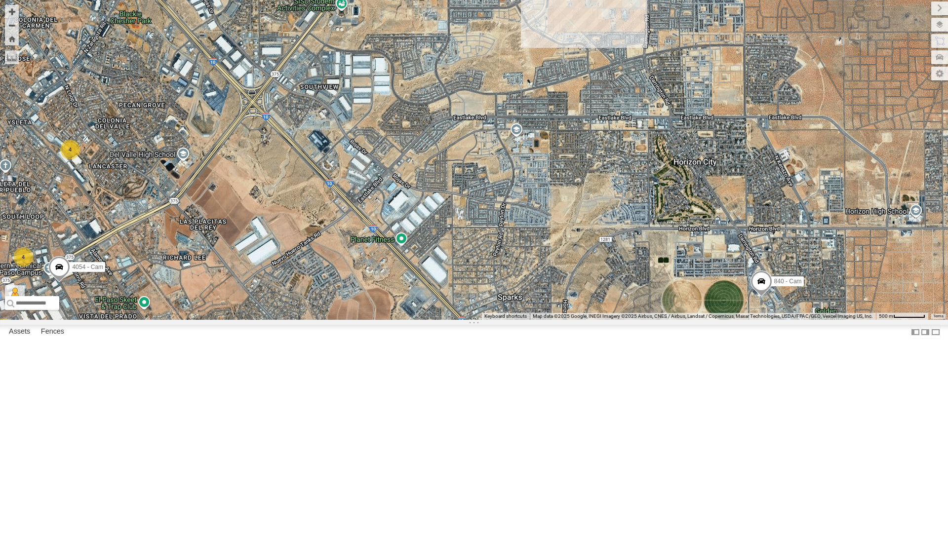
click at [746, 320] on div "4030 - Cam 840 - Cam 388 - Cam 4071 - Cam 212 - Cam F350 - Cam Dodge 2500 - Cam…" at bounding box center [474, 160] width 948 height 320
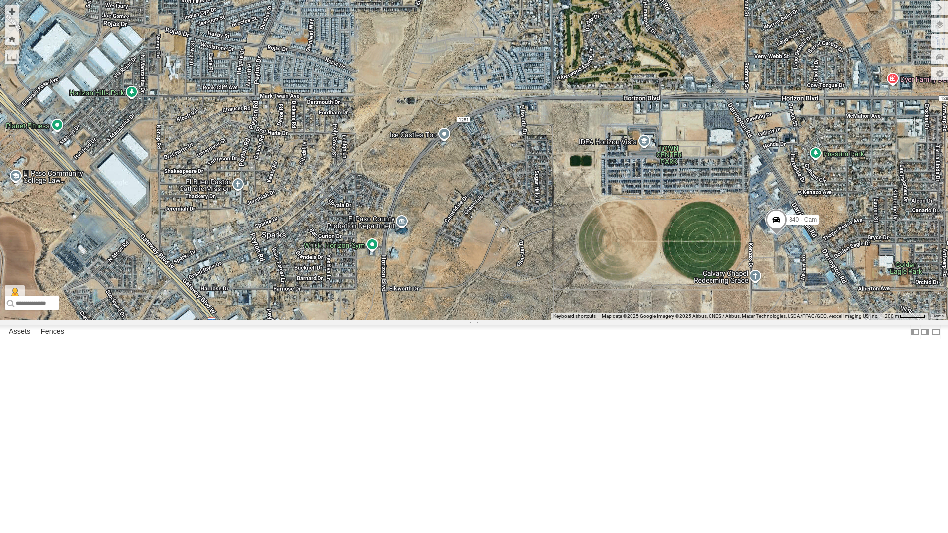
click at [752, 320] on div "4030 - Cam 840 - Cam 388 - Cam 4071 - Cam 212 - Cam F350 - Cam Dodge 2500 - Cam…" at bounding box center [474, 160] width 948 height 320
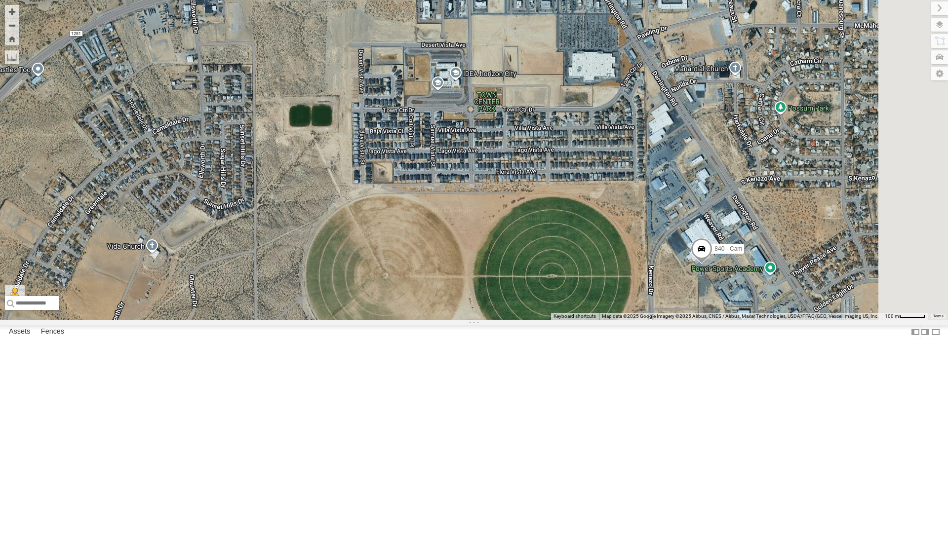
drag, startPoint x: 799, startPoint y: 305, endPoint x: 689, endPoint y: 438, distance: 172.4
click at [689, 320] on div "4030 - Cam 840 - Cam 388 - Cam 4071 - Cam 212 - Cam F350 - Cam Dodge 2500 - Cam…" at bounding box center [474, 160] width 948 height 320
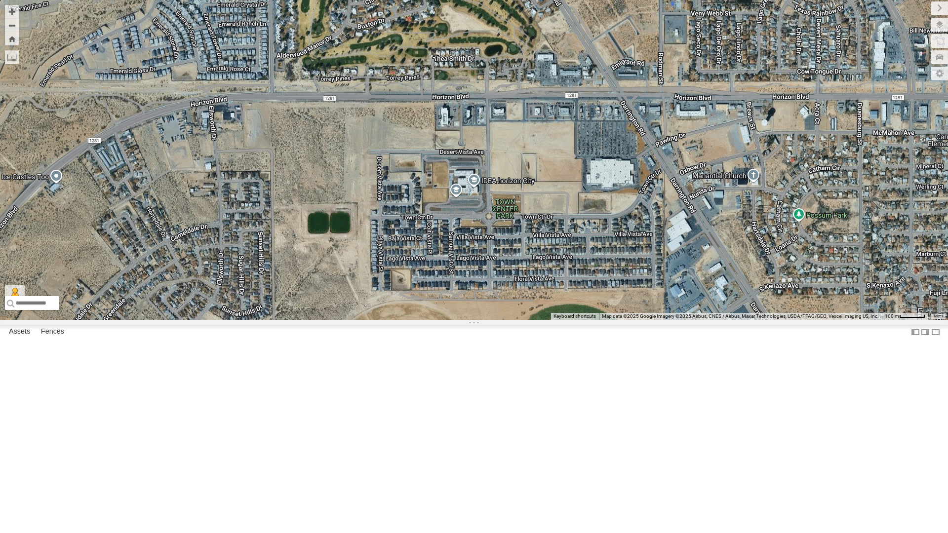
drag, startPoint x: 656, startPoint y: 330, endPoint x: 685, endPoint y: 419, distance: 94.0
click at [685, 320] on div "4030 - Cam 840 - Cam 388 - Cam 4071 - Cam 212 - Cam F350 - Cam Dodge 2500 - Cam…" at bounding box center [474, 160] width 948 height 320
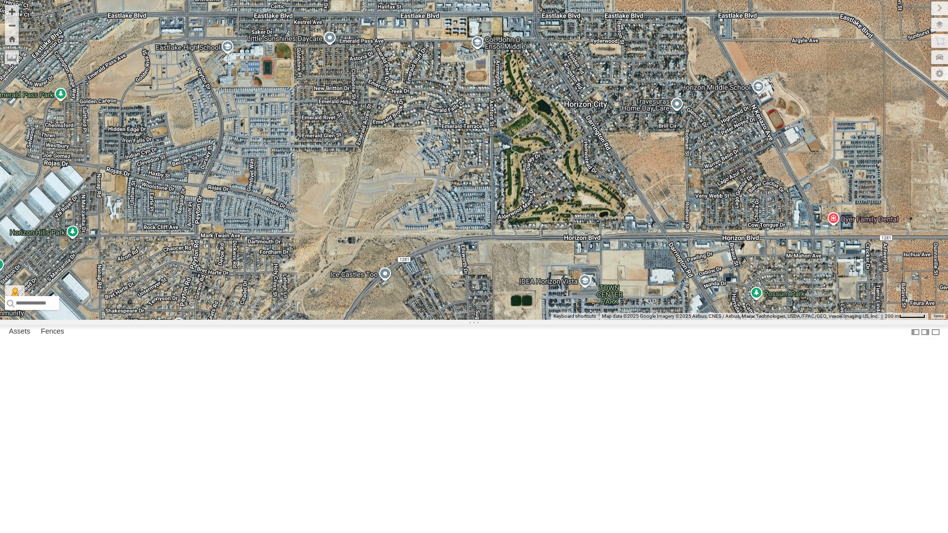
drag, startPoint x: 538, startPoint y: 330, endPoint x: 554, endPoint y: 362, distance: 36.0
click at [554, 320] on div "4030 - Cam 840 - Cam 388 - Cam 4071 - Cam 212 - Cam F350 - Cam Dodge 2500 - Cam…" at bounding box center [474, 160] width 948 height 320
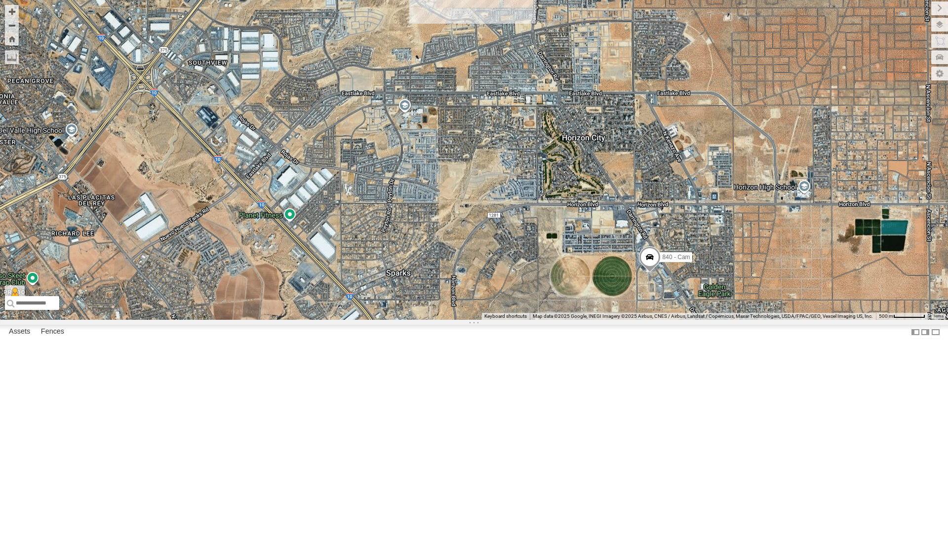
click at [574, 205] on div "4030 - Cam 840 - Cam 388 - Cam 4071 - Cam 212 - Cam F350 - Cam Dodge 2500 - Cam…" at bounding box center [474, 160] width 948 height 320
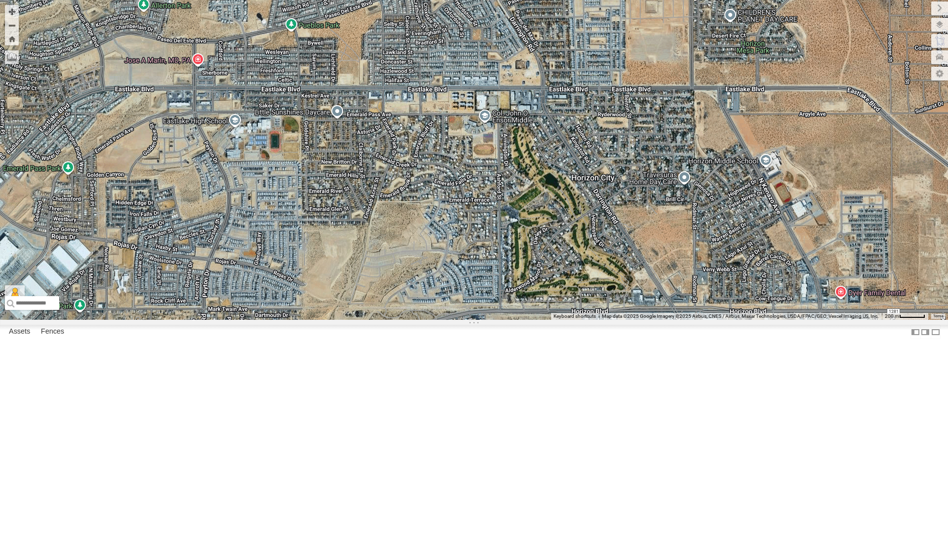
click at [542, 189] on div "4030 - Cam 840 - Cam 388 - Cam 4071 - Cam 212 - Cam F350 - Cam Dodge 2500 - Cam…" at bounding box center [474, 160] width 948 height 320
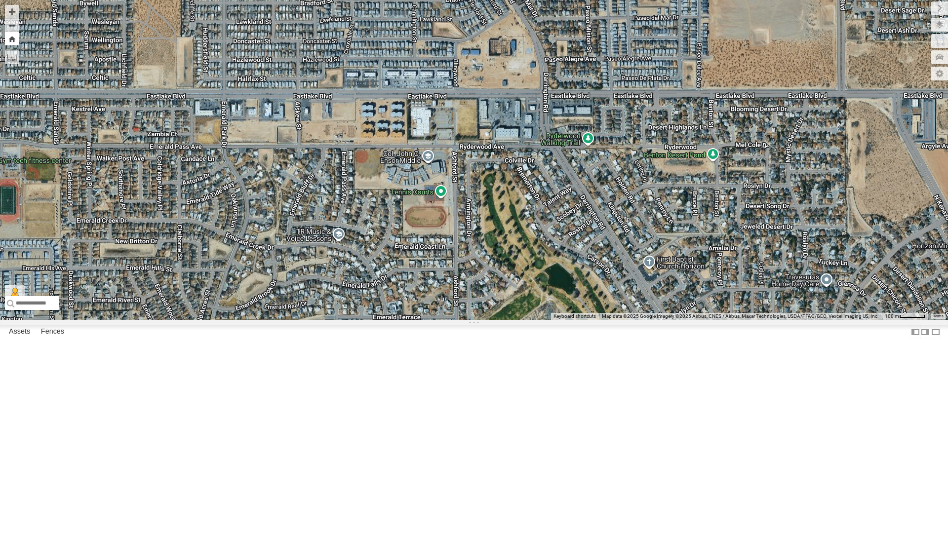
click at [14, 36] on button "Zoom Home" at bounding box center [12, 38] width 14 height 13
